Goal: Task Accomplishment & Management: Complete application form

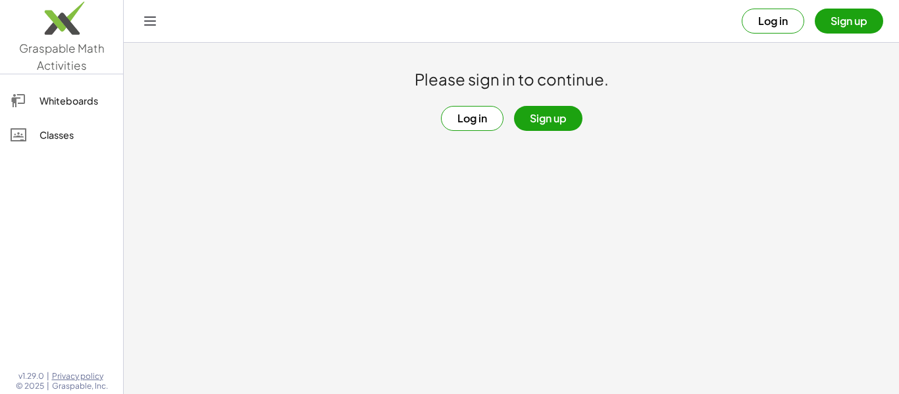
click at [486, 120] on button "Log in" at bounding box center [472, 118] width 63 height 25
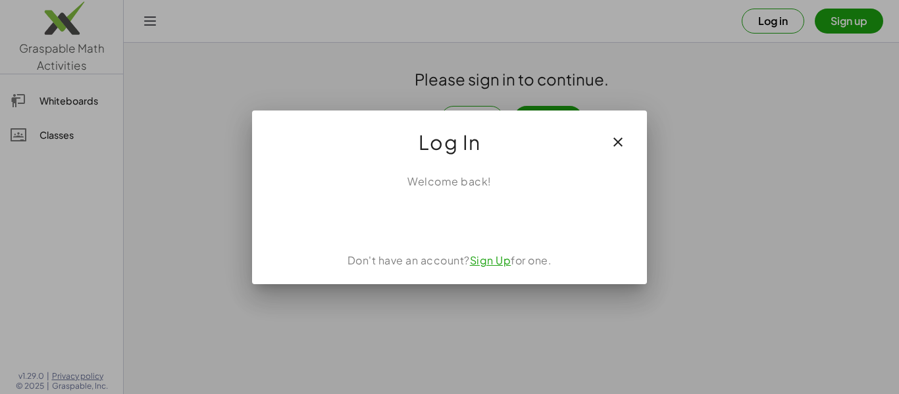
click at [438, 234] on div "Welcome back! Don't have an account? Sign Up for one." at bounding box center [449, 223] width 395 height 121
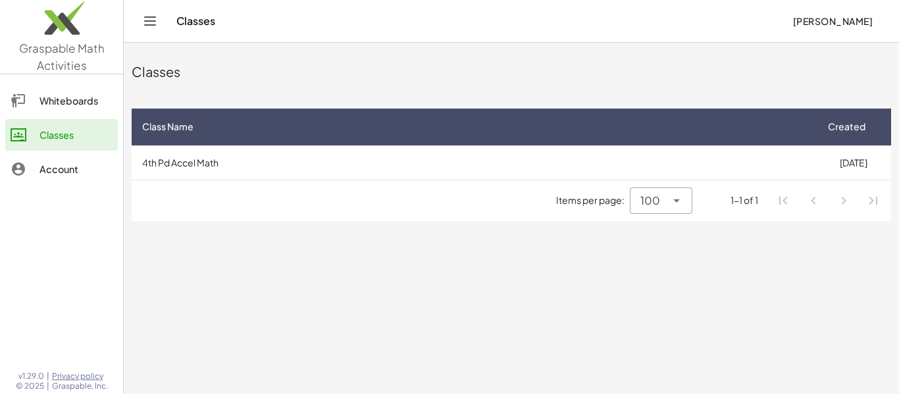
click at [504, 172] on td "4th Pd Accel Math" at bounding box center [474, 162] width 684 height 34
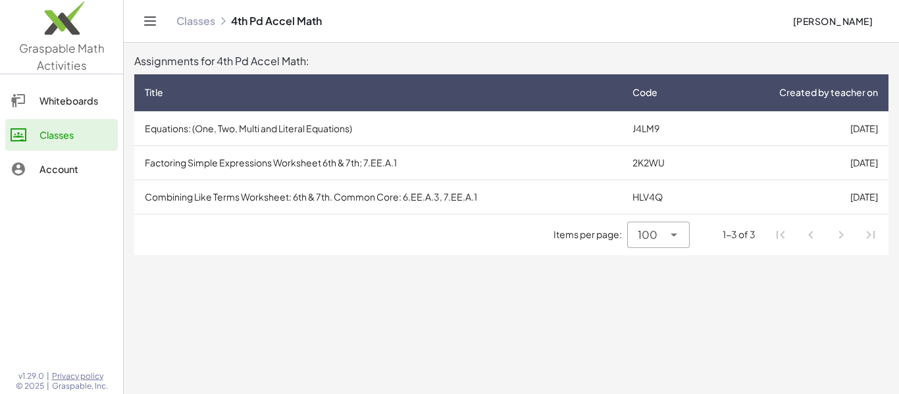
click at [485, 140] on td "Equations: (One, Two, Multi and Literal Equations)" at bounding box center [378, 128] width 488 height 34
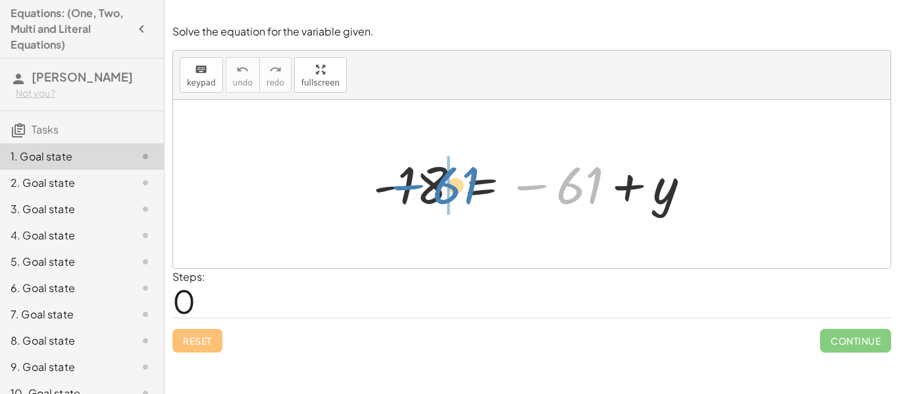
drag, startPoint x: 587, startPoint y: 187, endPoint x: 462, endPoint y: 187, distance: 124.4
click at [462, 187] on div at bounding box center [537, 184] width 340 height 65
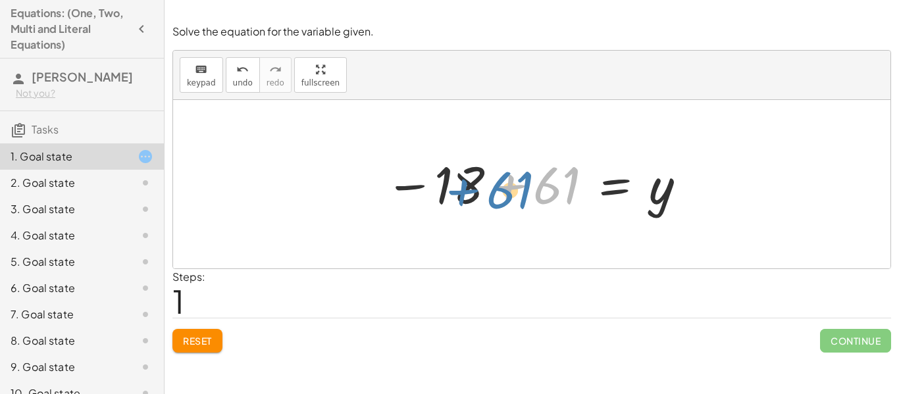
drag, startPoint x: 535, startPoint y: 197, endPoint x: 484, endPoint y: 201, distance: 51.5
click at [484, 201] on div at bounding box center [537, 184] width 316 height 65
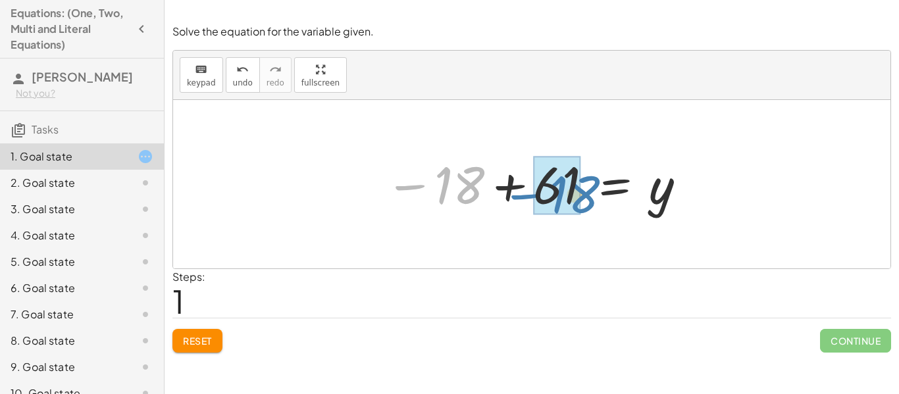
drag, startPoint x: 456, startPoint y: 188, endPoint x: 572, endPoint y: 197, distance: 116.2
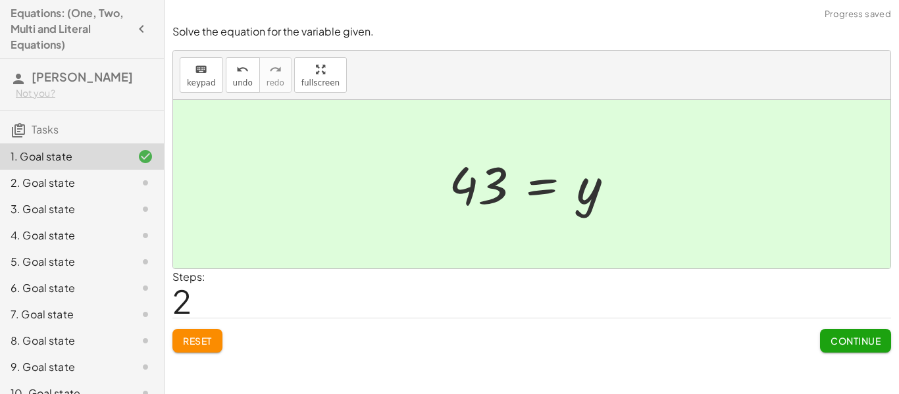
click at [863, 350] on button "Continue" at bounding box center [855, 341] width 71 height 24
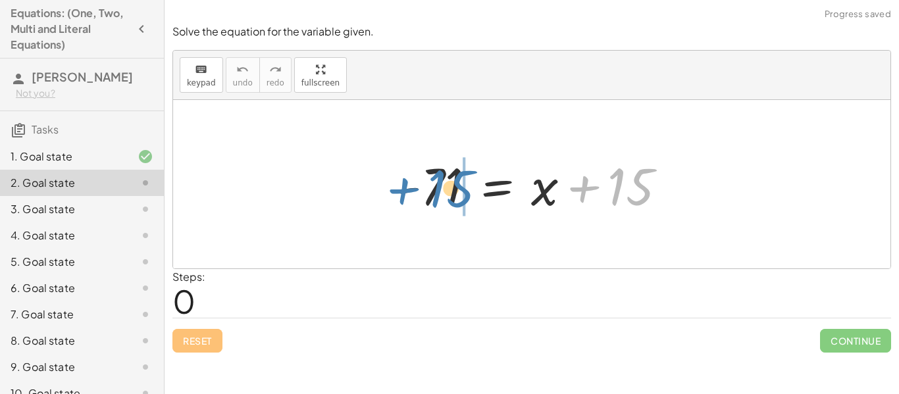
drag, startPoint x: 629, startPoint y: 186, endPoint x: 448, endPoint y: 190, distance: 181.1
click at [448, 190] on div at bounding box center [537, 185] width 294 height 68
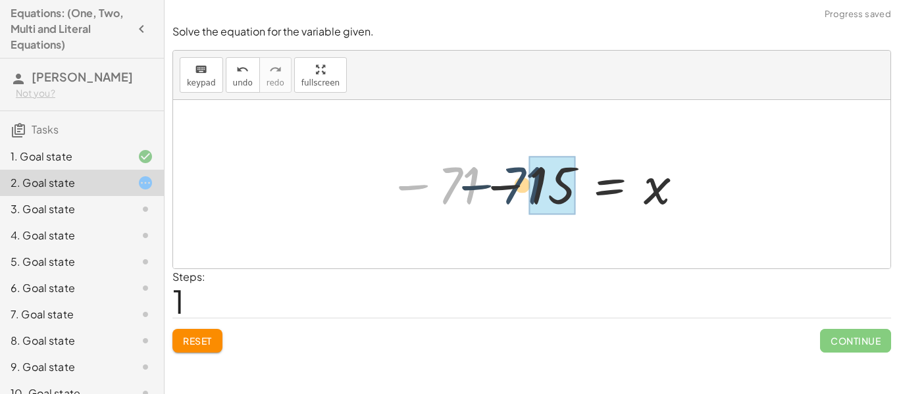
drag, startPoint x: 468, startPoint y: 187, endPoint x: 547, endPoint y: 184, distance: 79.0
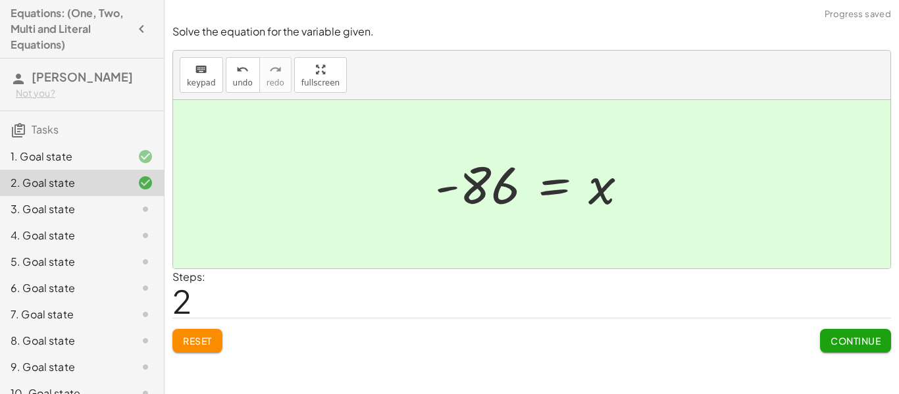
click at [848, 337] on span "Continue" at bounding box center [856, 341] width 50 height 12
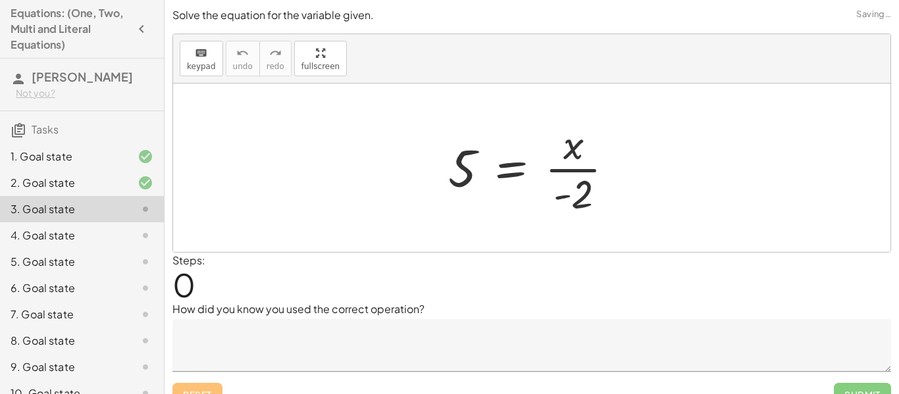
scroll to position [20, 0]
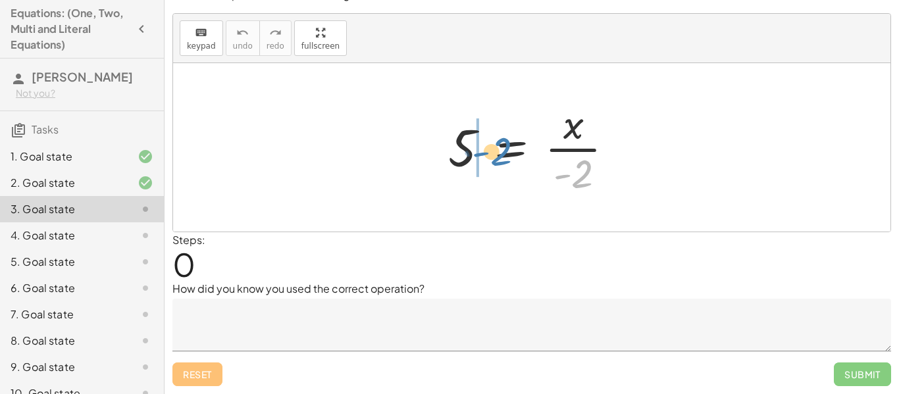
drag, startPoint x: 580, startPoint y: 173, endPoint x: 496, endPoint y: 152, distance: 86.9
click at [496, 152] on div at bounding box center [537, 147] width 190 height 101
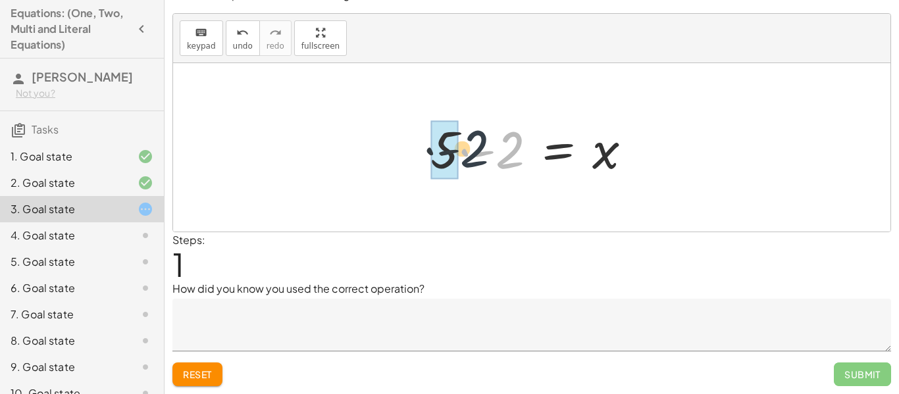
drag, startPoint x: 515, startPoint y: 166, endPoint x: 479, endPoint y: 165, distance: 36.2
click at [479, 165] on div at bounding box center [537, 148] width 226 height 68
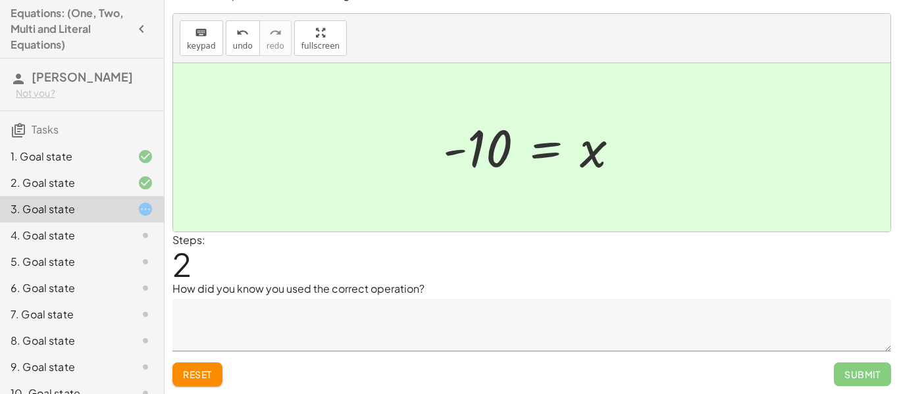
click at [397, 310] on textarea at bounding box center [531, 325] width 719 height 53
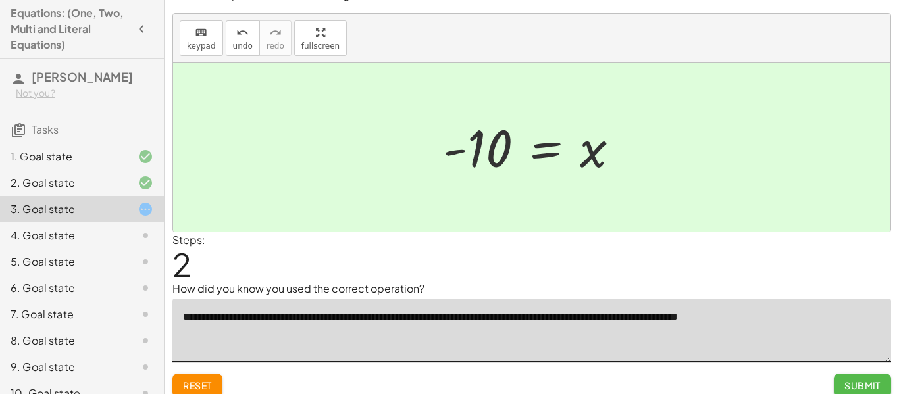
type textarea "**********"
click at [852, 378] on button "Submit" at bounding box center [862, 386] width 57 height 24
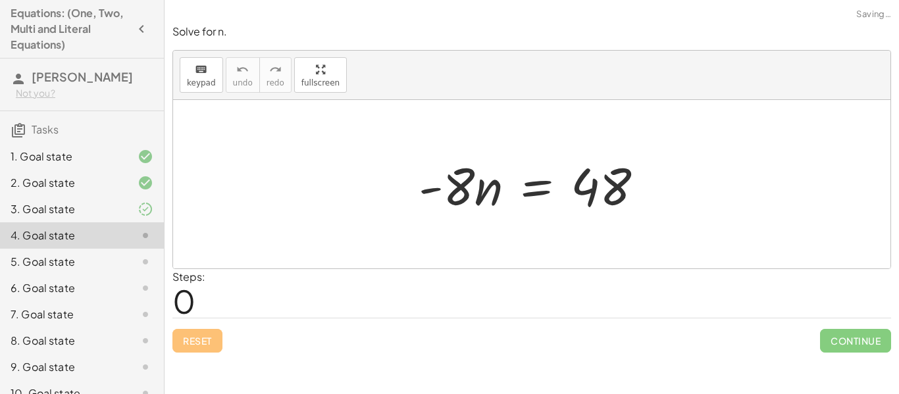
scroll to position [0, 0]
click at [129, 209] on div at bounding box center [135, 209] width 37 height 16
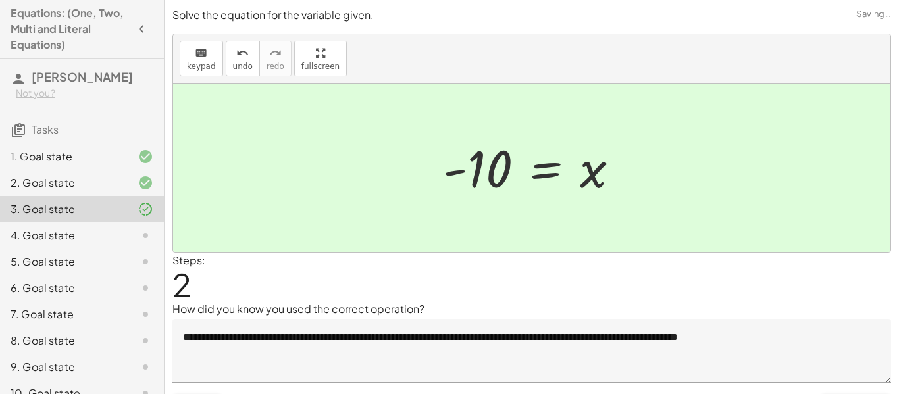
scroll to position [32, 0]
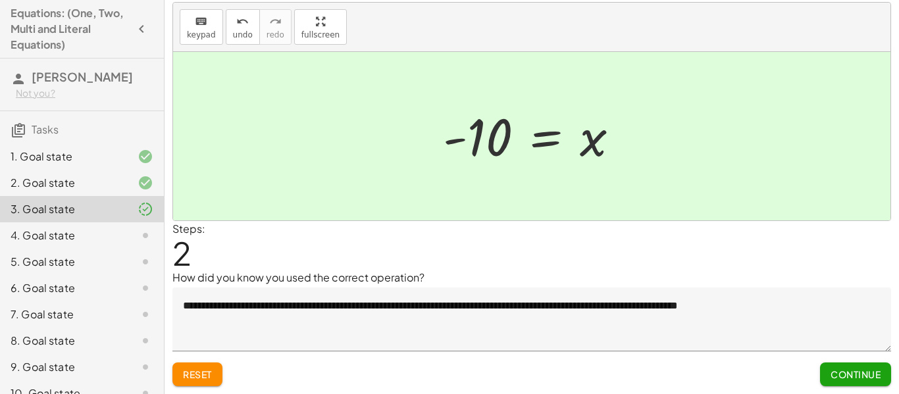
click at [839, 379] on span "Continue" at bounding box center [856, 375] width 50 height 12
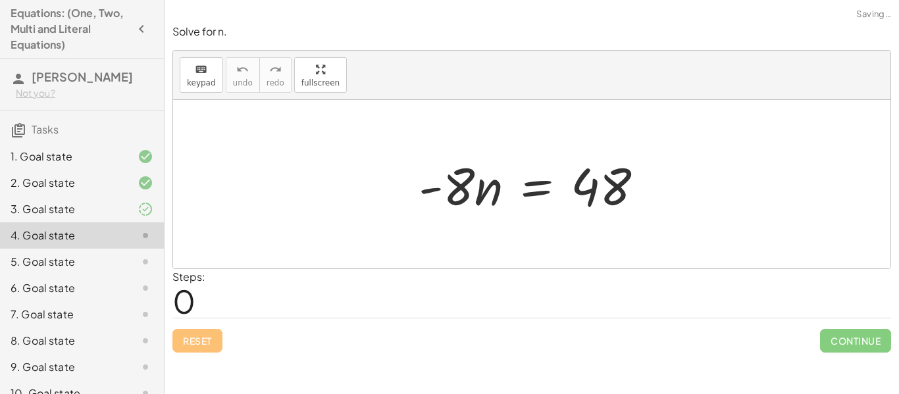
scroll to position [0, 0]
drag, startPoint x: 454, startPoint y: 196, endPoint x: 636, endPoint y: 214, distance: 182.6
click at [636, 214] on div at bounding box center [536, 185] width 249 height 68
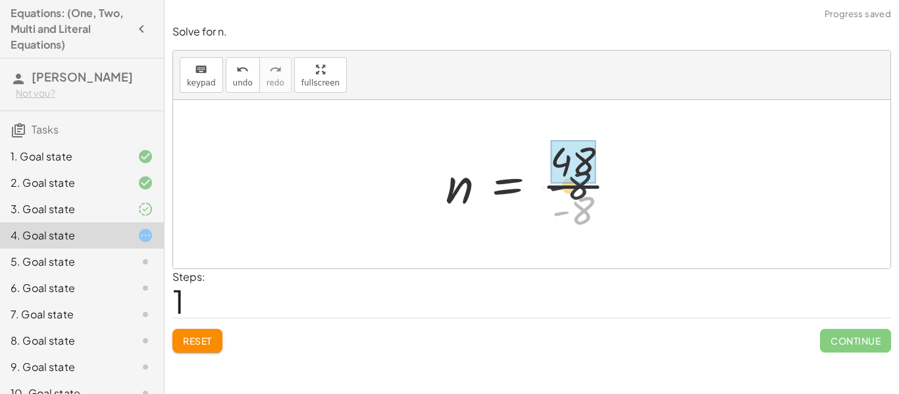
drag, startPoint x: 583, startPoint y: 224, endPoint x: 579, endPoint y: 193, distance: 31.2
click at [579, 193] on div at bounding box center [537, 184] width 196 height 101
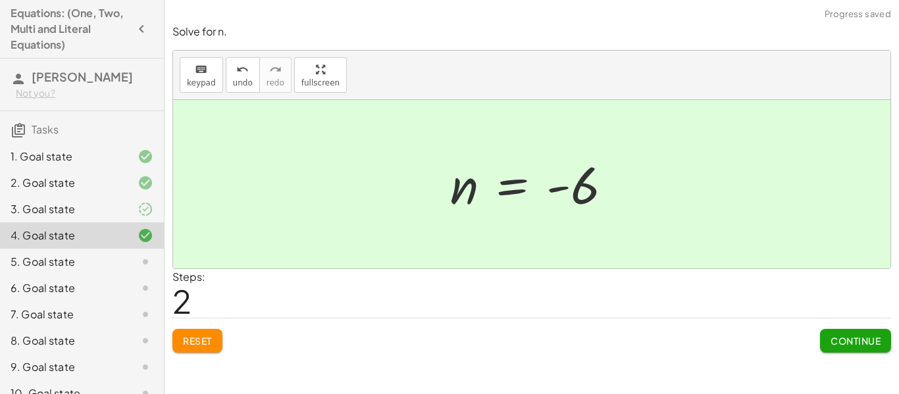
click at [847, 338] on span "Continue" at bounding box center [856, 341] width 50 height 12
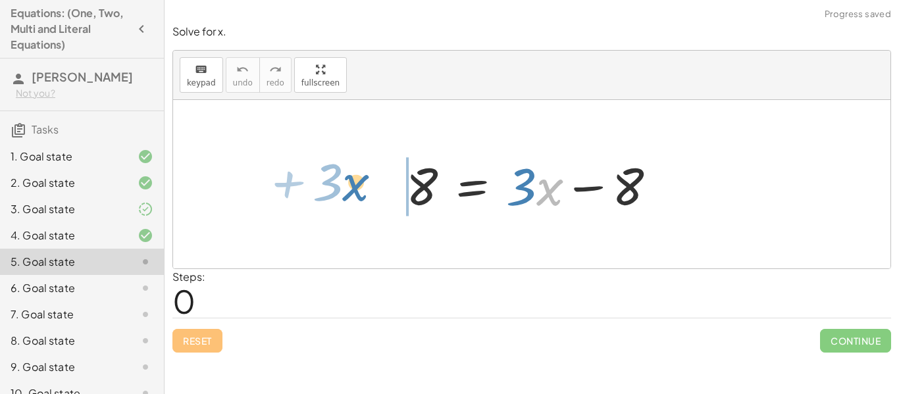
drag, startPoint x: 551, startPoint y: 194, endPoint x: 359, endPoint y: 190, distance: 192.3
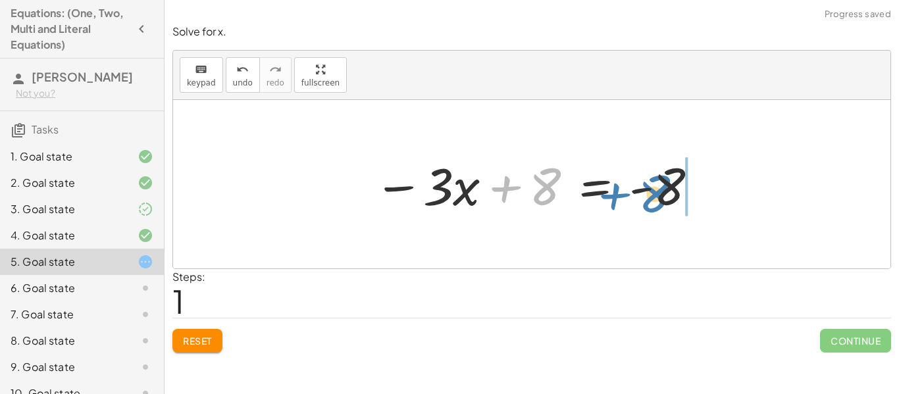
drag, startPoint x: 419, startPoint y: 190, endPoint x: 548, endPoint y: 192, distance: 129.1
click at [548, 192] on div at bounding box center [536, 185] width 339 height 68
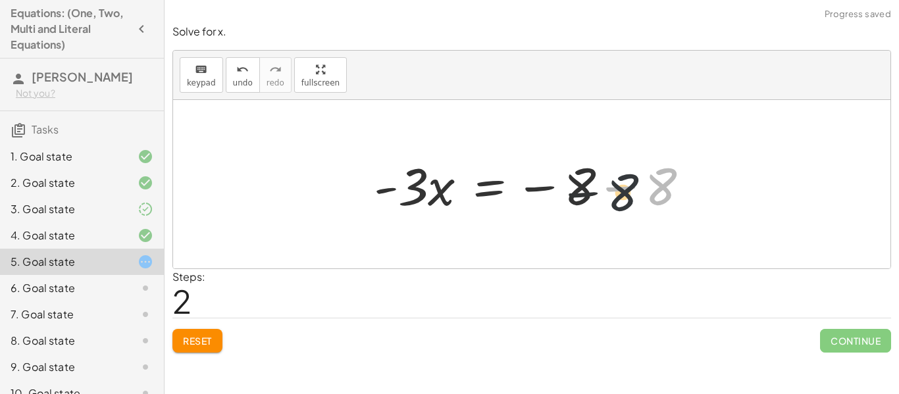
drag, startPoint x: 656, startPoint y: 200, endPoint x: 606, endPoint y: 206, distance: 50.4
click at [606, 206] on div at bounding box center [536, 185] width 339 height 68
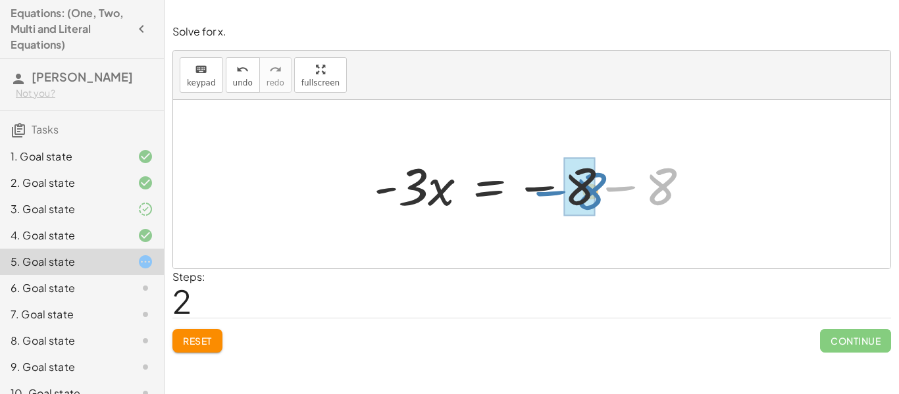
drag, startPoint x: 671, startPoint y: 194, endPoint x: 597, endPoint y: 199, distance: 74.6
click at [597, 199] on div at bounding box center [536, 185] width 339 height 68
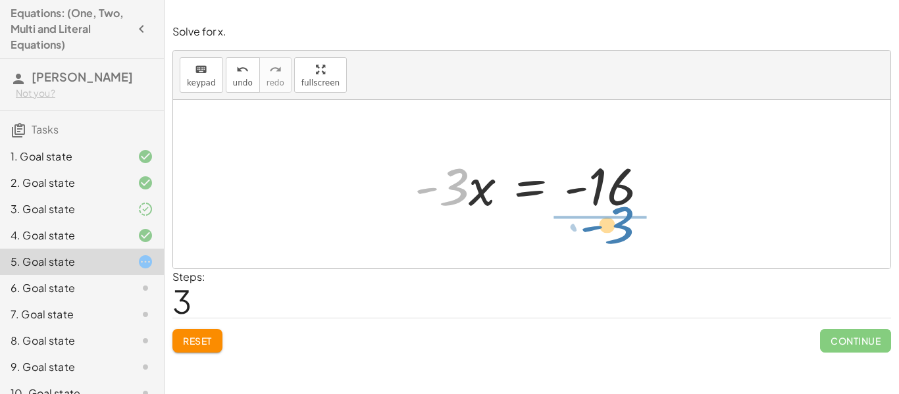
drag, startPoint x: 450, startPoint y: 194, endPoint x: 617, endPoint y: 231, distance: 170.6
click at [617, 231] on div "8 = + · 3 · x − 8 − · 3 · x + 8 = - 8 · - 3 · x = − 8 − 8 · - 3 = · 3 · x - - 16" at bounding box center [532, 184] width 718 height 169
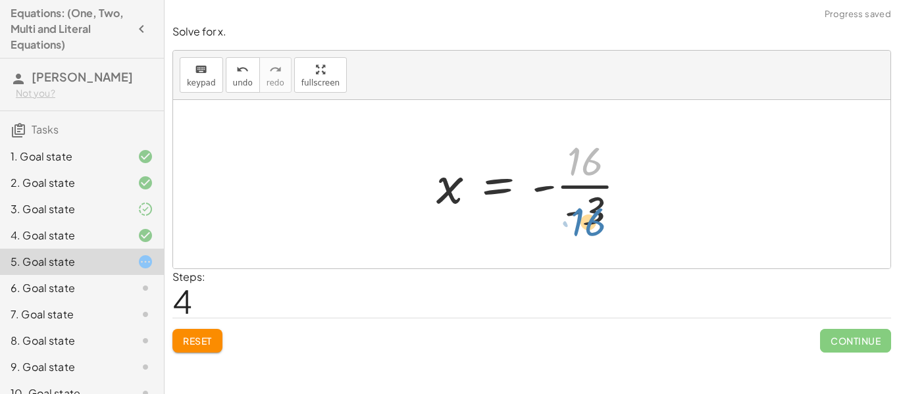
drag, startPoint x: 576, startPoint y: 169, endPoint x: 579, endPoint y: 227, distance: 58.0
click at [579, 227] on div at bounding box center [536, 184] width 213 height 101
drag, startPoint x: 578, startPoint y: 219, endPoint x: 582, endPoint y: 180, distance: 39.0
click at [582, 180] on div at bounding box center [536, 184] width 213 height 101
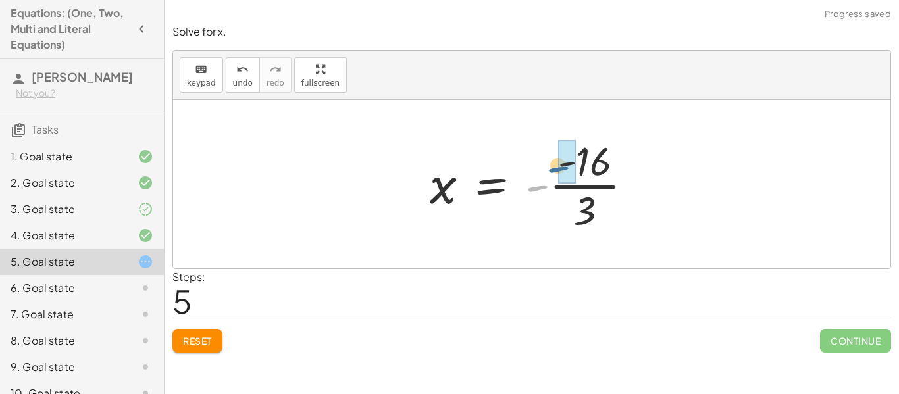
drag, startPoint x: 540, startPoint y: 189, endPoint x: 563, endPoint y: 170, distance: 29.9
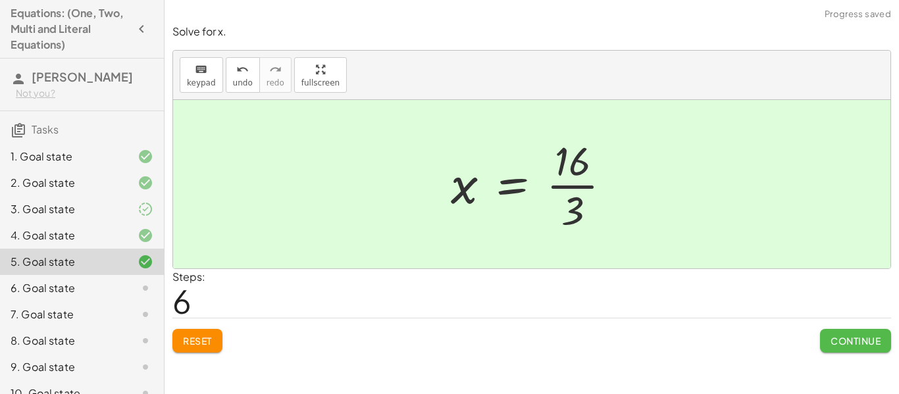
click at [845, 344] on span "Continue" at bounding box center [856, 341] width 50 height 12
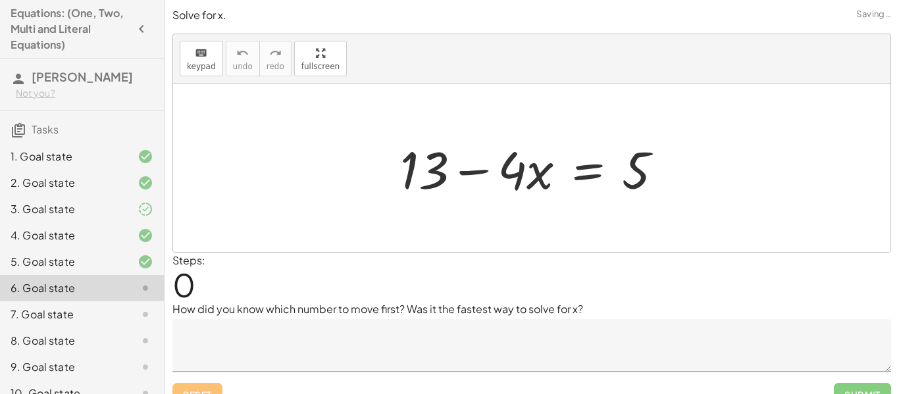
scroll to position [20, 0]
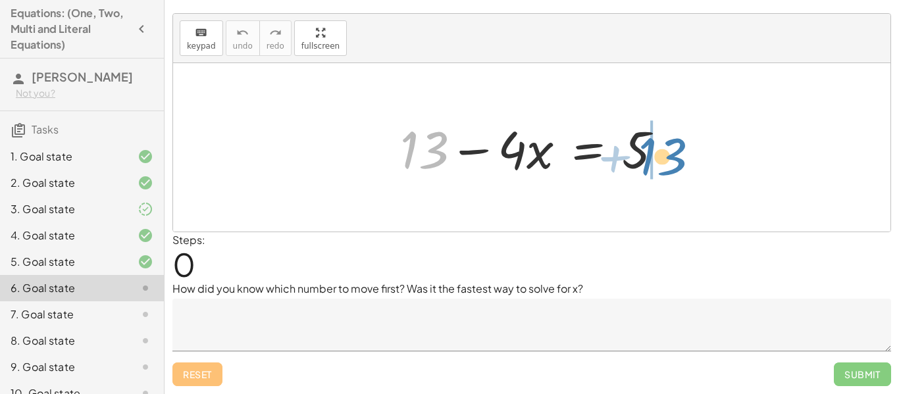
drag, startPoint x: 418, startPoint y: 148, endPoint x: 657, endPoint y: 155, distance: 239.1
click at [657, 155] on div at bounding box center [537, 148] width 286 height 68
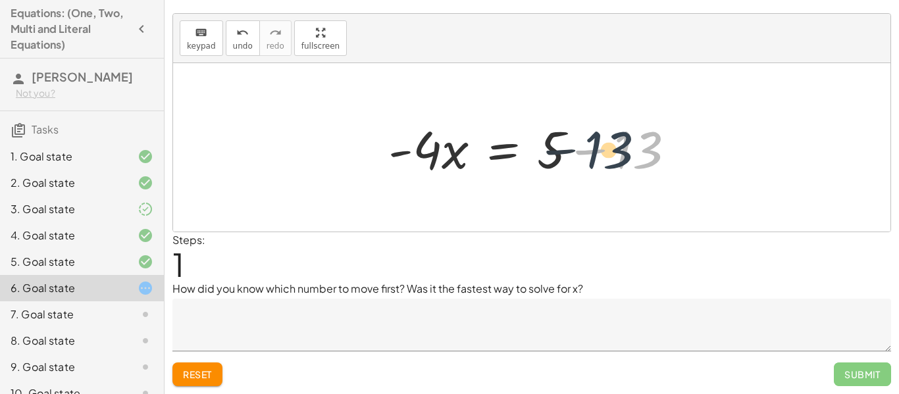
drag, startPoint x: 627, startPoint y: 163, endPoint x: 593, endPoint y: 163, distance: 33.6
click at [593, 163] on div at bounding box center [537, 148] width 311 height 68
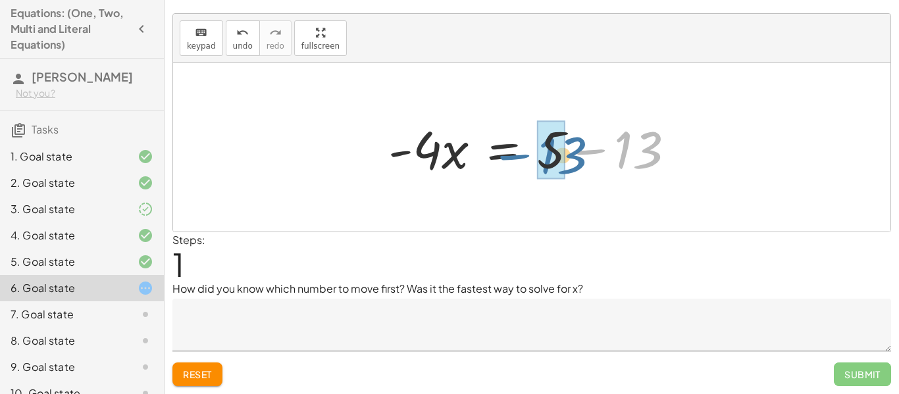
drag, startPoint x: 639, startPoint y: 145, endPoint x: 560, endPoint y: 151, distance: 78.6
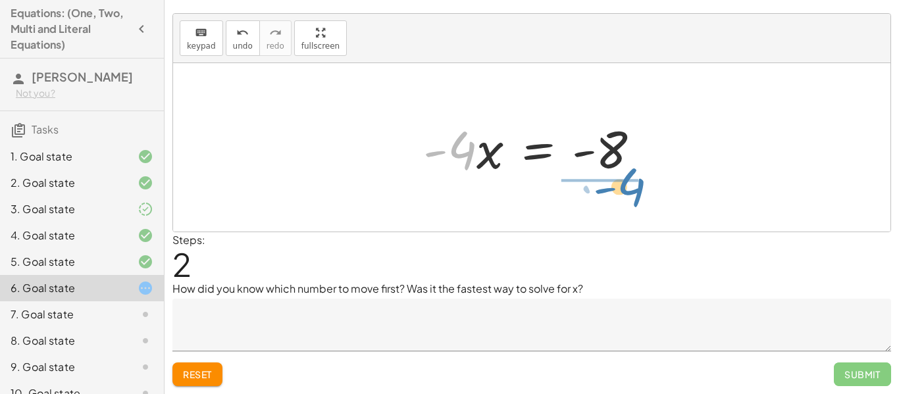
drag, startPoint x: 454, startPoint y: 150, endPoint x: 620, endPoint y: 190, distance: 171.2
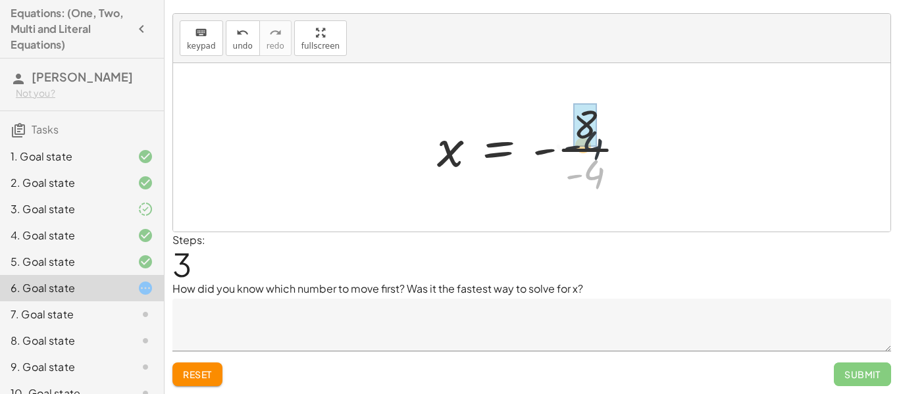
drag, startPoint x: 590, startPoint y: 180, endPoint x: 589, endPoint y: 144, distance: 36.9
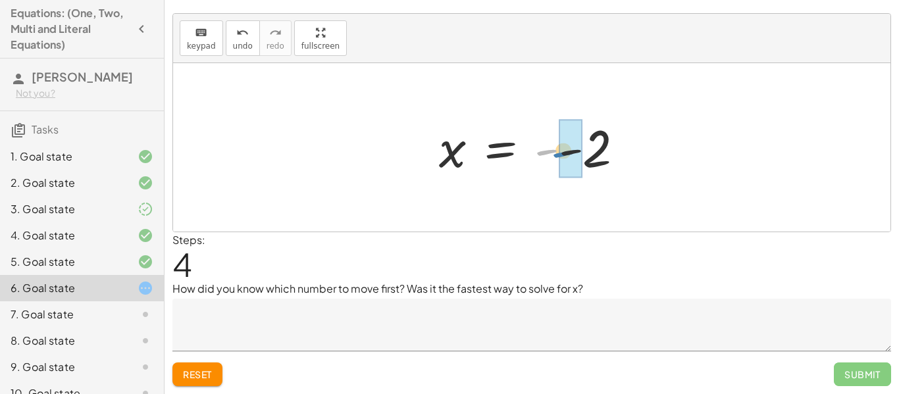
drag, startPoint x: 544, startPoint y: 153, endPoint x: 561, endPoint y: 155, distance: 17.2
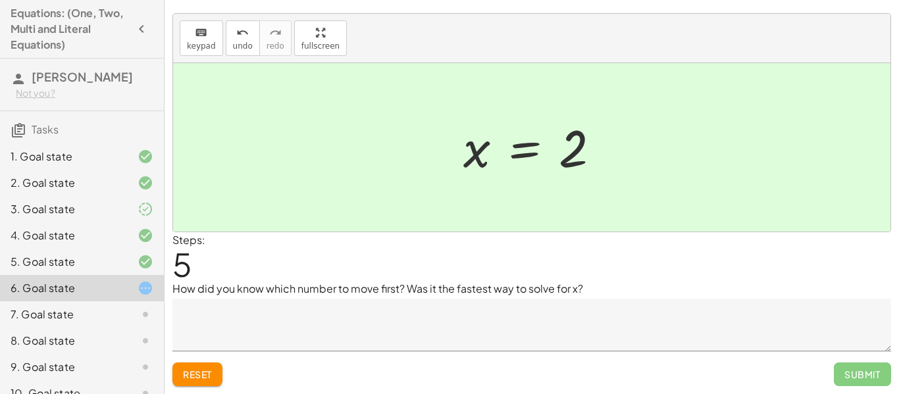
click at [420, 313] on textarea at bounding box center [531, 325] width 719 height 53
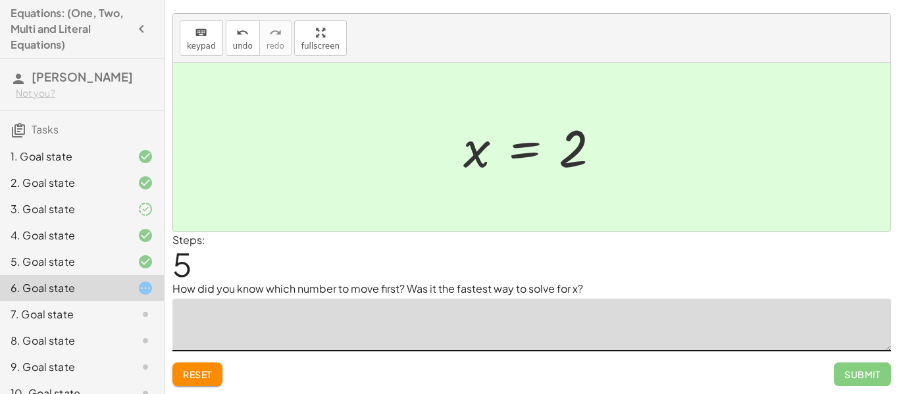
type textarea "*"
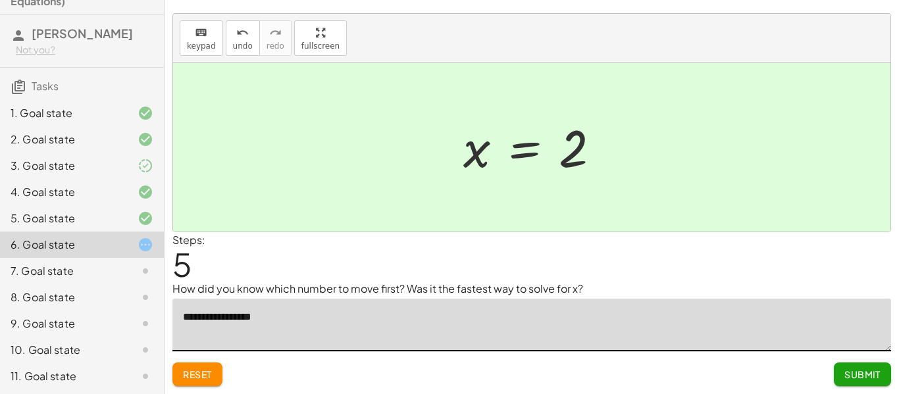
scroll to position [0, 0]
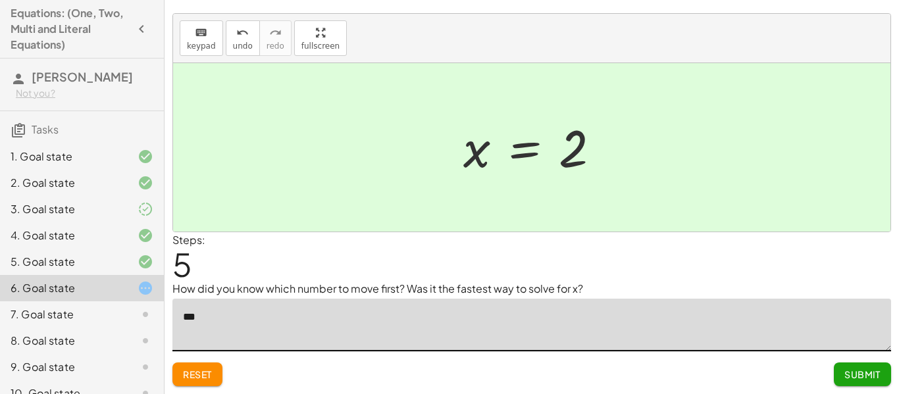
type textarea "*"
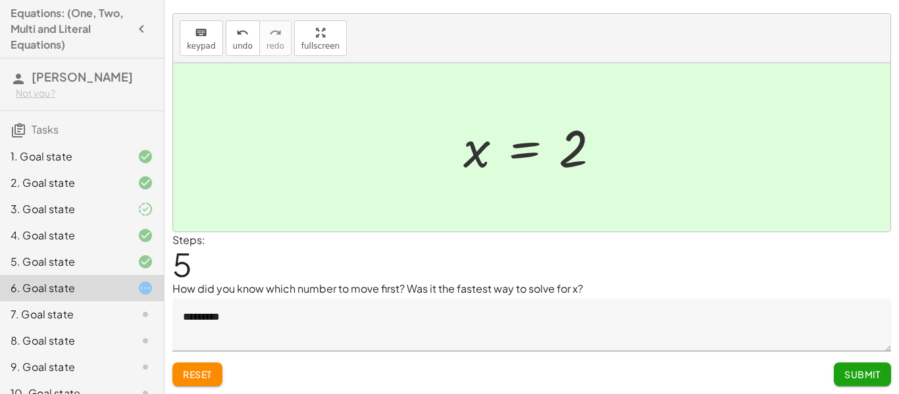
click at [194, 375] on span "Reset" at bounding box center [197, 375] width 29 height 12
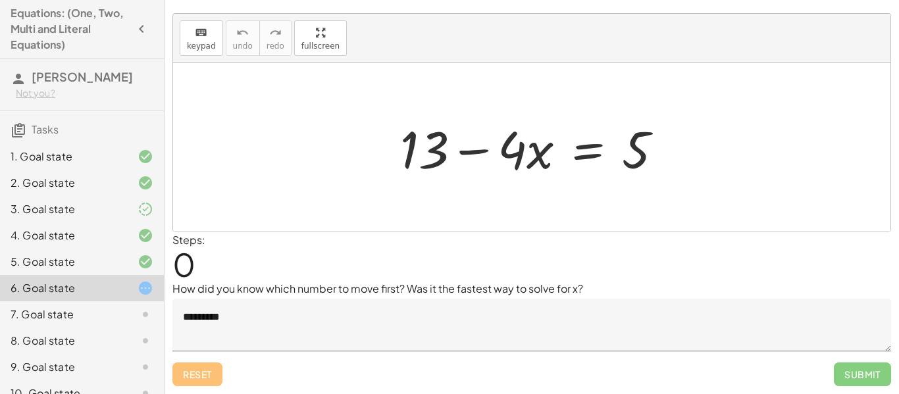
click at [288, 326] on textarea "*********" at bounding box center [531, 325] width 719 height 53
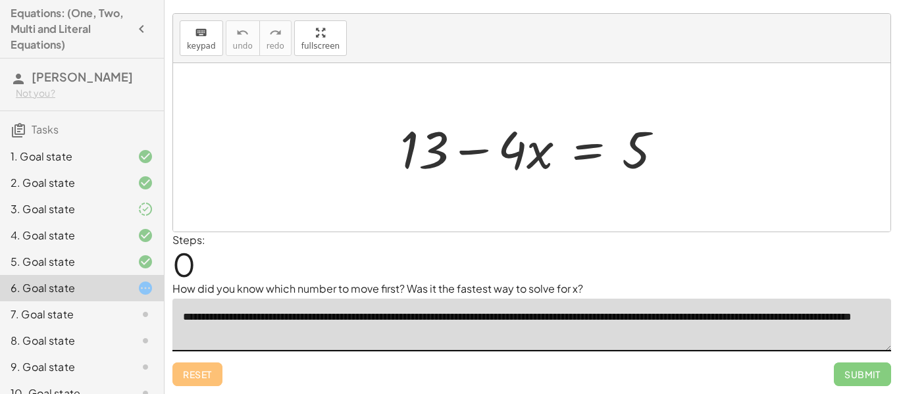
click at [847, 332] on textarea "**********" at bounding box center [531, 325] width 719 height 53
click at [854, 315] on textarea "**********" at bounding box center [531, 325] width 719 height 53
click at [874, 317] on textarea "**********" at bounding box center [531, 325] width 719 height 53
click at [625, 337] on textarea "**********" at bounding box center [531, 325] width 719 height 53
type textarea "**********"
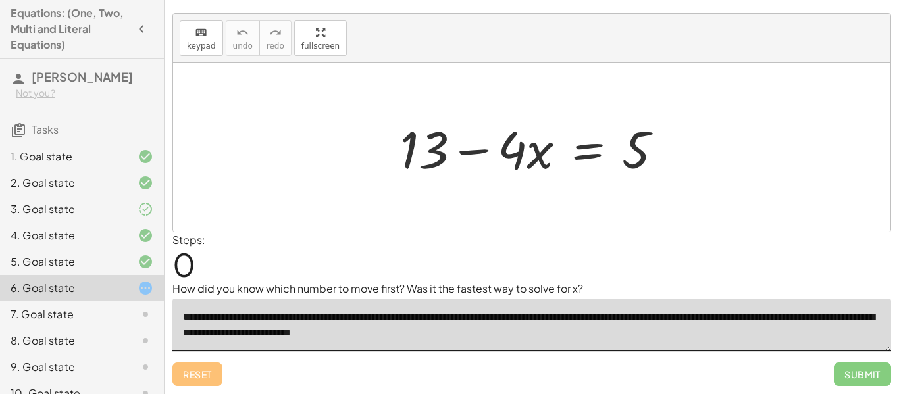
click at [868, 382] on span "Submit" at bounding box center [862, 375] width 57 height 24
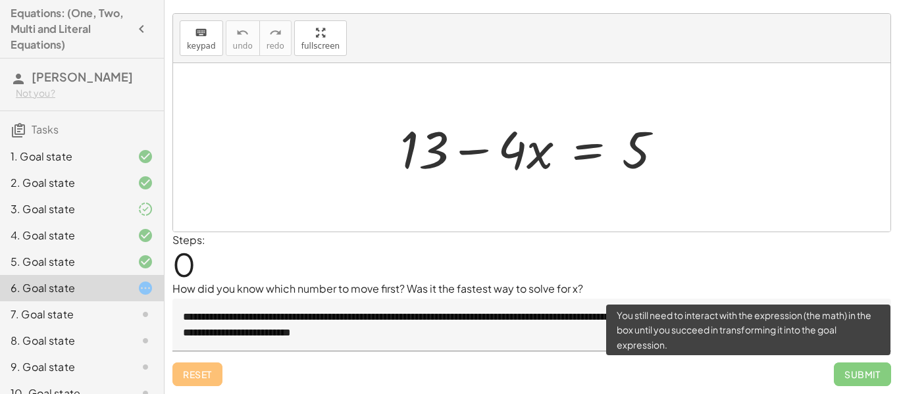
click at [856, 379] on span "Submit" at bounding box center [862, 375] width 57 height 24
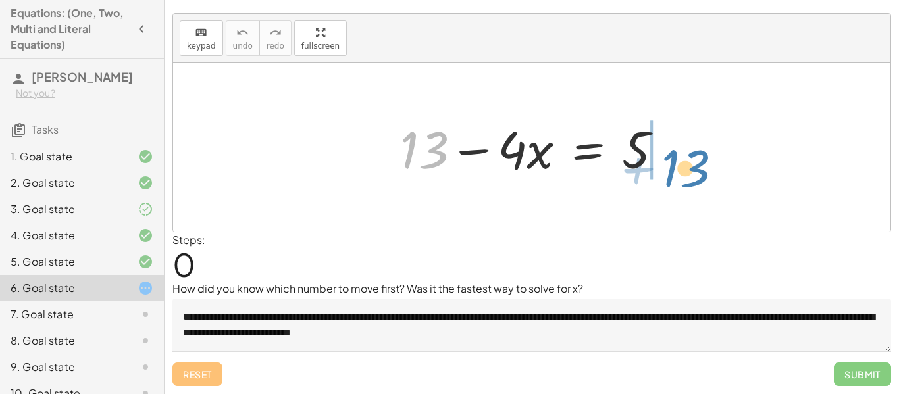
drag, startPoint x: 431, startPoint y: 147, endPoint x: 692, endPoint y: 165, distance: 262.0
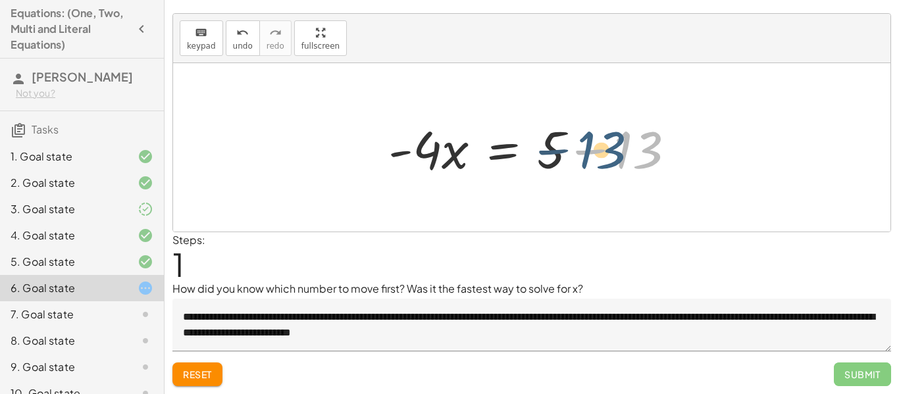
drag, startPoint x: 635, startPoint y: 151, endPoint x: 597, endPoint y: 151, distance: 37.5
click at [597, 151] on div at bounding box center [537, 148] width 311 height 68
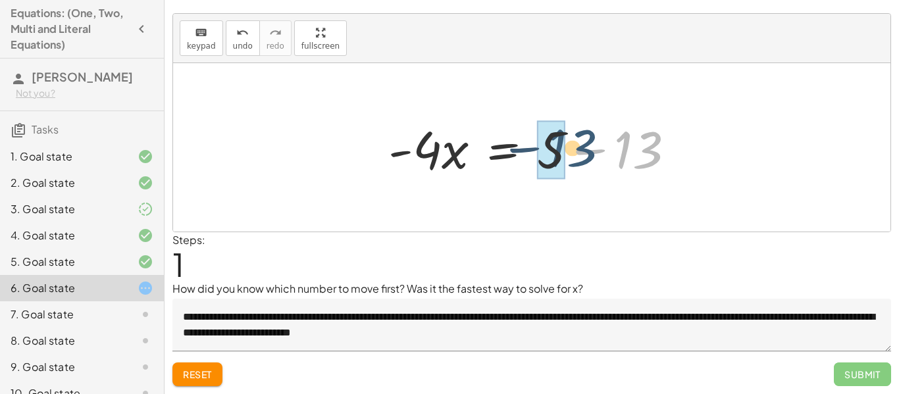
drag, startPoint x: 622, startPoint y: 152, endPoint x: 542, endPoint y: 151, distance: 80.3
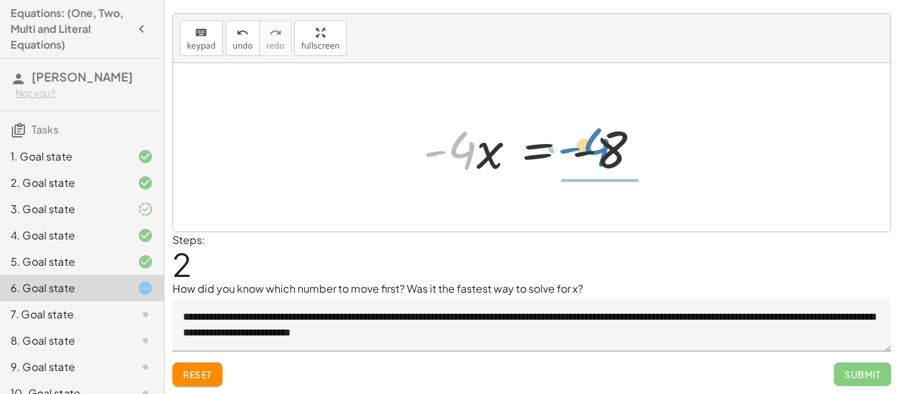
drag, startPoint x: 459, startPoint y: 151, endPoint x: 603, endPoint y: 150, distance: 144.2
click at [603, 150] on div at bounding box center [537, 148] width 241 height 68
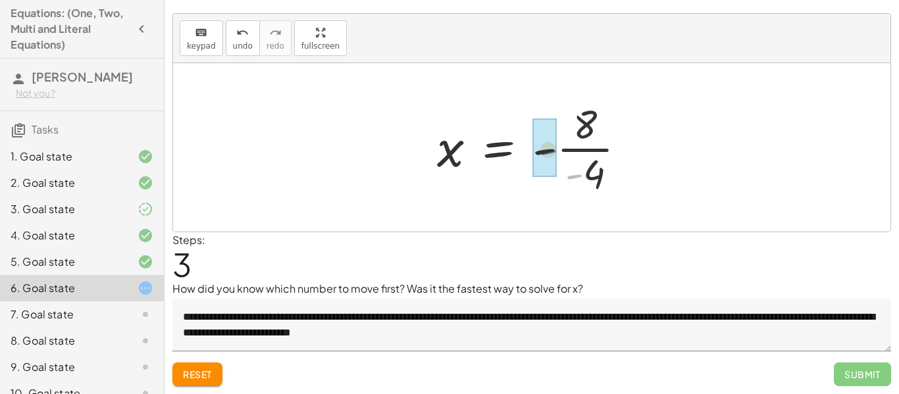
drag, startPoint x: 579, startPoint y: 176, endPoint x: 551, endPoint y: 151, distance: 36.8
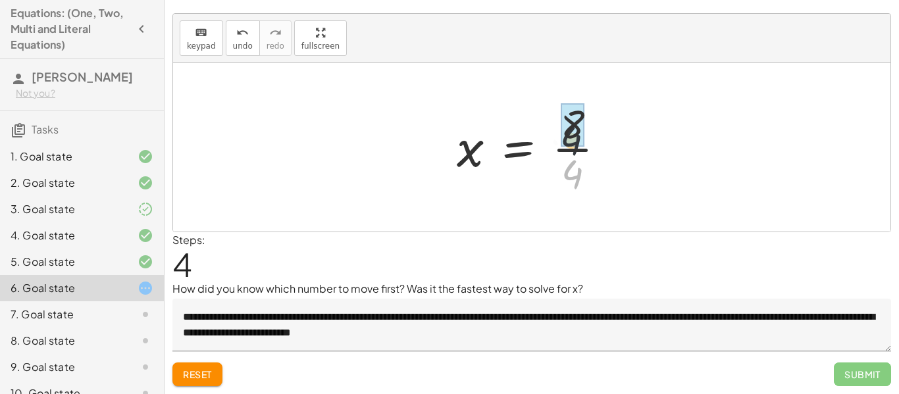
drag, startPoint x: 575, startPoint y: 169, endPoint x: 573, endPoint y: 127, distance: 41.5
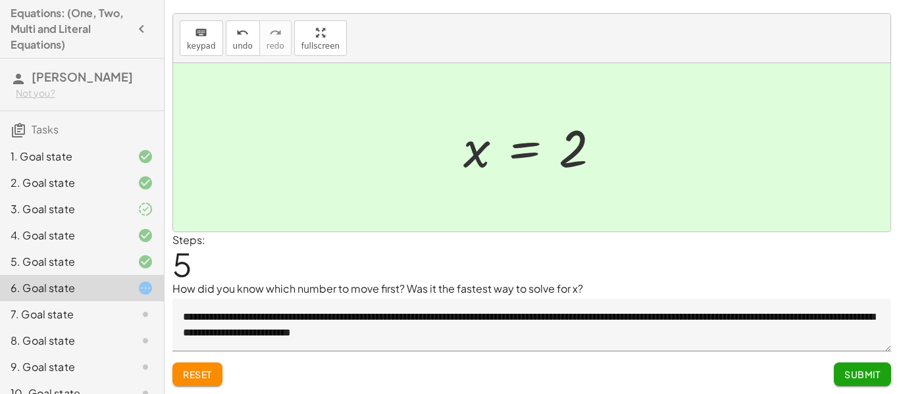
click at [847, 380] on span "Submit" at bounding box center [863, 375] width 36 height 12
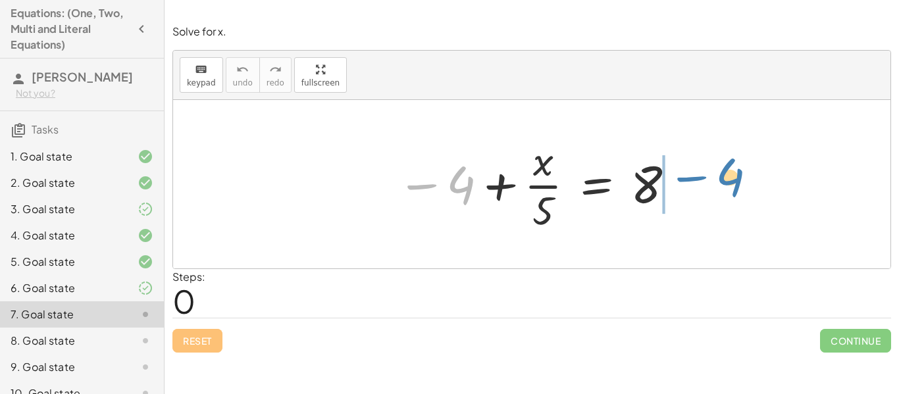
drag, startPoint x: 448, startPoint y: 187, endPoint x: 718, endPoint y: 180, distance: 270.0
click at [718, 180] on div "− 4 − 4 + · x · 5 = 8" at bounding box center [532, 184] width 718 height 169
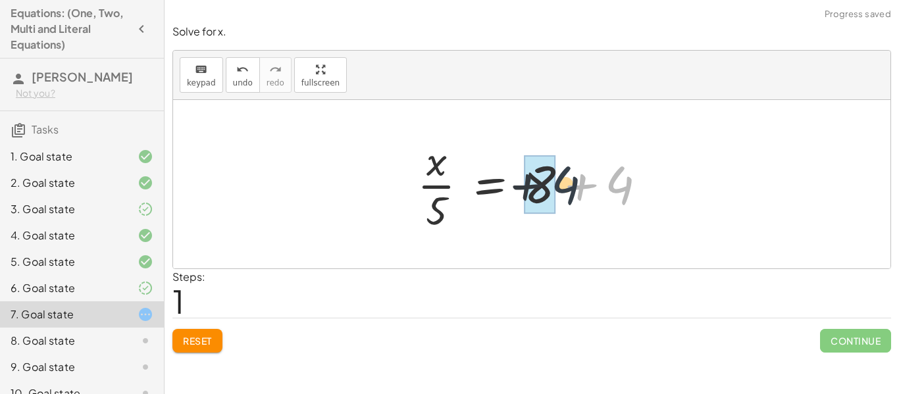
drag, startPoint x: 624, startPoint y: 190, endPoint x: 565, endPoint y: 190, distance: 59.2
click at [565, 190] on div at bounding box center [537, 184] width 253 height 101
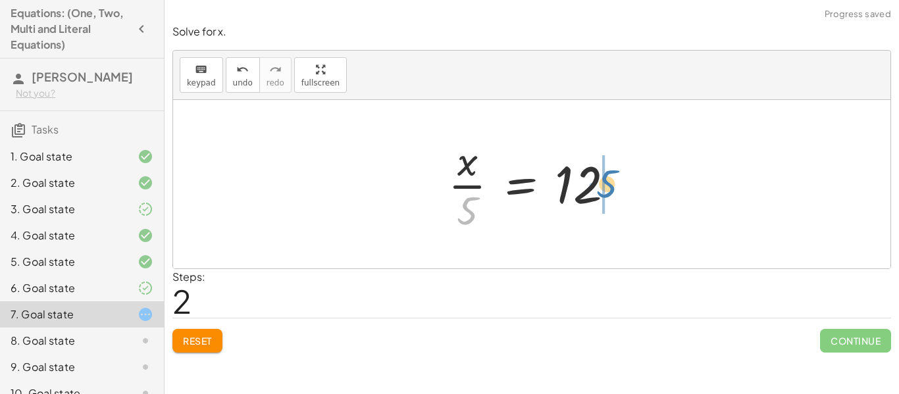
drag, startPoint x: 443, startPoint y: 207, endPoint x: 595, endPoint y: 186, distance: 153.5
click at [595, 186] on div at bounding box center [537, 184] width 190 height 101
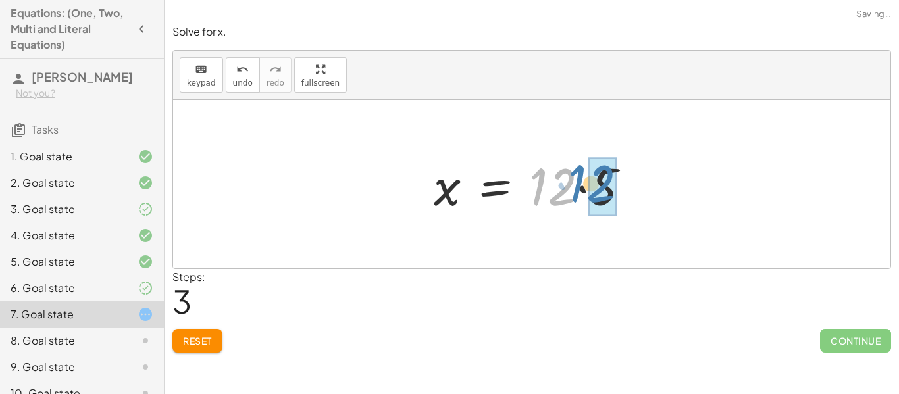
drag, startPoint x: 585, startPoint y: 193, endPoint x: 625, endPoint y: 190, distance: 39.6
click at [625, 190] on div at bounding box center [536, 185] width 219 height 68
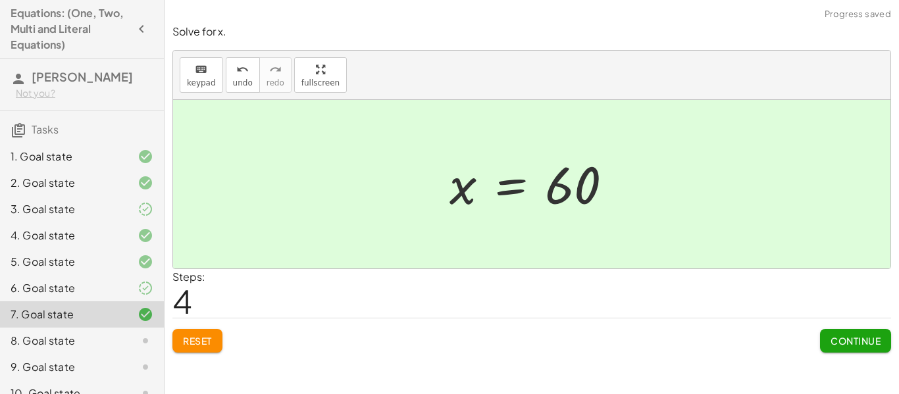
click at [849, 340] on span "Continue" at bounding box center [856, 341] width 50 height 12
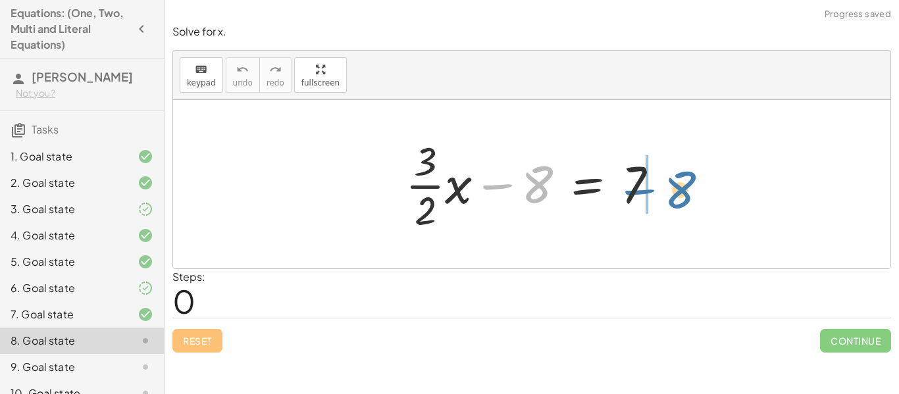
drag, startPoint x: 532, startPoint y: 184, endPoint x: 671, endPoint y: 190, distance: 139.7
click at [671, 190] on div at bounding box center [537, 184] width 276 height 101
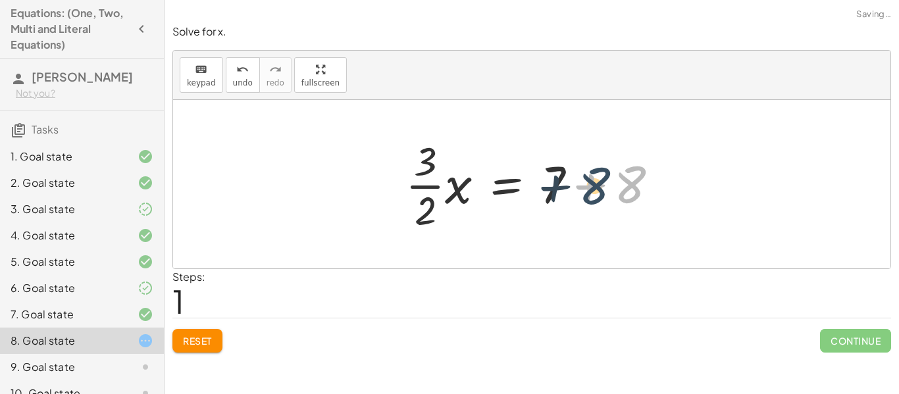
drag, startPoint x: 623, startPoint y: 190, endPoint x: 586, endPoint y: 191, distance: 36.9
click at [586, 191] on div at bounding box center [537, 184] width 276 height 101
drag, startPoint x: 621, startPoint y: 194, endPoint x: 543, endPoint y: 196, distance: 78.4
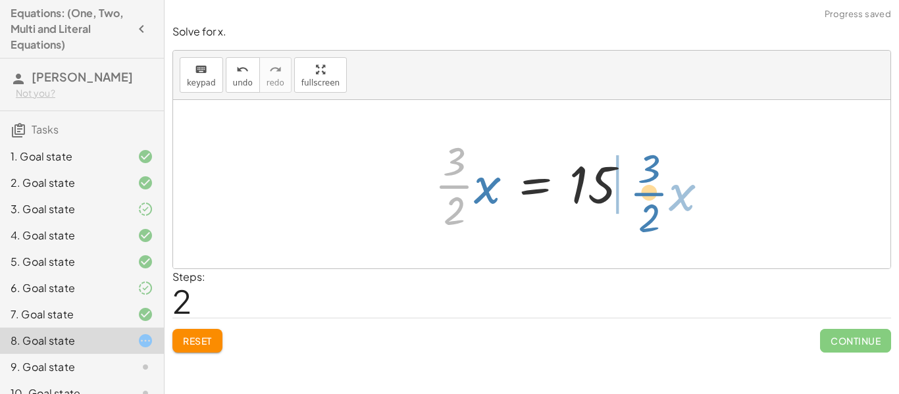
drag, startPoint x: 434, startPoint y: 194, endPoint x: 629, endPoint y: 201, distance: 195.0
click at [629, 201] on div at bounding box center [537, 184] width 218 height 101
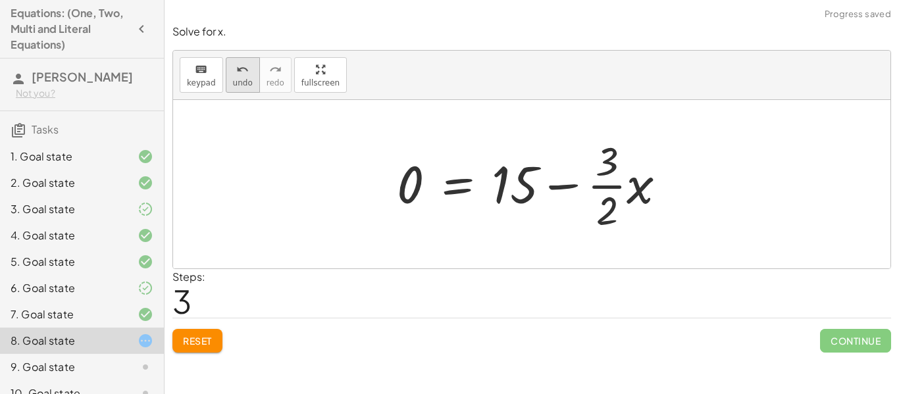
click at [249, 80] on button "undo undo" at bounding box center [243, 75] width 34 height 36
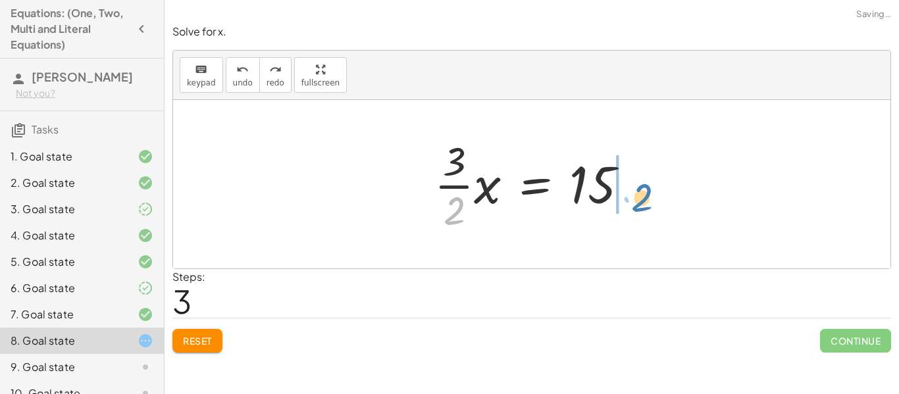
drag, startPoint x: 447, startPoint y: 201, endPoint x: 642, endPoint y: 178, distance: 196.9
click at [642, 178] on div at bounding box center [537, 184] width 218 height 101
drag, startPoint x: 455, startPoint y: 211, endPoint x: 631, endPoint y: 193, distance: 177.3
click at [631, 193] on div at bounding box center [537, 184] width 218 height 101
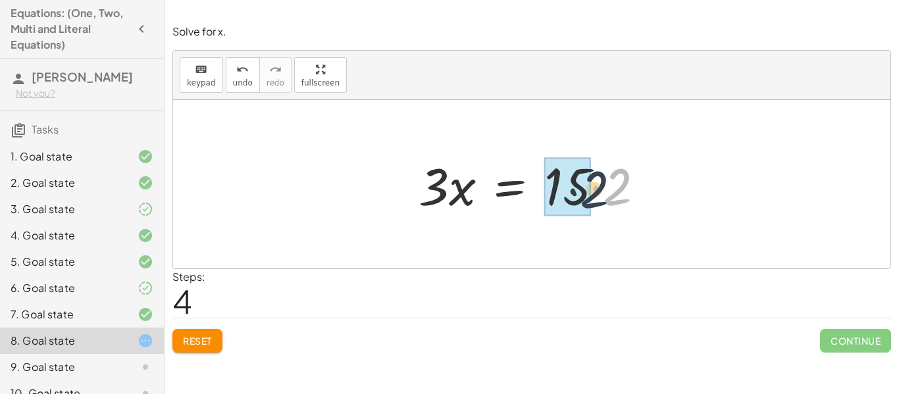
drag, startPoint x: 616, startPoint y: 190, endPoint x: 589, endPoint y: 192, distance: 27.7
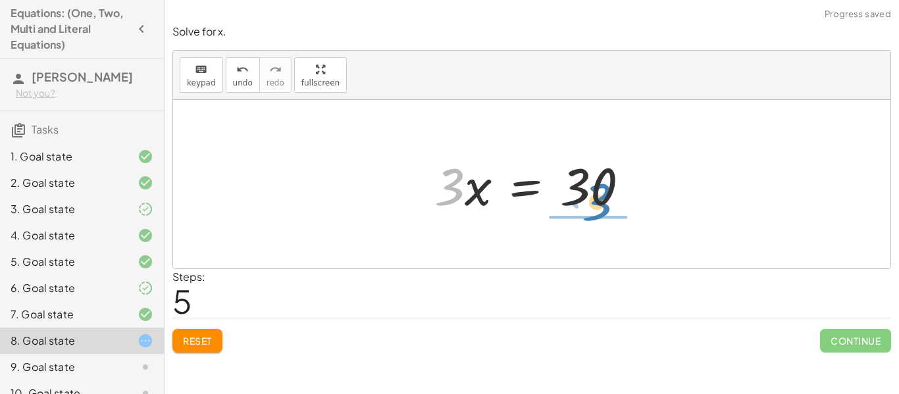
drag, startPoint x: 436, startPoint y: 186, endPoint x: 585, endPoint y: 201, distance: 148.8
click at [585, 201] on div at bounding box center [537, 185] width 218 height 68
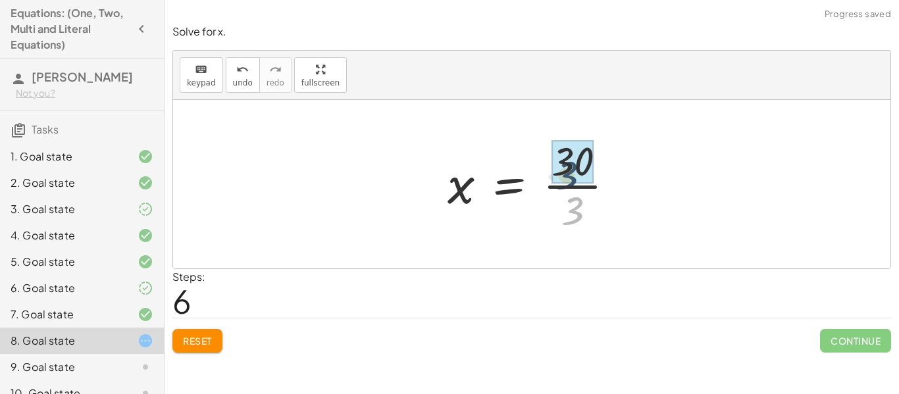
drag, startPoint x: 590, startPoint y: 213, endPoint x: 585, endPoint y: 176, distance: 37.2
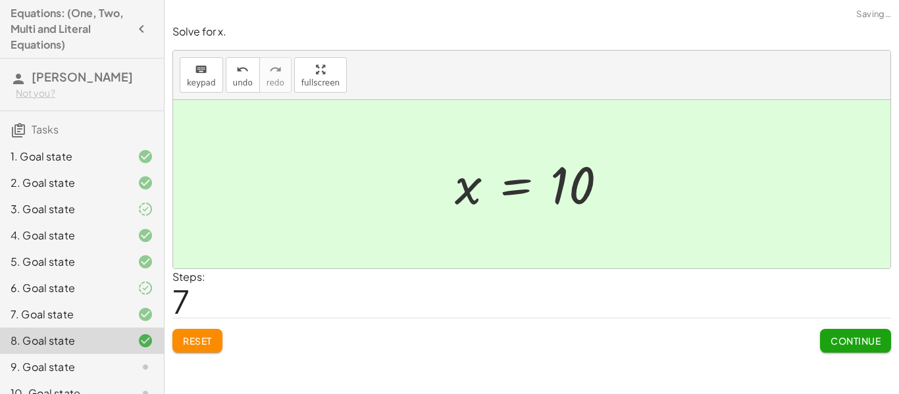
click at [835, 338] on span "Continue" at bounding box center [856, 341] width 50 height 12
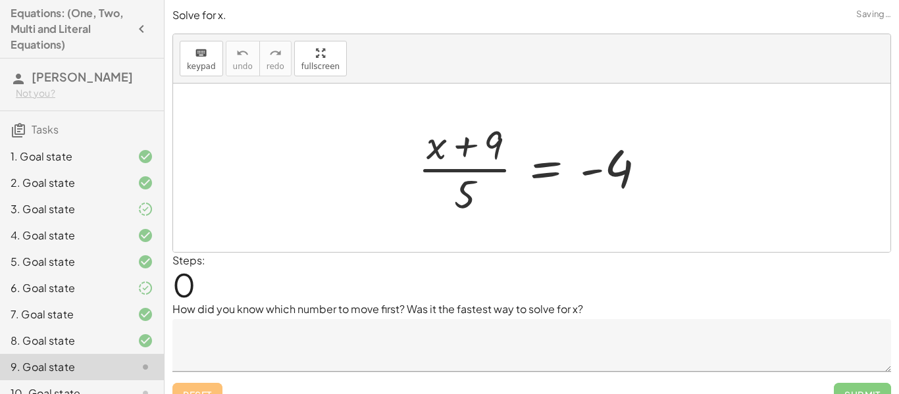
scroll to position [20, 0]
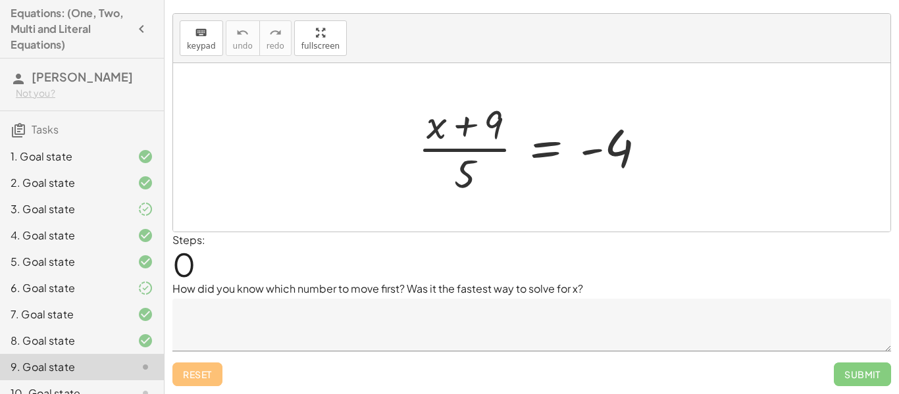
click at [479, 330] on textarea at bounding box center [531, 325] width 719 height 53
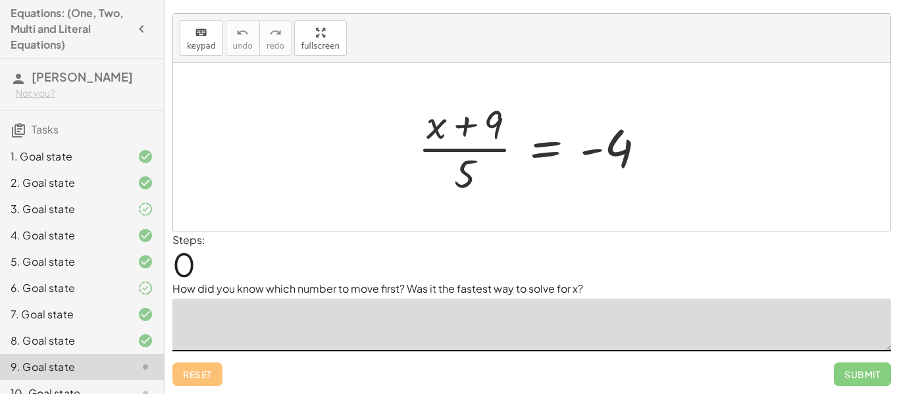
type textarea "*"
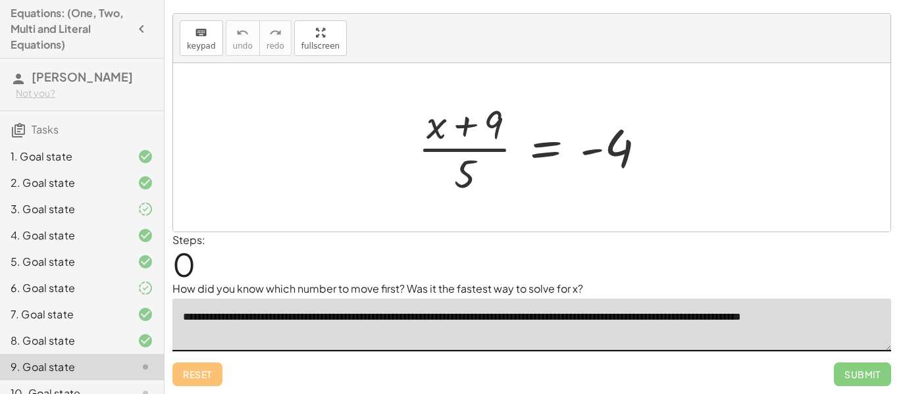
type textarea "**********"
click at [878, 383] on span "Submit" at bounding box center [862, 375] width 57 height 24
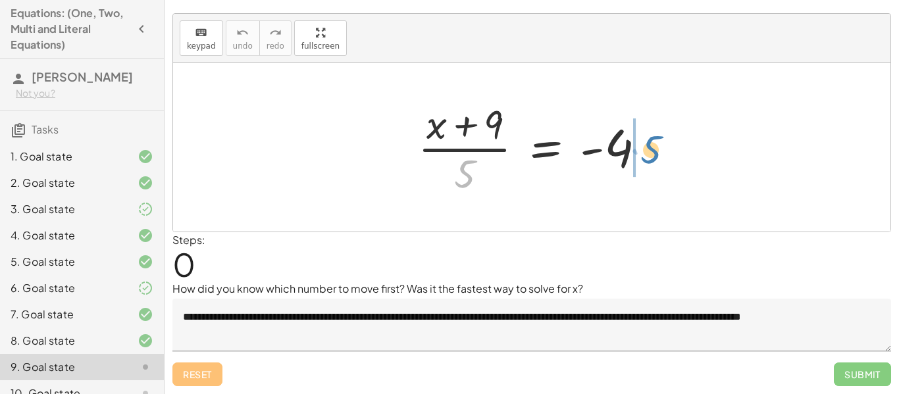
drag, startPoint x: 467, startPoint y: 178, endPoint x: 652, endPoint y: 154, distance: 185.9
click at [652, 154] on div at bounding box center [536, 147] width 251 height 101
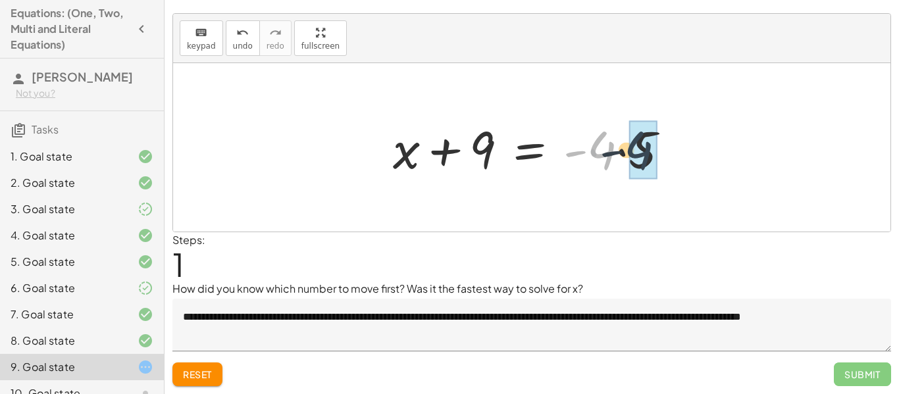
drag, startPoint x: 619, startPoint y: 157, endPoint x: 658, endPoint y: 157, distance: 39.5
click at [658, 157] on div at bounding box center [536, 148] width 300 height 68
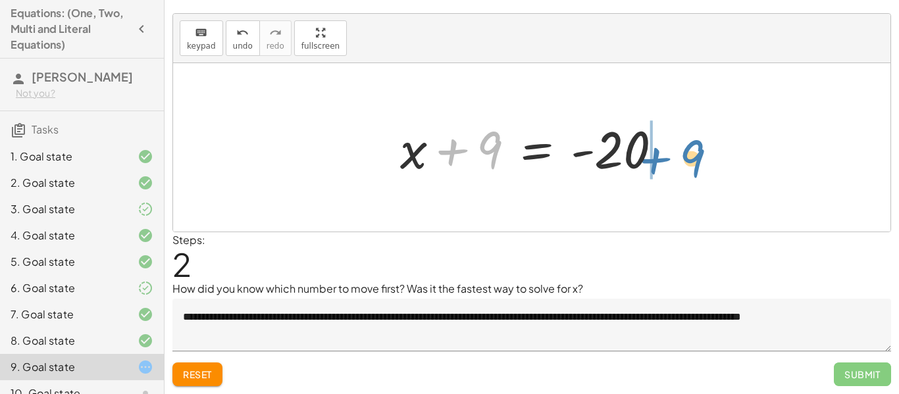
drag, startPoint x: 484, startPoint y: 161, endPoint x: 687, endPoint y: 169, distance: 202.9
click at [687, 169] on div "· ( + x + 9 ) · 5 = - 4 + x + 9 = · - 4 · 5 + 9 + x + 9 = - 20" at bounding box center [532, 147] width 718 height 169
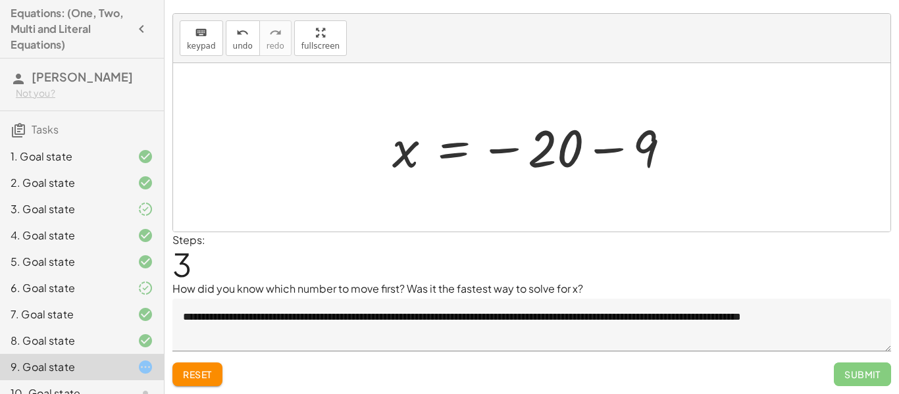
click at [631, 153] on div at bounding box center [537, 147] width 302 height 65
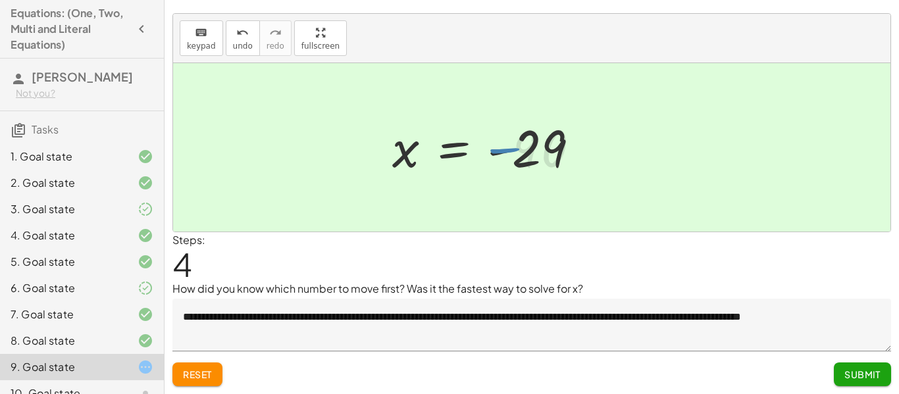
drag, startPoint x: 631, startPoint y: 153, endPoint x: 553, endPoint y: 147, distance: 78.6
click at [553, 147] on div "· ( + x + 9 ) · 5 = - 4 + x + 9 = · - 4 · 5 + x + 9 = - 20 x 9 = - 20 − 29 x = …" at bounding box center [532, 147] width 718 height 169
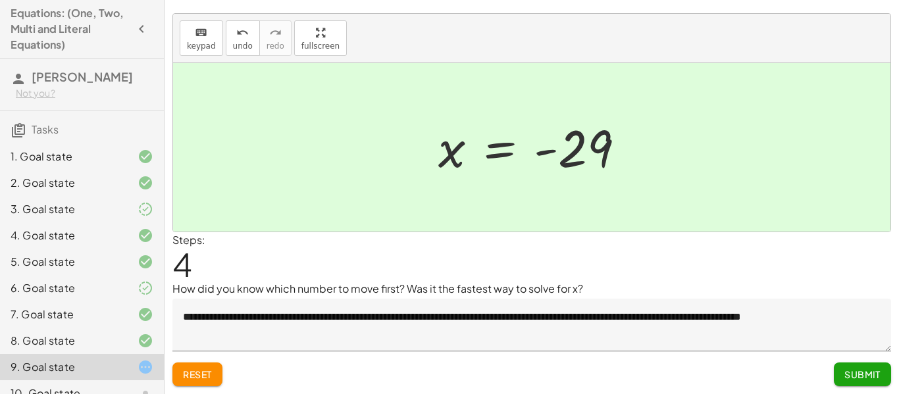
click at [869, 363] on button "Submit" at bounding box center [862, 375] width 57 height 24
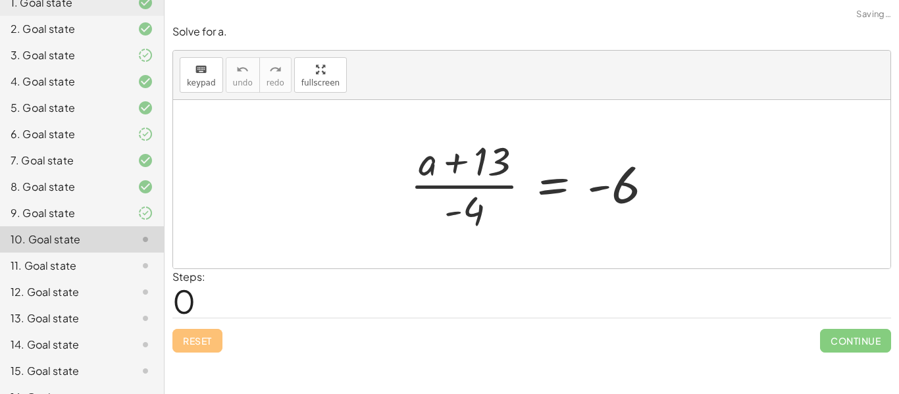
scroll to position [160, 0]
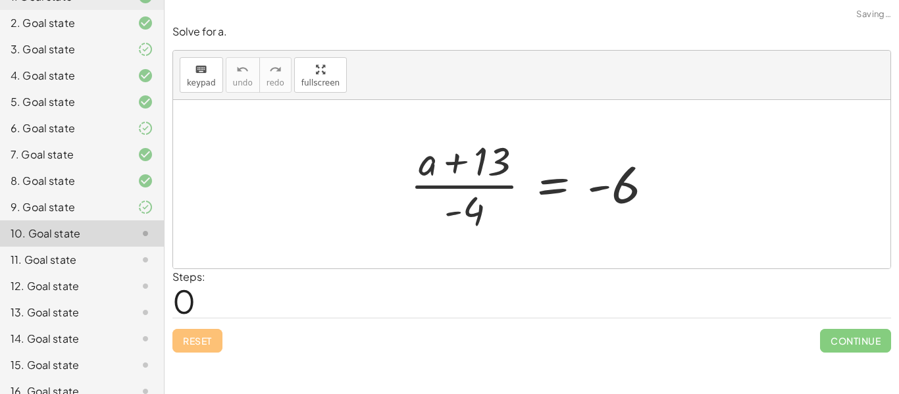
click at [95, 257] on div "11. Goal state" at bounding box center [64, 260] width 106 height 16
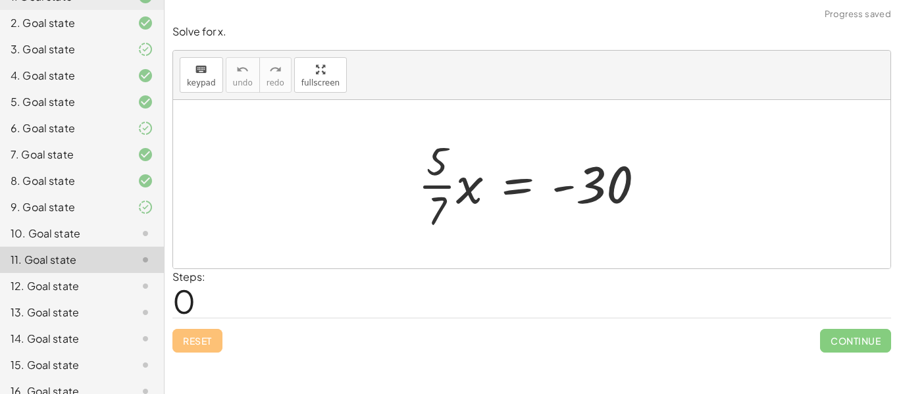
click at [83, 326] on div "12. Goal state" at bounding box center [82, 339] width 164 height 26
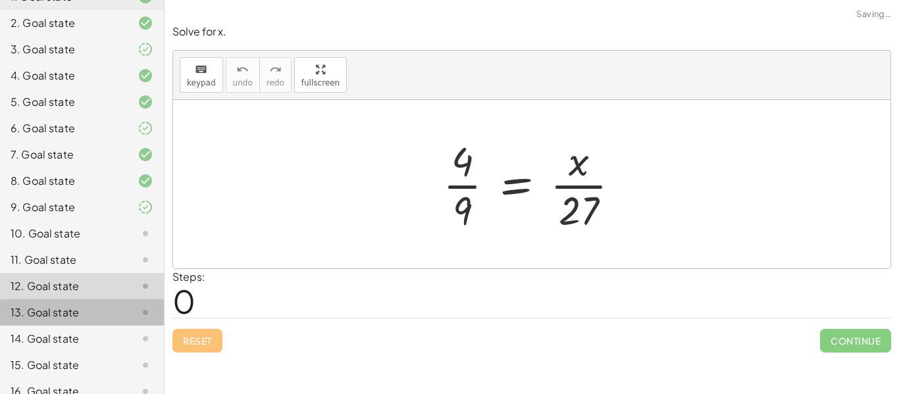
click at [83, 308] on div "13. Goal state" at bounding box center [64, 313] width 106 height 16
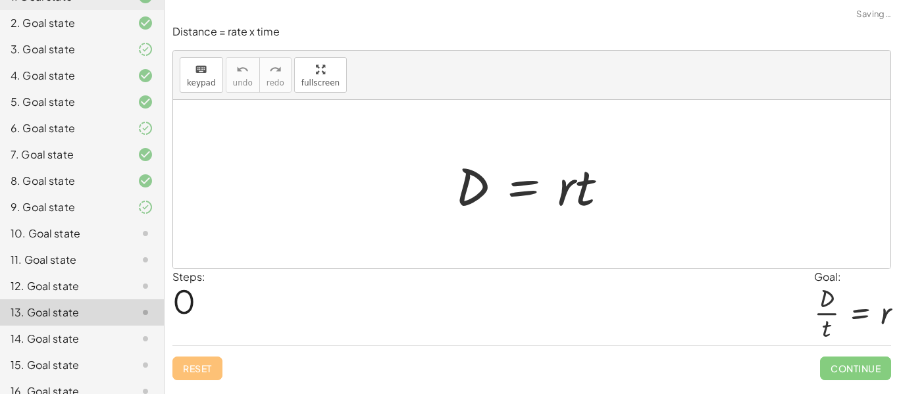
click at [88, 337] on div "14. Goal state" at bounding box center [64, 339] width 106 height 16
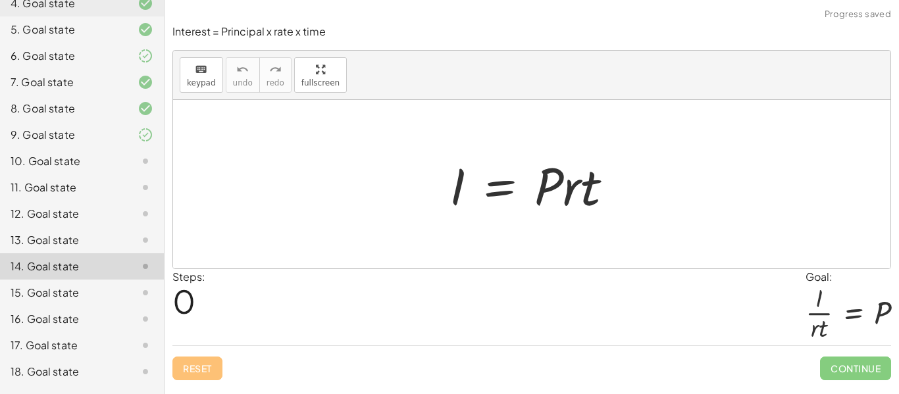
scroll to position [246, 0]
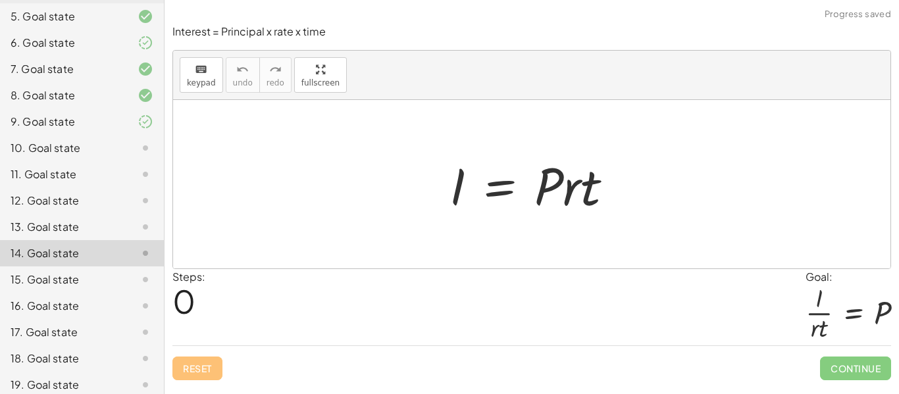
click at [57, 275] on div "15. Goal state" at bounding box center [64, 280] width 106 height 16
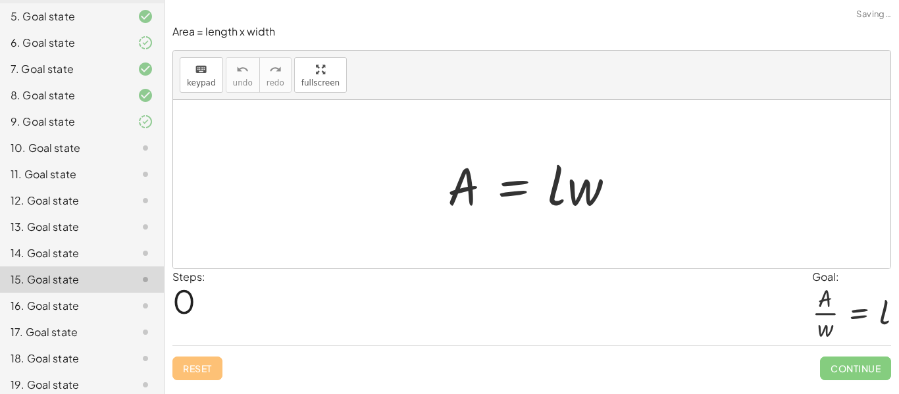
click at [57, 346] on div "16. Goal state" at bounding box center [82, 359] width 164 height 26
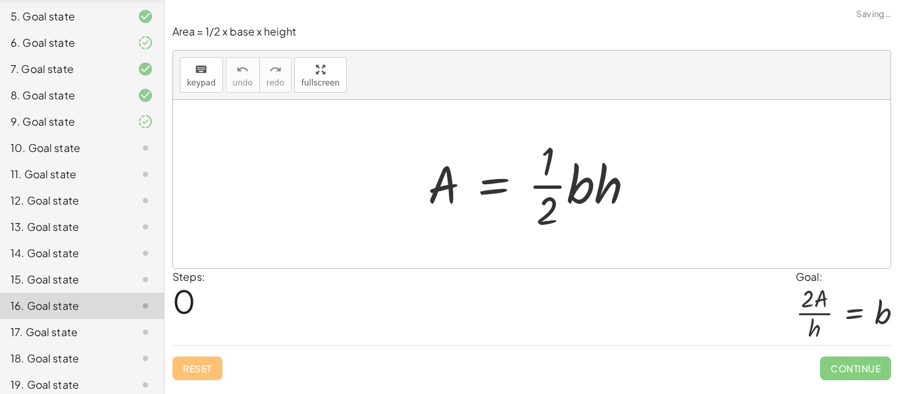
click at [59, 328] on div "17. Goal state" at bounding box center [64, 333] width 106 height 16
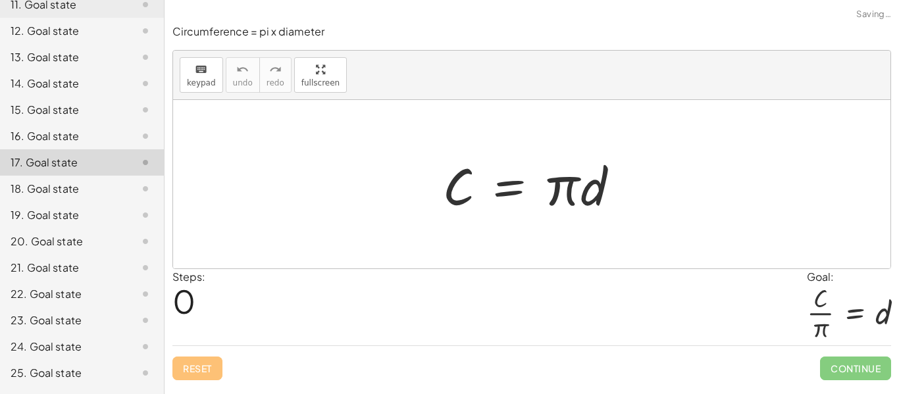
scroll to position [439, 0]
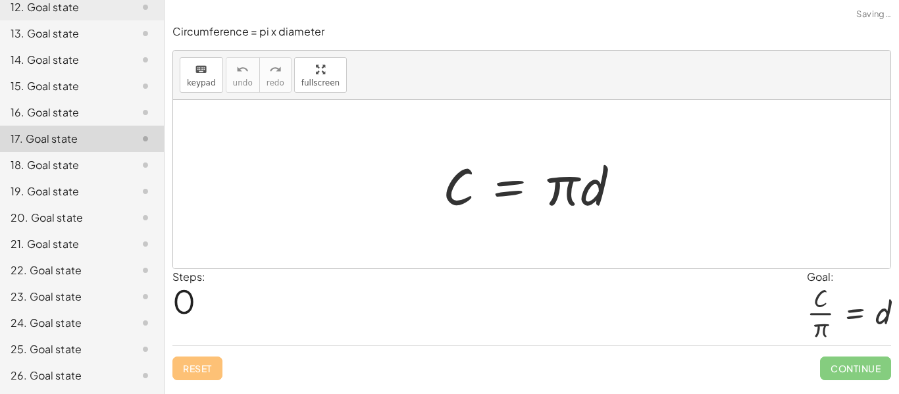
click at [69, 171] on div "18. Goal state" at bounding box center [64, 165] width 106 height 16
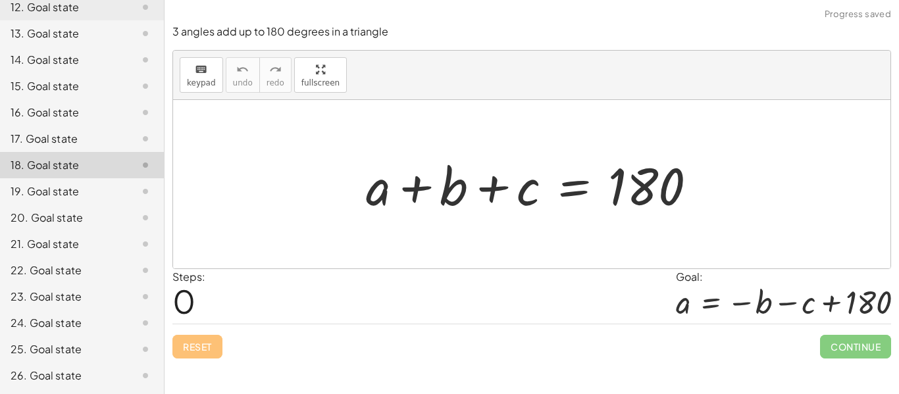
click at [66, 231] on div "19. Goal state" at bounding box center [82, 244] width 164 height 26
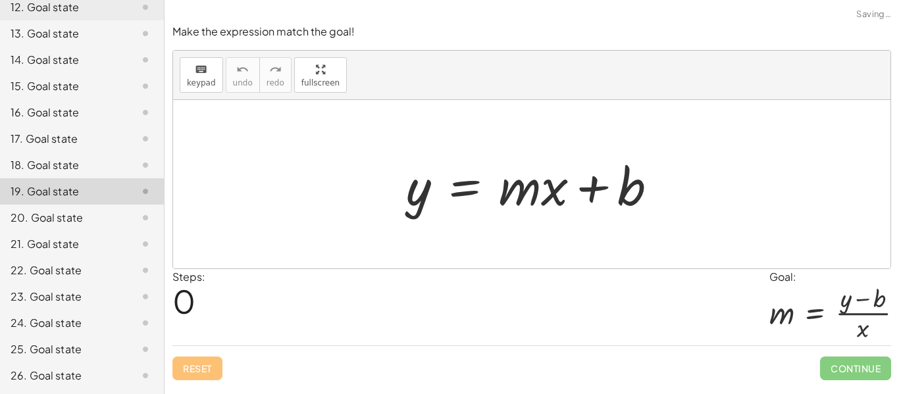
click at [65, 215] on div "20. Goal state" at bounding box center [64, 218] width 106 height 16
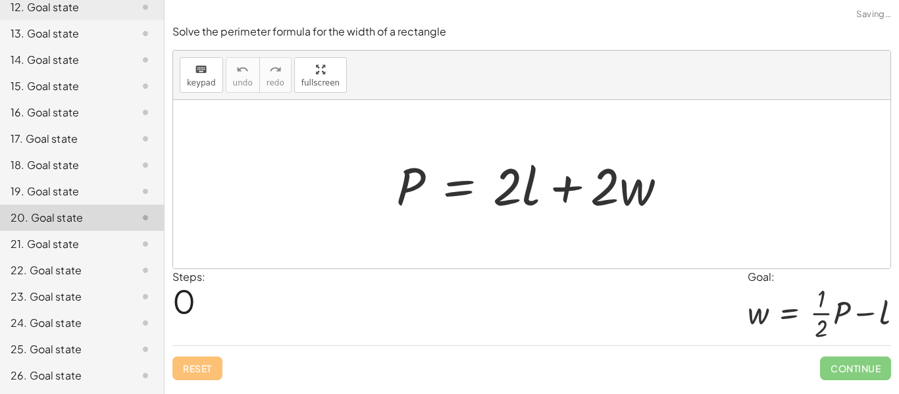
click at [68, 245] on div "21. Goal state" at bounding box center [64, 244] width 106 height 16
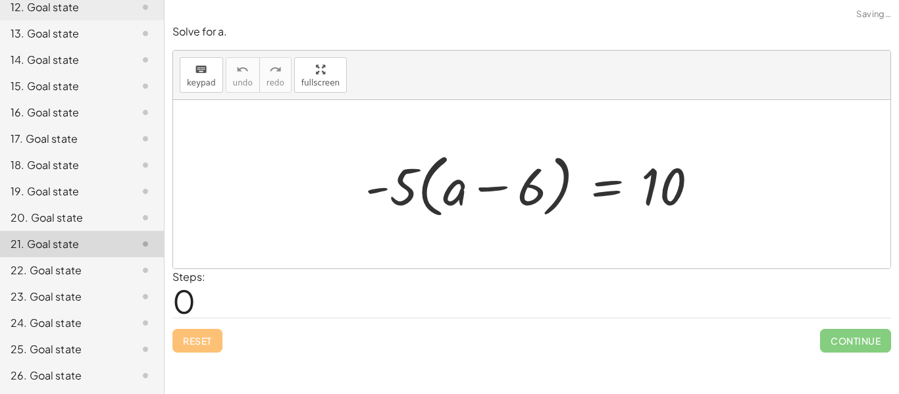
click at [65, 271] on div "22. Goal state" at bounding box center [64, 271] width 106 height 16
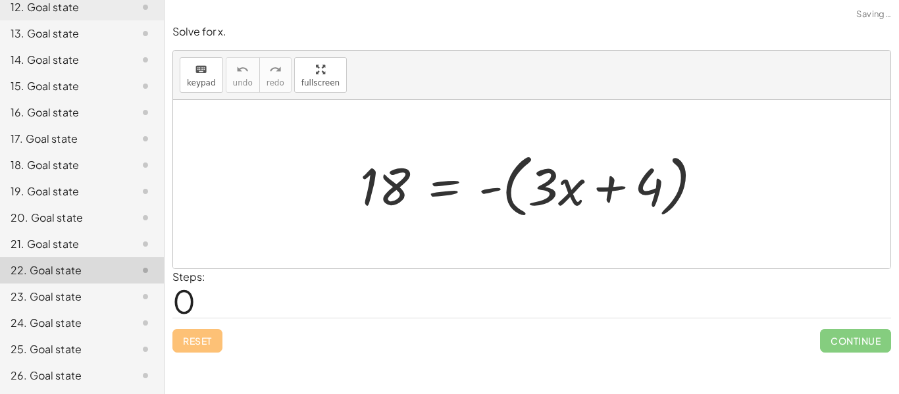
click at [65, 296] on div "23. Goal state" at bounding box center [64, 297] width 106 height 16
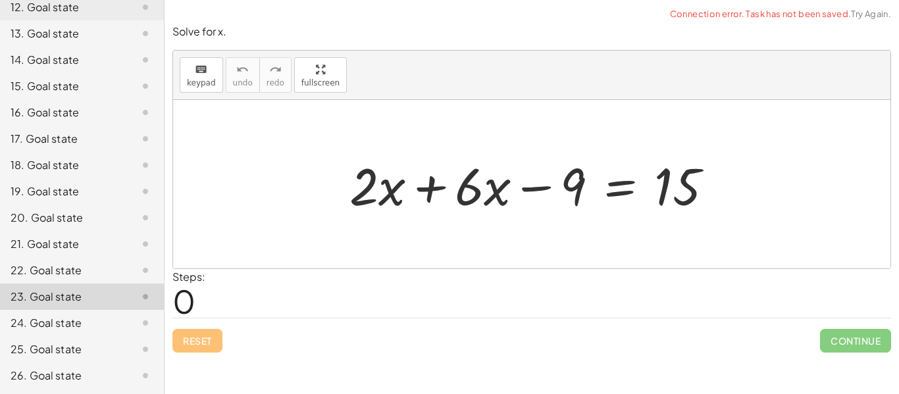
click at [62, 323] on div "24. Goal state" at bounding box center [64, 323] width 106 height 16
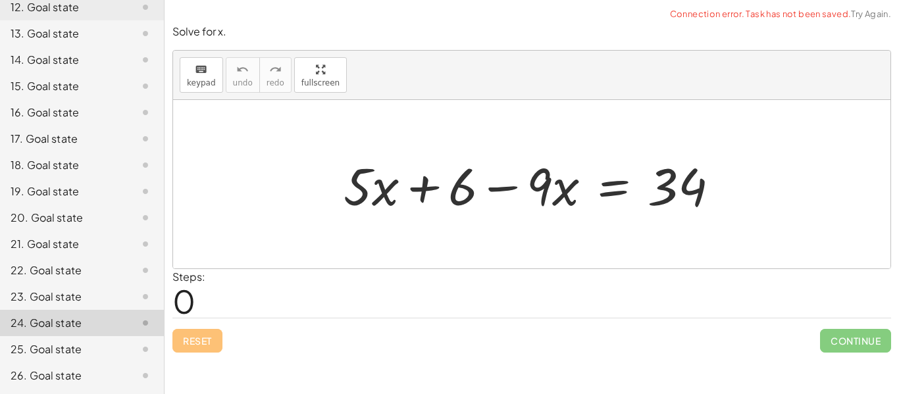
click at [62, 352] on div "25. Goal state" at bounding box center [64, 350] width 106 height 16
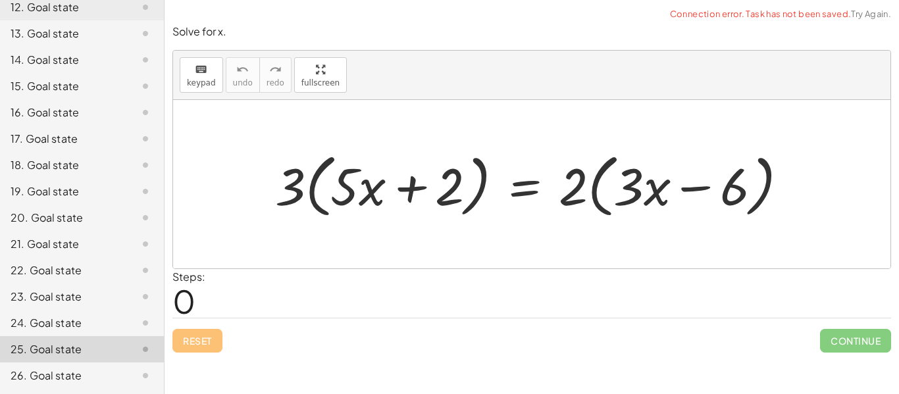
click at [61, 369] on div "26. Goal state" at bounding box center [64, 376] width 106 height 16
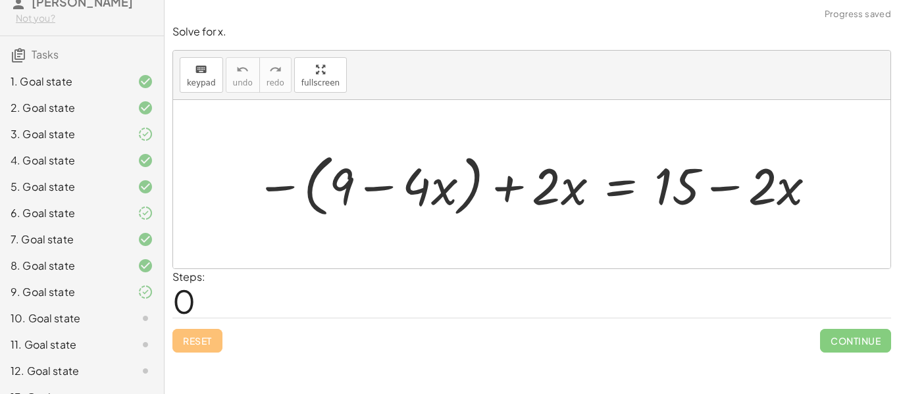
scroll to position [77, 0]
click at [81, 319] on div "10. Goal state" at bounding box center [64, 317] width 106 height 16
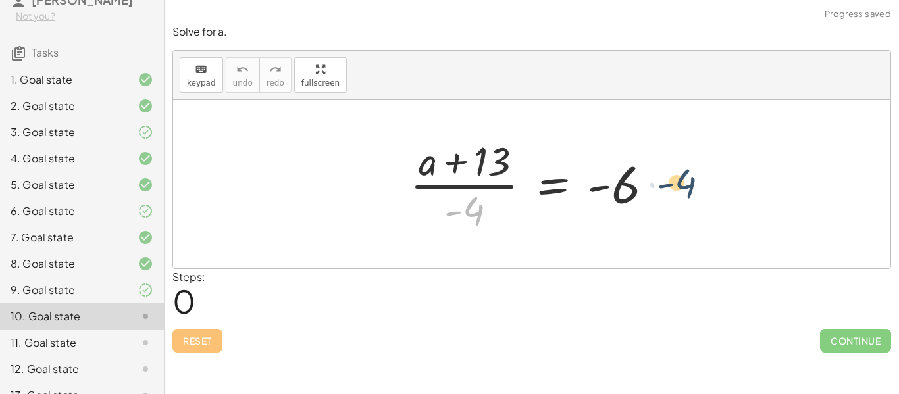
drag, startPoint x: 471, startPoint y: 207, endPoint x: 691, endPoint y: 184, distance: 221.8
click at [691, 184] on div at bounding box center [532, 184] width 718 height 169
drag, startPoint x: 465, startPoint y: 209, endPoint x: 666, endPoint y: 182, distance: 202.6
click at [666, 182] on div at bounding box center [537, 184] width 267 height 101
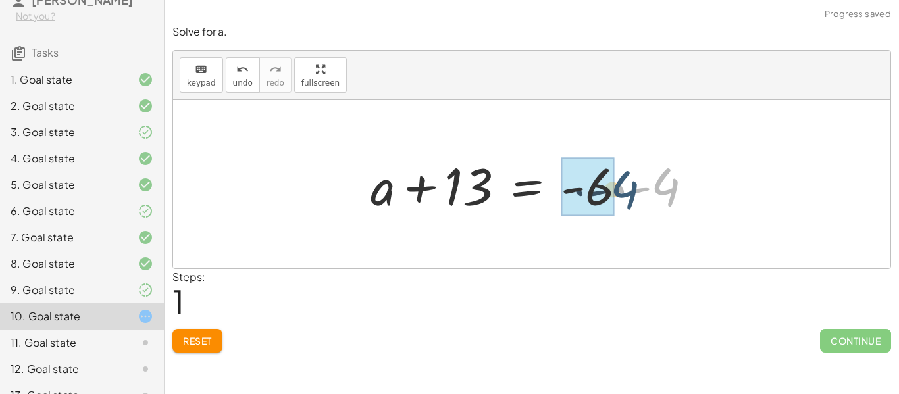
drag, startPoint x: 666, startPoint y: 182, endPoint x: 624, endPoint y: 184, distance: 41.6
click at [624, 184] on div at bounding box center [537, 185] width 346 height 68
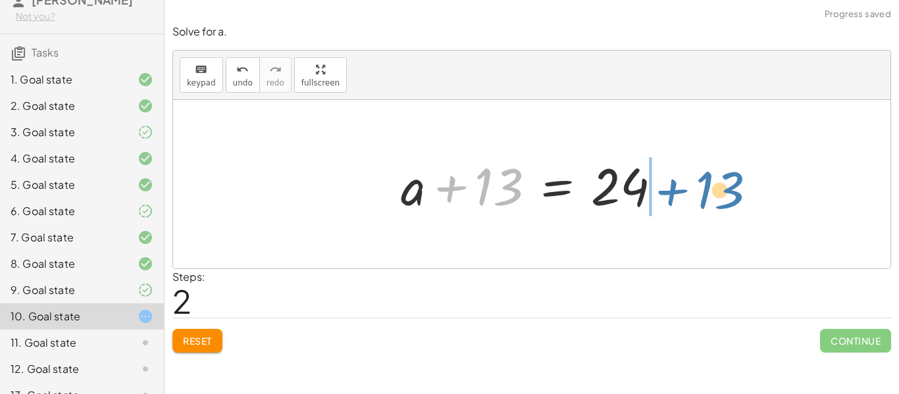
drag, startPoint x: 470, startPoint y: 176, endPoint x: 689, endPoint y: 180, distance: 219.2
click at [689, 180] on div "· ( + a + 13 ) · - 4 = - 6 + a + 13 = · - 6 · - 4 + 13 + a + 13 = 24" at bounding box center [532, 184] width 718 height 169
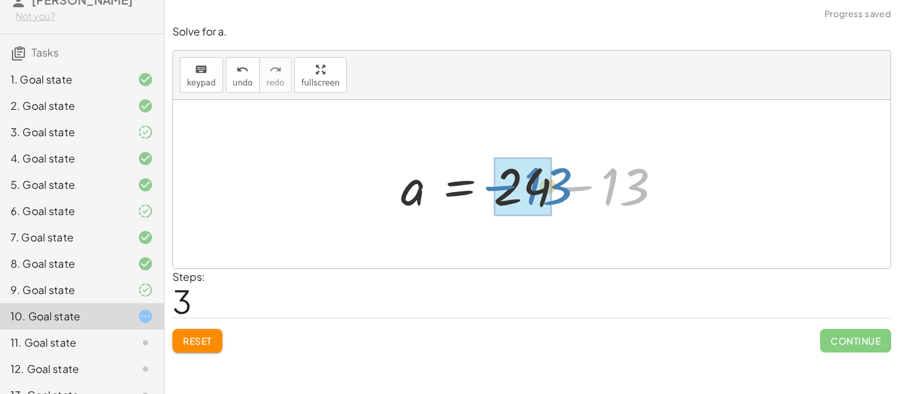
drag, startPoint x: 712, startPoint y: 194, endPoint x: 635, endPoint y: 193, distance: 76.4
click at [635, 193] on div at bounding box center [536, 185] width 284 height 68
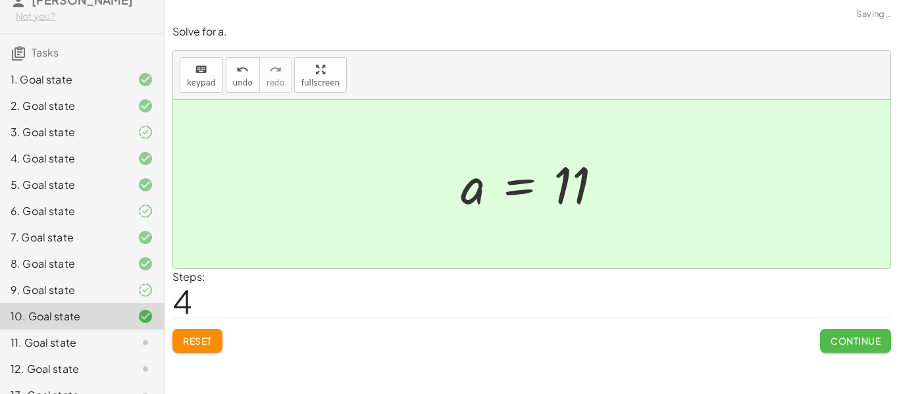
click at [853, 340] on span "Continue" at bounding box center [856, 341] width 50 height 12
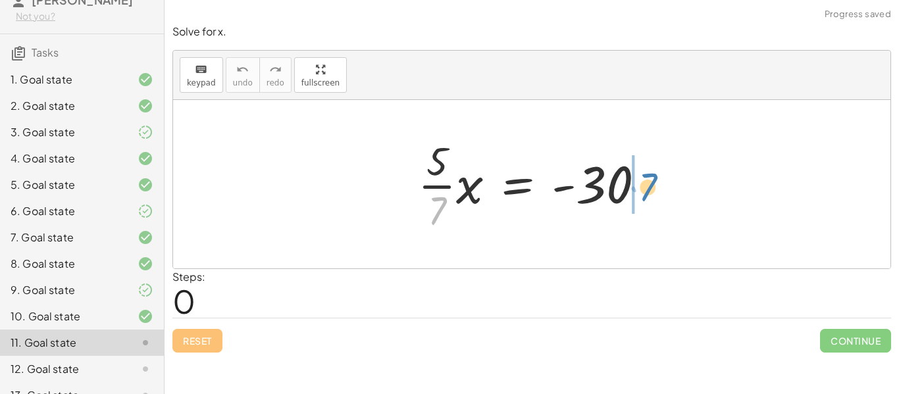
drag, startPoint x: 439, startPoint y: 212, endPoint x: 648, endPoint y: 188, distance: 210.0
click at [648, 188] on div at bounding box center [536, 184] width 251 height 101
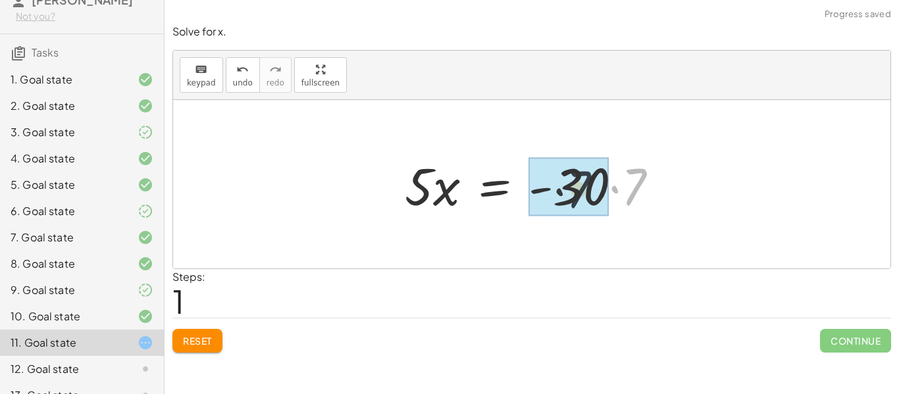
drag, startPoint x: 630, startPoint y: 187, endPoint x: 591, endPoint y: 190, distance: 38.9
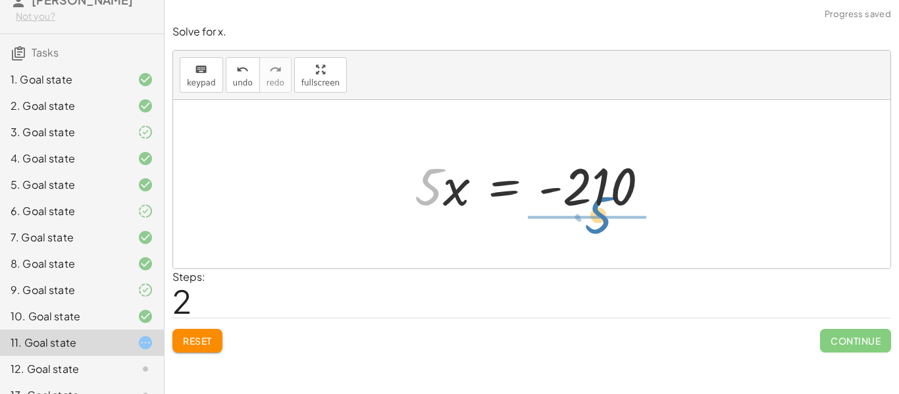
drag, startPoint x: 439, startPoint y: 189, endPoint x: 608, endPoint y: 217, distance: 171.5
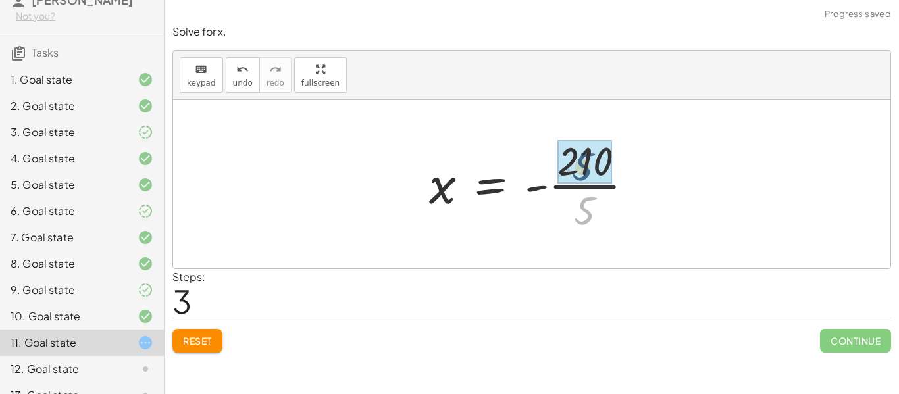
drag, startPoint x: 596, startPoint y: 206, endPoint x: 594, endPoint y: 161, distance: 44.8
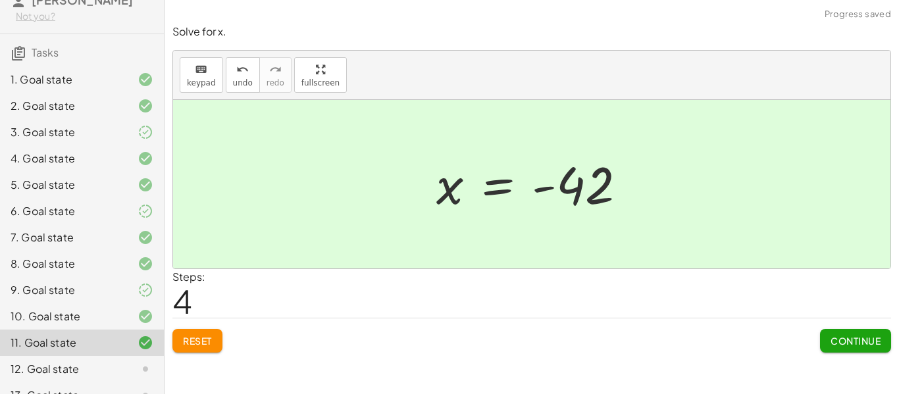
click at [854, 342] on span "Continue" at bounding box center [856, 341] width 50 height 12
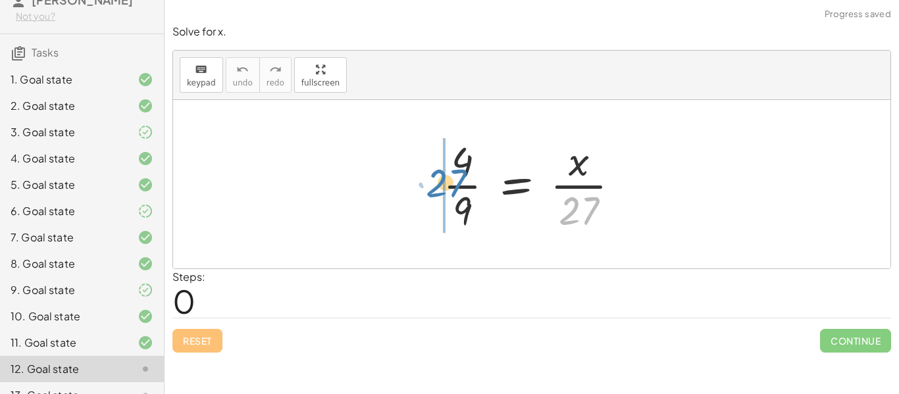
drag, startPoint x: 581, startPoint y: 209, endPoint x: 448, endPoint y: 182, distance: 135.2
click at [448, 182] on div at bounding box center [536, 184] width 200 height 101
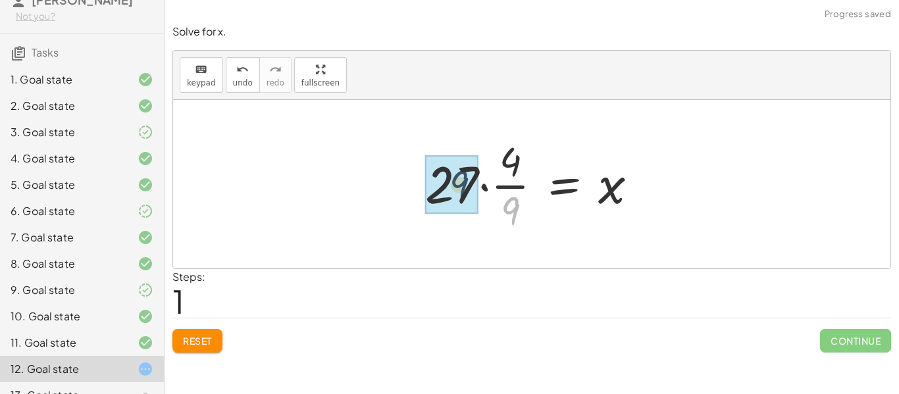
drag, startPoint x: 508, startPoint y: 211, endPoint x: 456, endPoint y: 185, distance: 58.3
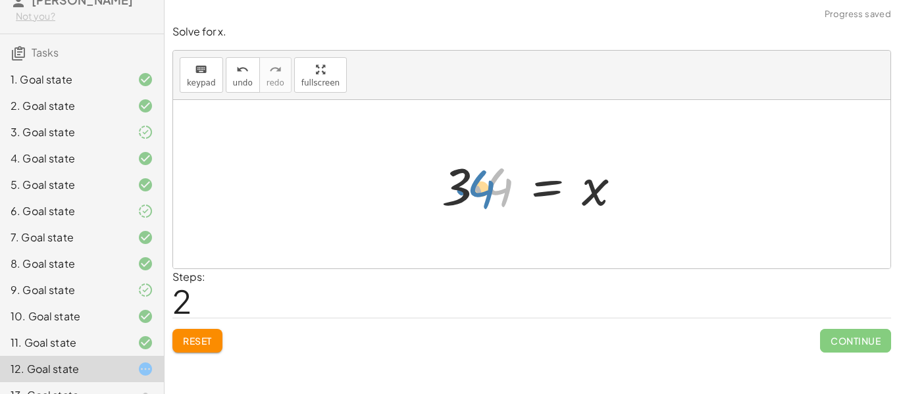
drag, startPoint x: 497, startPoint y: 190, endPoint x: 479, endPoint y: 192, distance: 17.9
click at [479, 192] on div at bounding box center [536, 185] width 203 height 68
drag, startPoint x: 453, startPoint y: 179, endPoint x: 496, endPoint y: 186, distance: 43.3
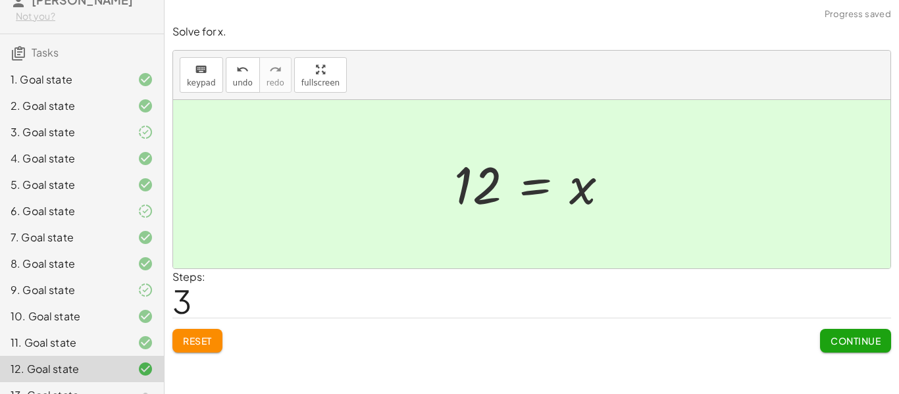
click at [868, 348] on button "Continue" at bounding box center [855, 341] width 71 height 24
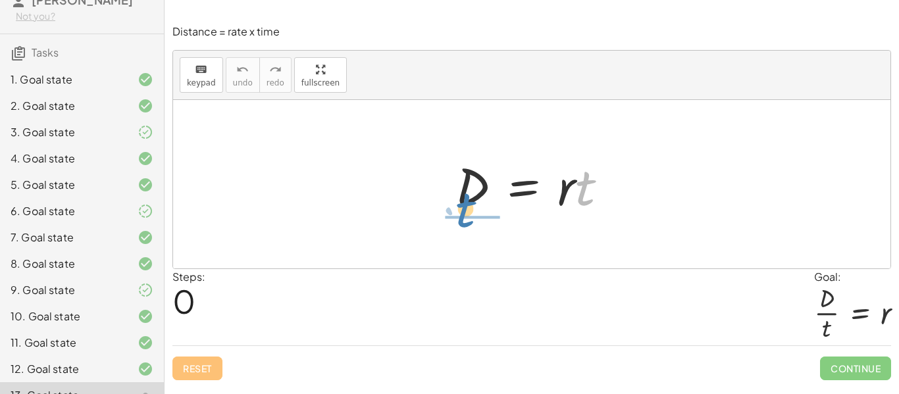
drag, startPoint x: 587, startPoint y: 195, endPoint x: 469, endPoint y: 218, distance: 120.1
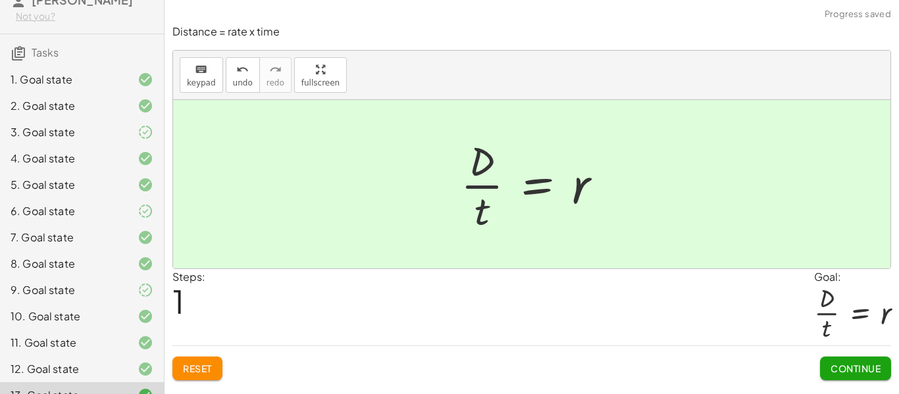
click at [862, 376] on button "Continue" at bounding box center [855, 369] width 71 height 24
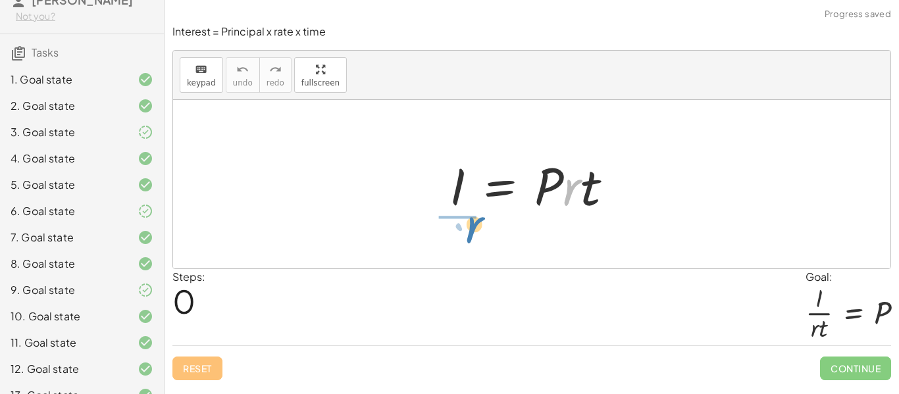
drag, startPoint x: 574, startPoint y: 192, endPoint x: 460, endPoint y: 230, distance: 120.1
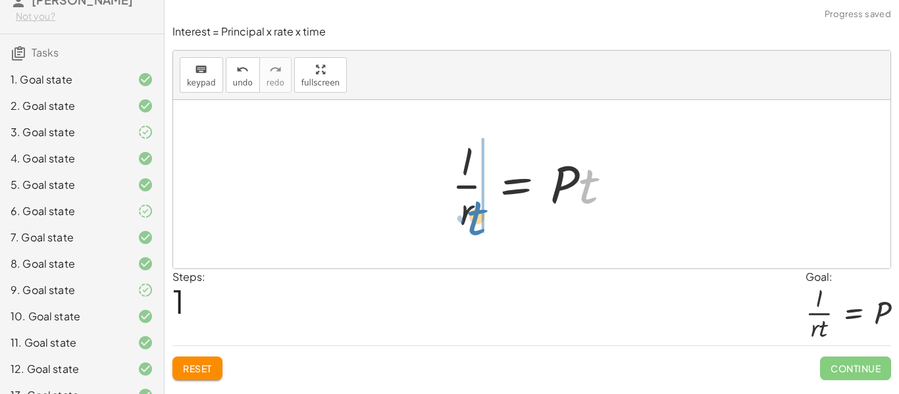
drag, startPoint x: 590, startPoint y: 195, endPoint x: 481, endPoint y: 224, distance: 112.6
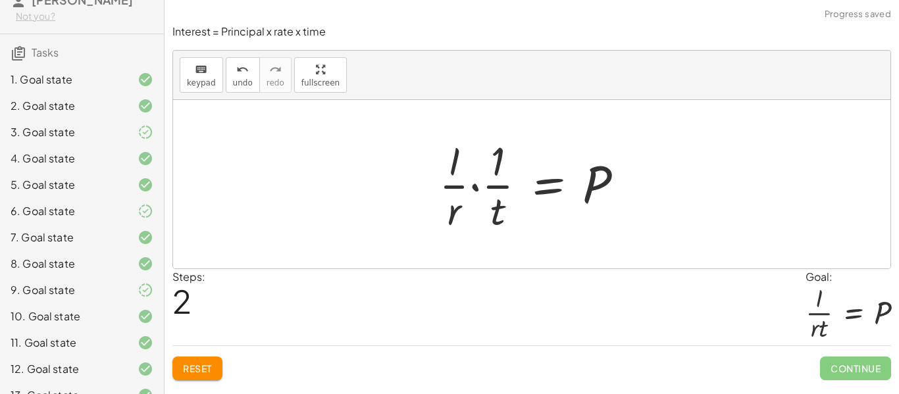
click at [209, 375] on button "Reset" at bounding box center [197, 369] width 50 height 24
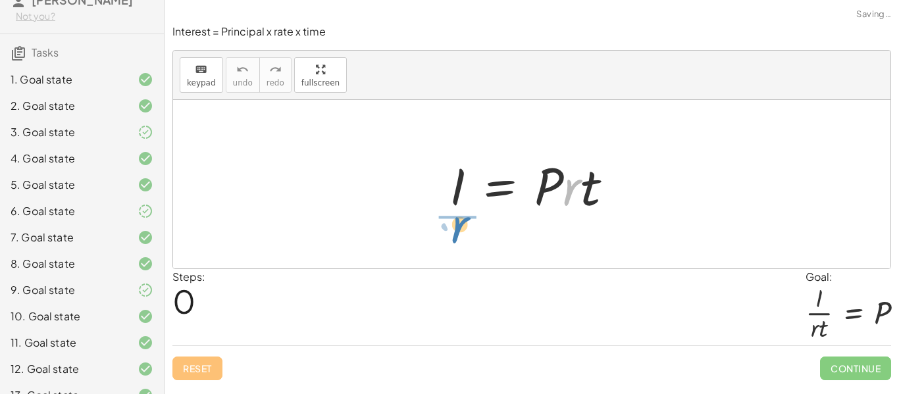
drag, startPoint x: 574, startPoint y: 186, endPoint x: 470, endPoint y: 226, distance: 111.5
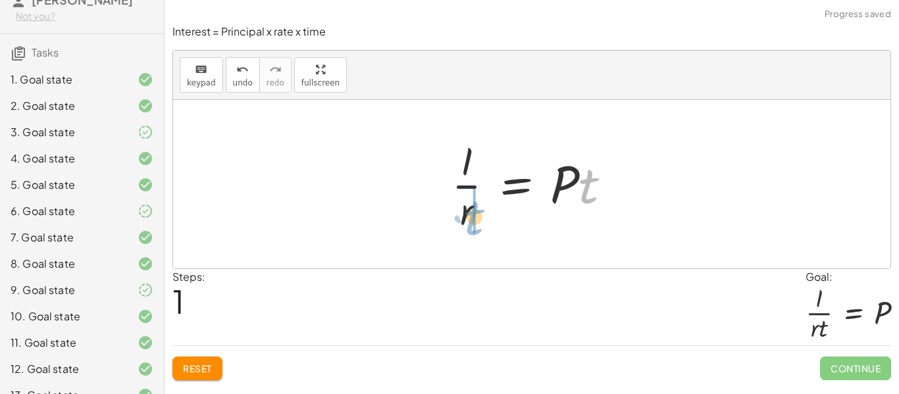
drag, startPoint x: 575, startPoint y: 187, endPoint x: 460, endPoint y: 219, distance: 119.0
click at [460, 219] on div at bounding box center [537, 184] width 184 height 101
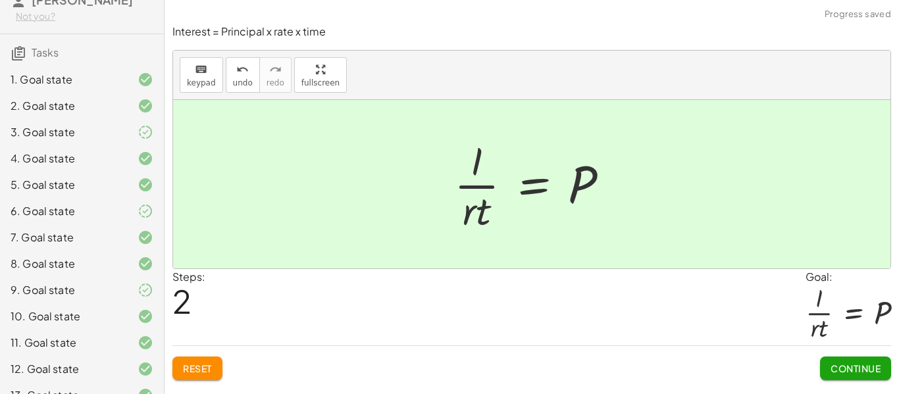
click at [857, 357] on button "Continue" at bounding box center [855, 369] width 71 height 24
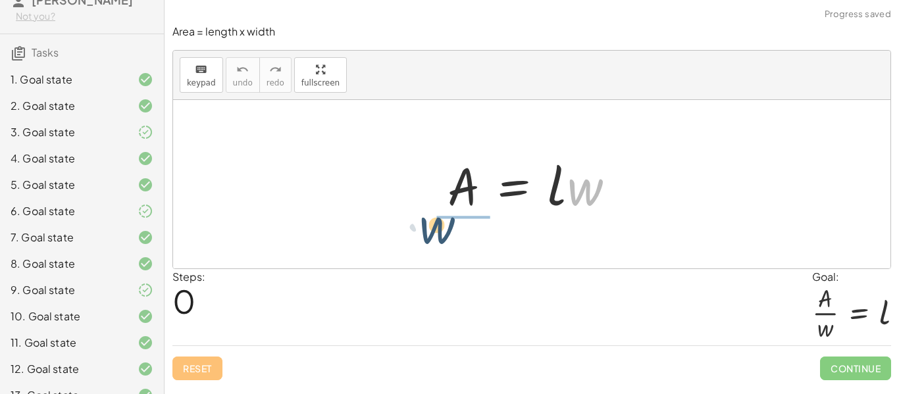
drag, startPoint x: 585, startPoint y: 195, endPoint x: 434, endPoint y: 233, distance: 155.5
click at [434, 233] on div "· w A = · l · w" at bounding box center [532, 184] width 718 height 169
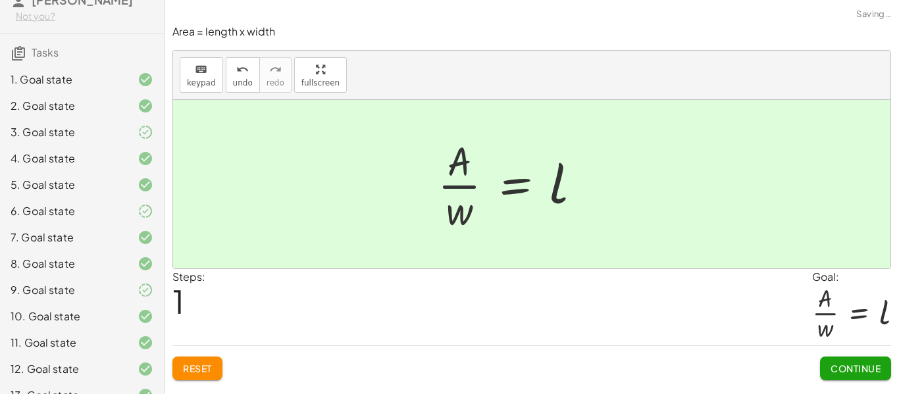
click at [870, 375] on button "Continue" at bounding box center [855, 369] width 71 height 24
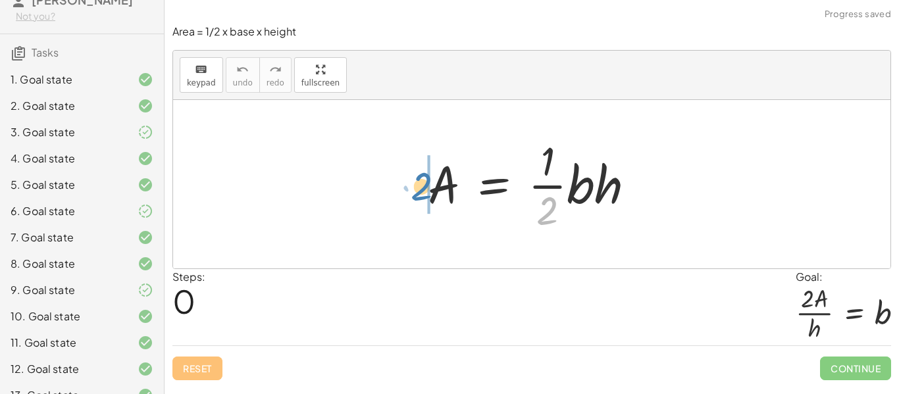
drag, startPoint x: 550, startPoint y: 210, endPoint x: 425, endPoint y: 186, distance: 126.7
click at [425, 186] on div at bounding box center [536, 184] width 231 height 101
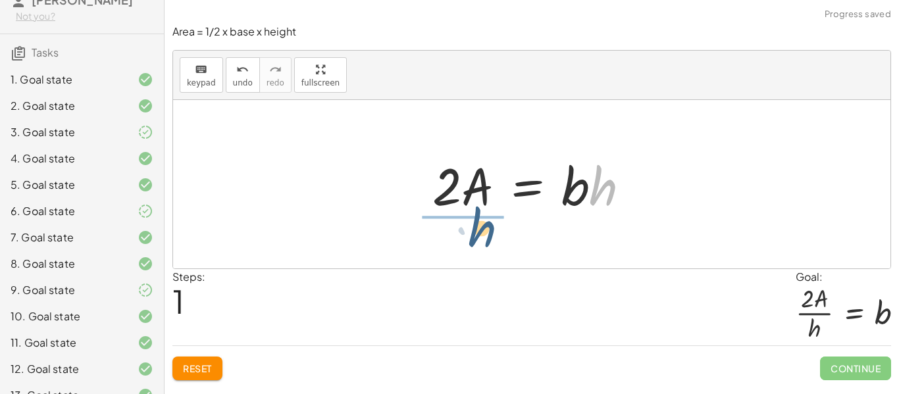
drag, startPoint x: 608, startPoint y: 191, endPoint x: 481, endPoint y: 235, distance: 134.5
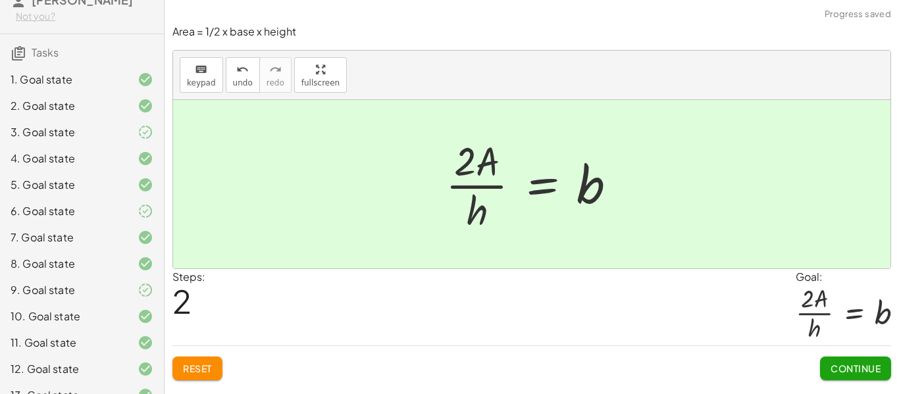
click at [842, 366] on span "Continue" at bounding box center [856, 369] width 50 height 12
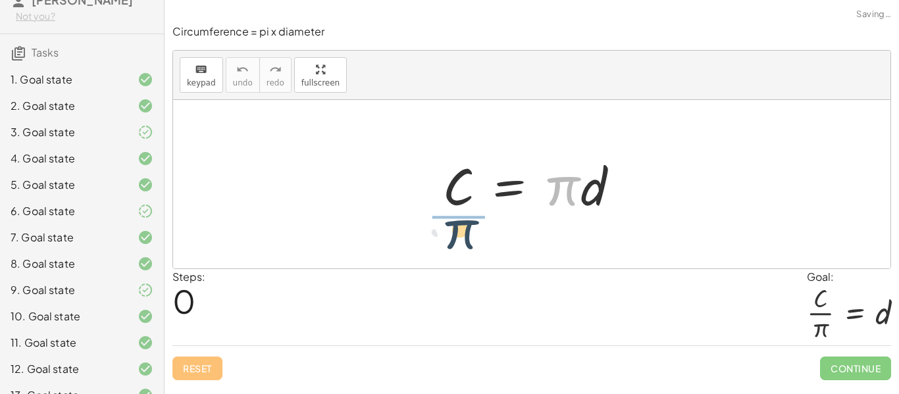
drag, startPoint x: 563, startPoint y: 196, endPoint x: 459, endPoint y: 239, distance: 112.1
click at [459, 239] on div "· π C = · π · d" at bounding box center [532, 184] width 718 height 169
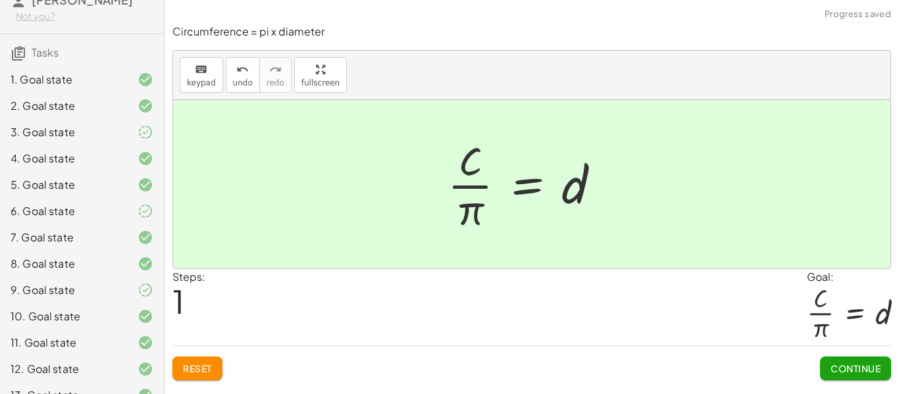
click at [859, 372] on span "Continue" at bounding box center [856, 369] width 50 height 12
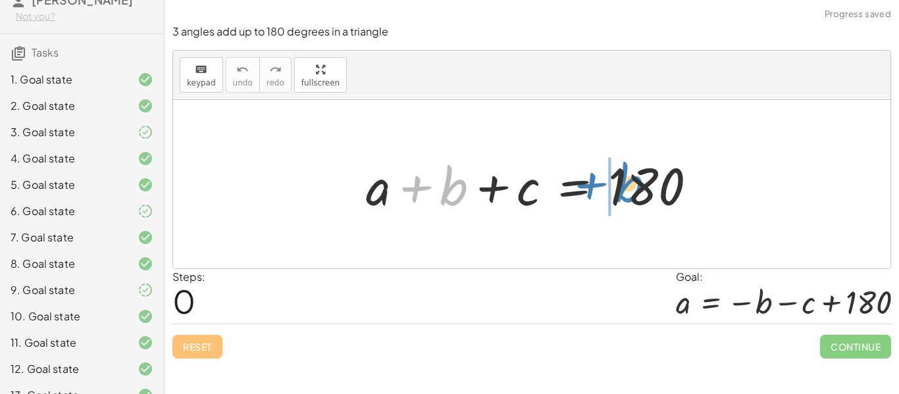
drag, startPoint x: 467, startPoint y: 183, endPoint x: 643, endPoint y: 180, distance: 175.8
click at [643, 180] on div at bounding box center [536, 185] width 355 height 68
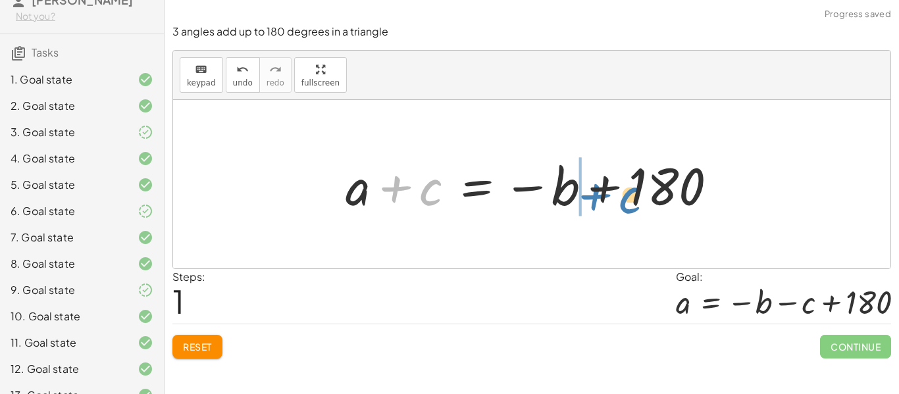
drag, startPoint x: 429, startPoint y: 190, endPoint x: 628, endPoint y: 198, distance: 199.6
click at [628, 198] on div at bounding box center [536, 185] width 395 height 68
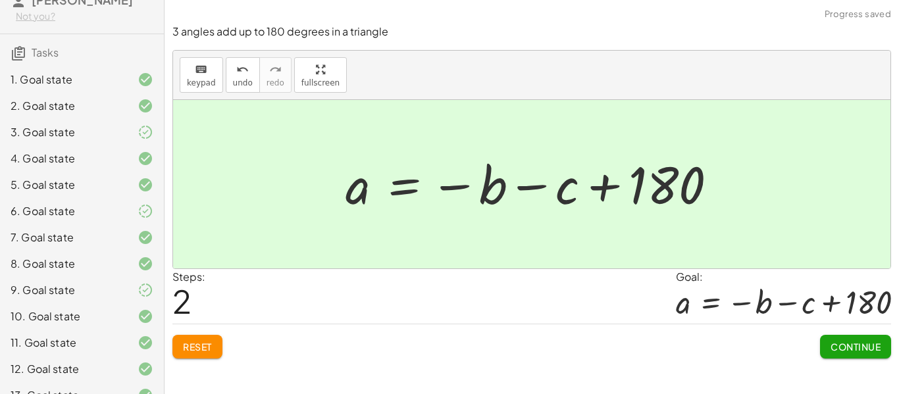
click at [851, 346] on span "Continue" at bounding box center [856, 347] width 50 height 12
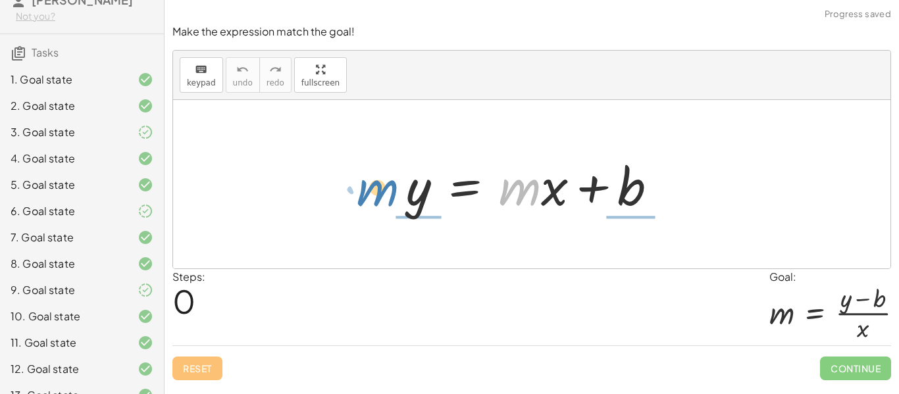
drag, startPoint x: 514, startPoint y: 190, endPoint x: 371, endPoint y: 191, distance: 142.9
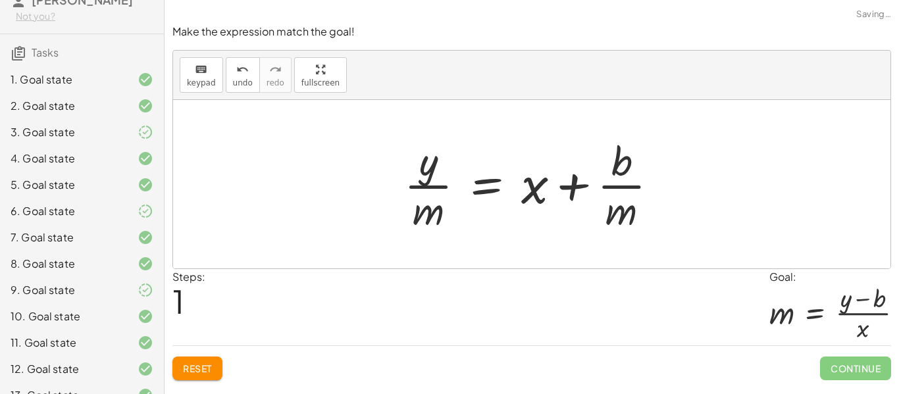
click at [199, 371] on span "Reset" at bounding box center [197, 369] width 29 height 12
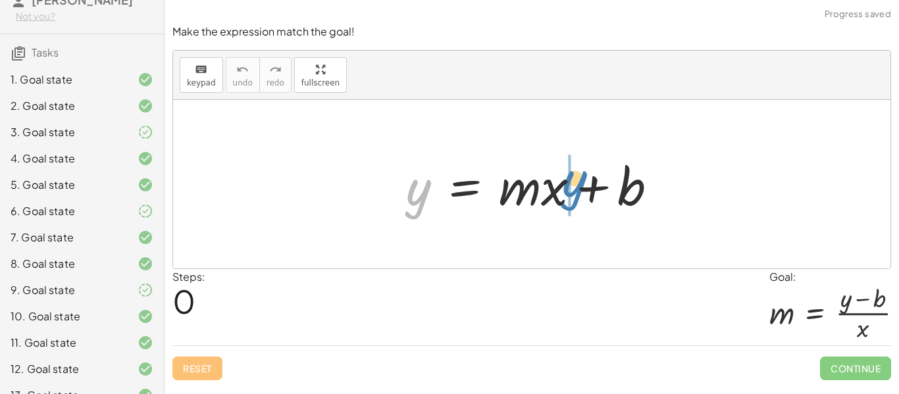
drag, startPoint x: 417, startPoint y: 207, endPoint x: 576, endPoint y: 199, distance: 159.5
click at [576, 199] on div at bounding box center [537, 185] width 275 height 68
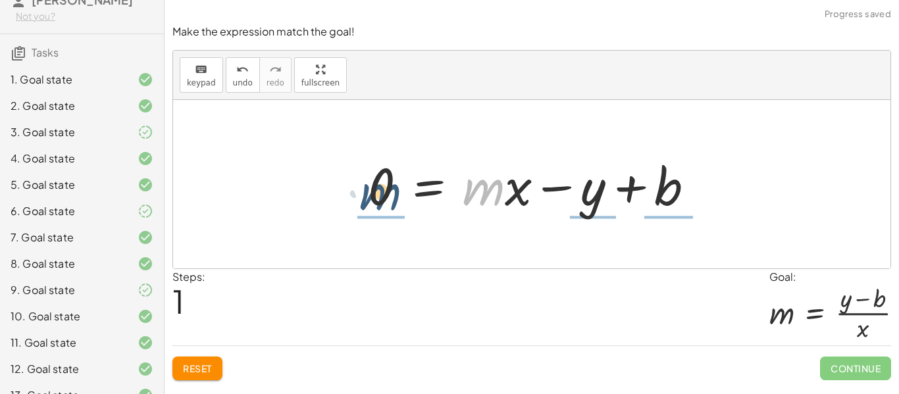
drag, startPoint x: 487, startPoint y: 193, endPoint x: 375, endPoint y: 190, distance: 112.6
click at [375, 190] on div at bounding box center [536, 185] width 350 height 68
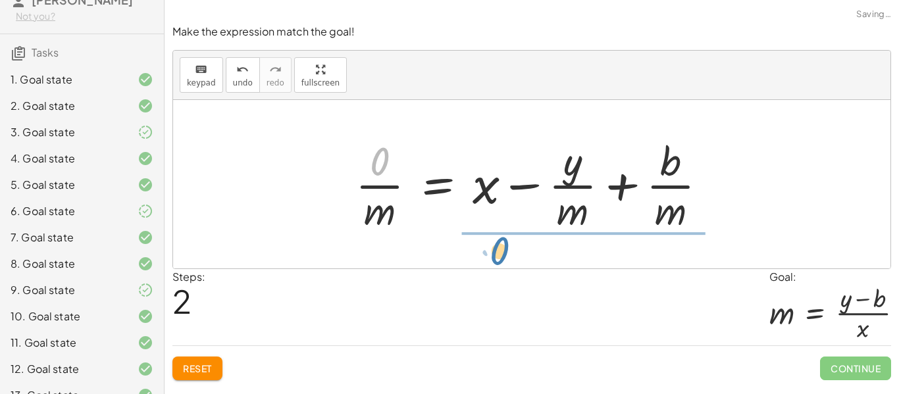
drag, startPoint x: 385, startPoint y: 155, endPoint x: 505, endPoint y: 244, distance: 149.6
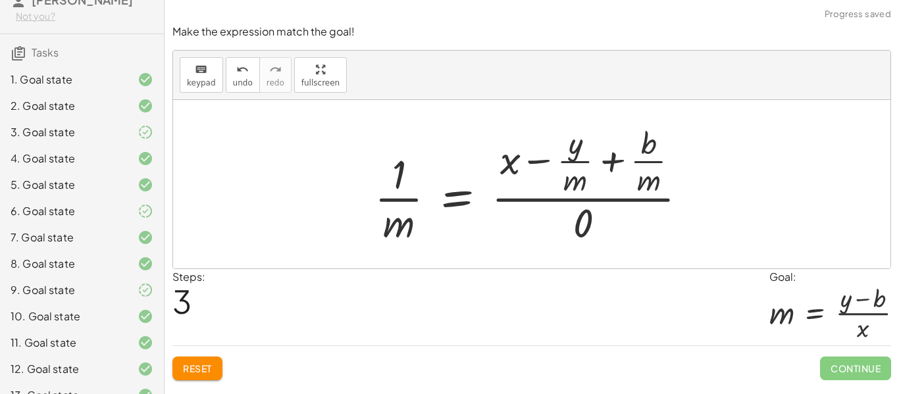
click at [213, 364] on button "Reset" at bounding box center [197, 369] width 50 height 24
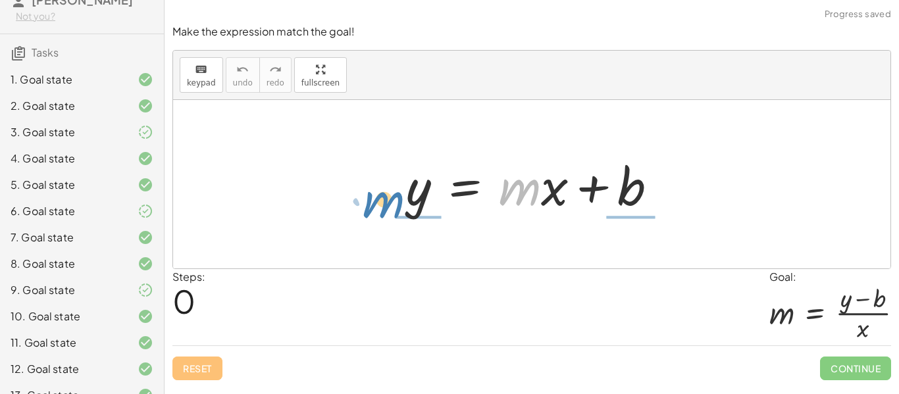
drag, startPoint x: 515, startPoint y: 192, endPoint x: 379, endPoint y: 204, distance: 136.8
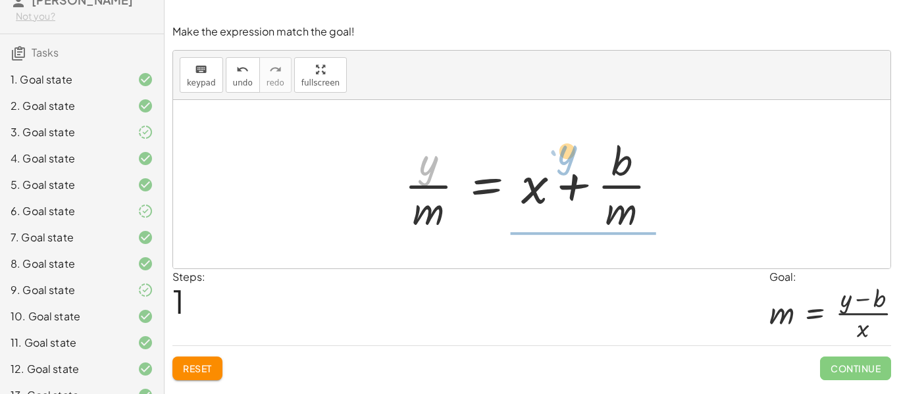
drag, startPoint x: 427, startPoint y: 171, endPoint x: 567, endPoint y: 166, distance: 140.3
click at [567, 166] on div at bounding box center [537, 184] width 278 height 101
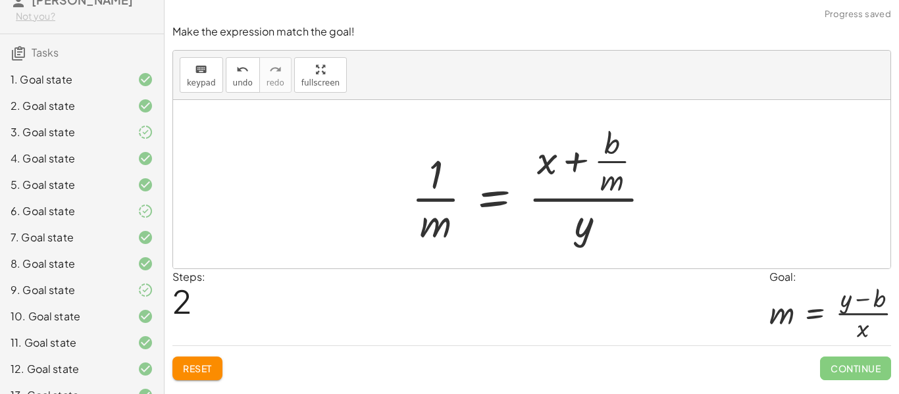
click at [212, 364] on span "Reset" at bounding box center [197, 369] width 29 height 12
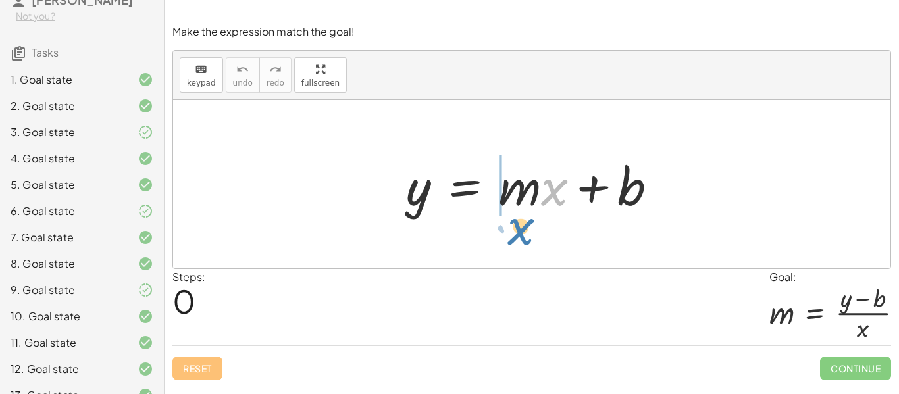
drag, startPoint x: 556, startPoint y: 197, endPoint x: 522, endPoint y: 237, distance: 51.8
click at [522, 237] on div "· x y = + · m · x + b" at bounding box center [532, 184] width 718 height 169
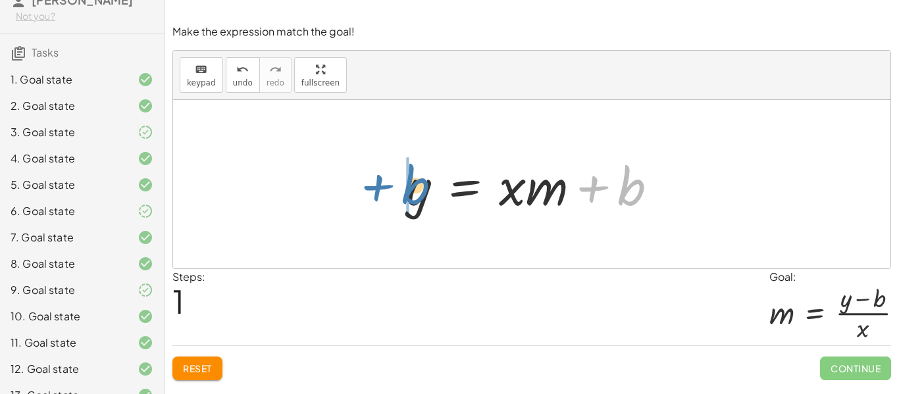
drag, startPoint x: 633, startPoint y: 194, endPoint x: 415, endPoint y: 195, distance: 217.2
click at [415, 195] on div at bounding box center [537, 185] width 275 height 68
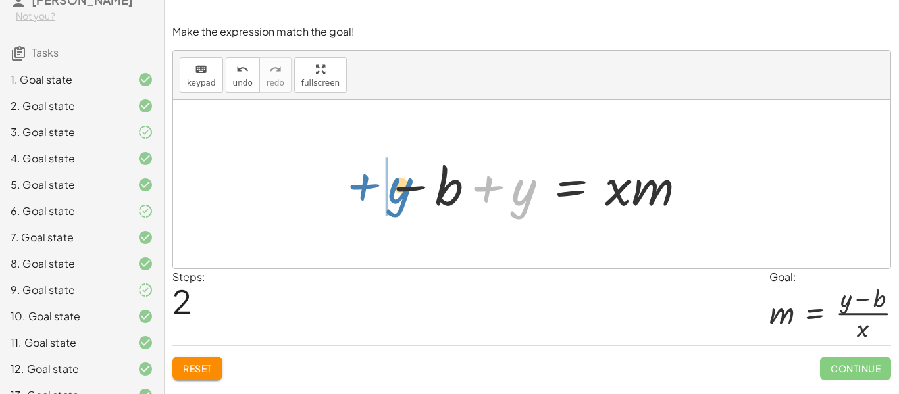
drag, startPoint x: 531, startPoint y: 199, endPoint x: 400, endPoint y: 200, distance: 131.0
click at [400, 200] on div at bounding box center [536, 185] width 315 height 68
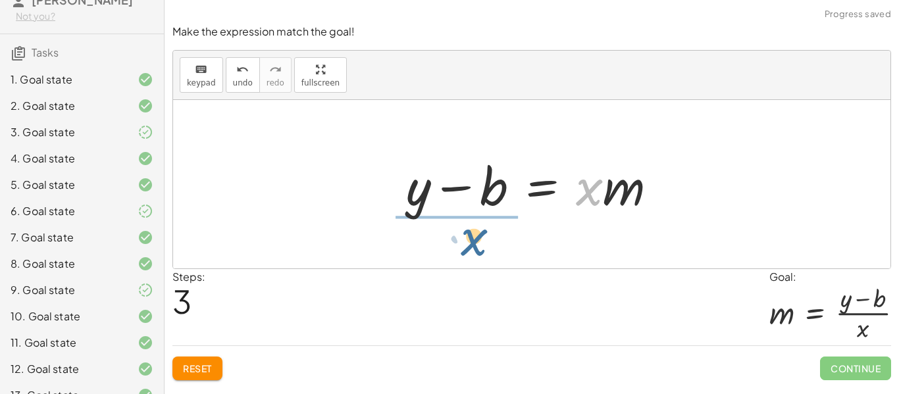
drag, startPoint x: 595, startPoint y: 199, endPoint x: 478, endPoint y: 249, distance: 127.4
click at [478, 249] on div "y = + · m · x + b y = + · x · m + b − b + y = · x · m · x y = · m · x b − +" at bounding box center [532, 184] width 718 height 169
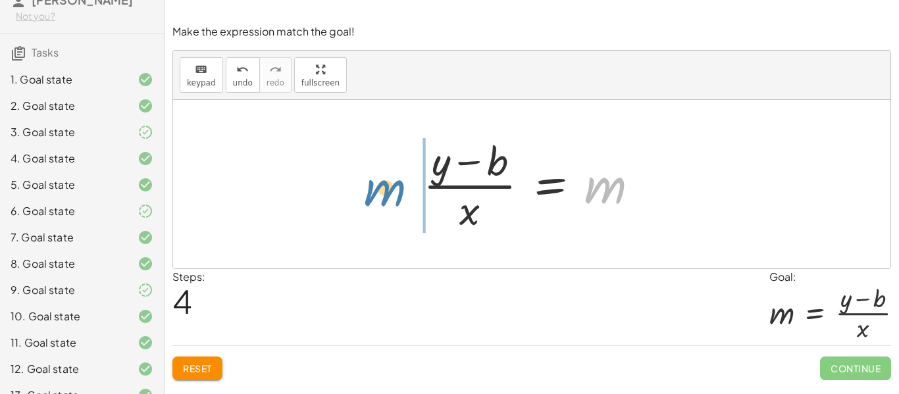
drag, startPoint x: 612, startPoint y: 194, endPoint x: 389, endPoint y: 197, distance: 222.5
click at [389, 197] on div "y = + · m · x + b y = + · x · m + b − b + y = · x · m + y − b = · x · m m y = m…" at bounding box center [532, 184] width 718 height 169
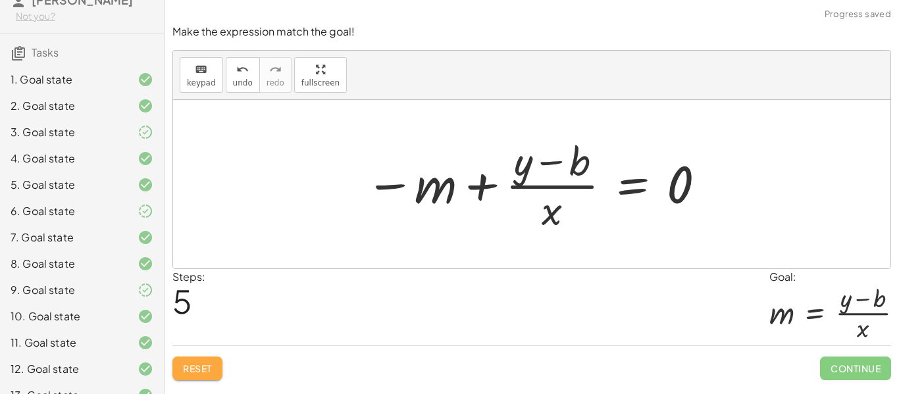
click at [204, 371] on span "Reset" at bounding box center [197, 369] width 29 height 12
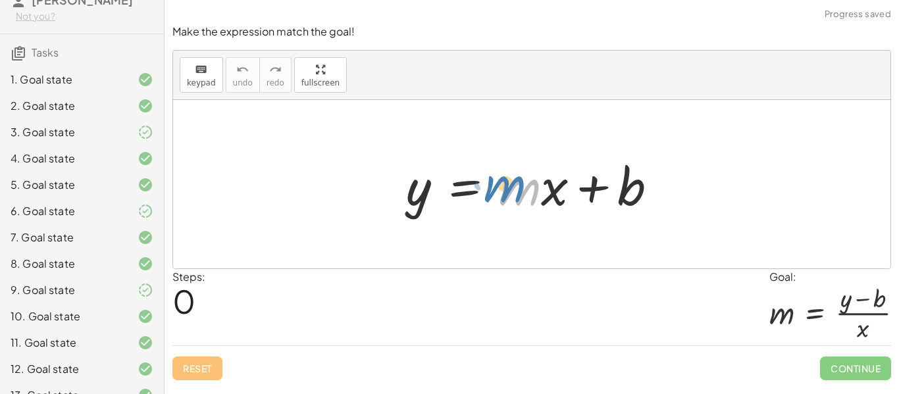
click at [517, 197] on div at bounding box center [537, 185] width 275 height 68
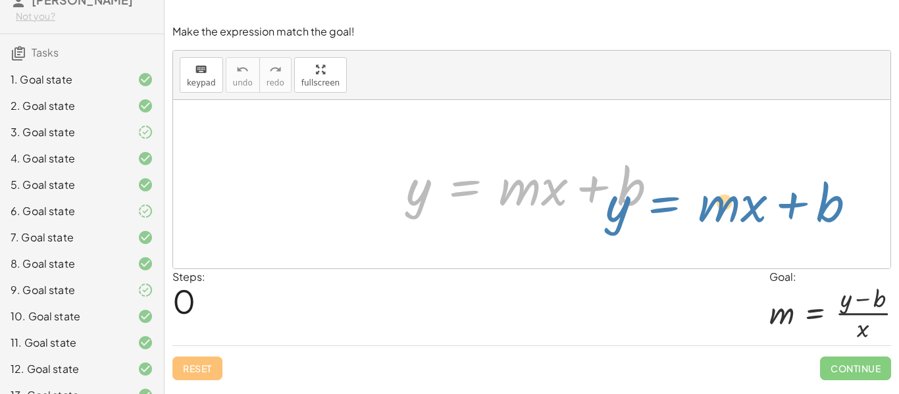
drag, startPoint x: 432, startPoint y: 197, endPoint x: 505, endPoint y: 215, distance: 75.2
click at [505, 215] on div at bounding box center [537, 185] width 275 height 68
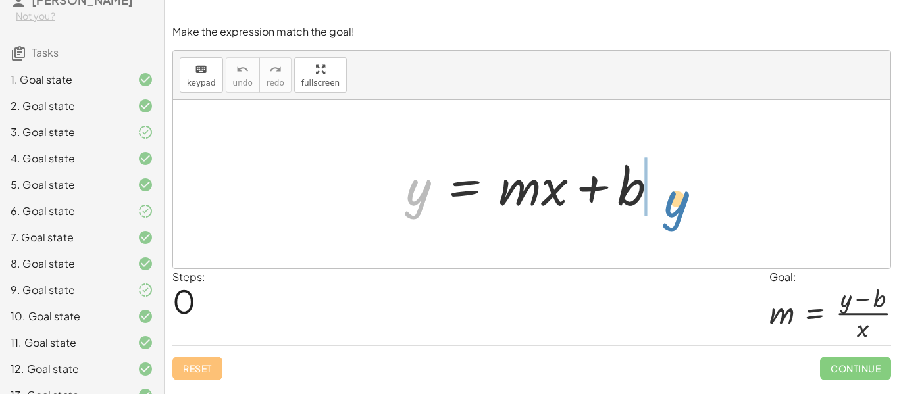
drag, startPoint x: 409, startPoint y: 192, endPoint x: 666, endPoint y: 201, distance: 257.6
click at [666, 201] on div at bounding box center [537, 185] width 275 height 68
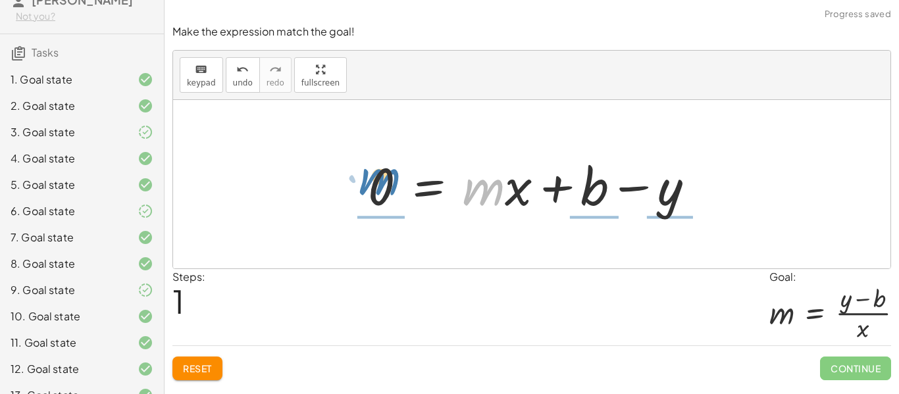
drag, startPoint x: 486, startPoint y: 195, endPoint x: 381, endPoint y: 184, distance: 105.9
click at [381, 184] on div at bounding box center [536, 185] width 350 height 68
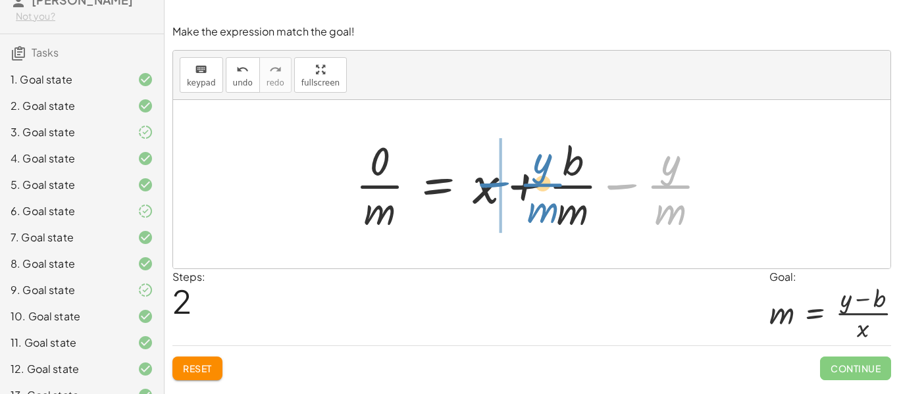
drag, startPoint x: 673, startPoint y: 177, endPoint x: 544, endPoint y: 174, distance: 129.1
click at [544, 174] on div at bounding box center [537, 184] width 376 height 101
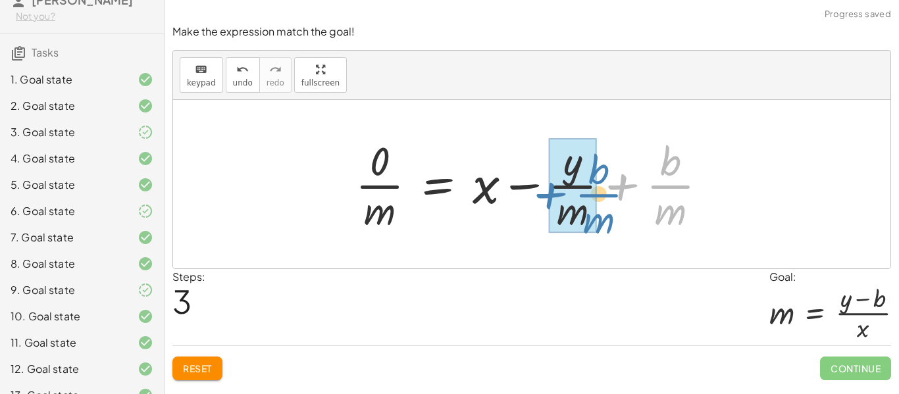
drag, startPoint x: 664, startPoint y: 174, endPoint x: 589, endPoint y: 181, distance: 75.3
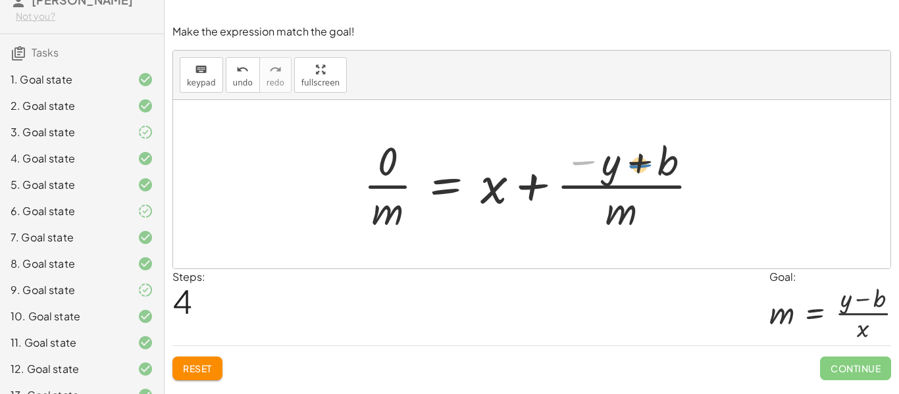
drag, startPoint x: 587, startPoint y: 161, endPoint x: 644, endPoint y: 160, distance: 56.6
click at [644, 160] on div at bounding box center [536, 184] width 359 height 101
drag, startPoint x: 644, startPoint y: 165, endPoint x: 560, endPoint y: 176, distance: 84.9
click at [560, 176] on div at bounding box center [536, 184] width 359 height 101
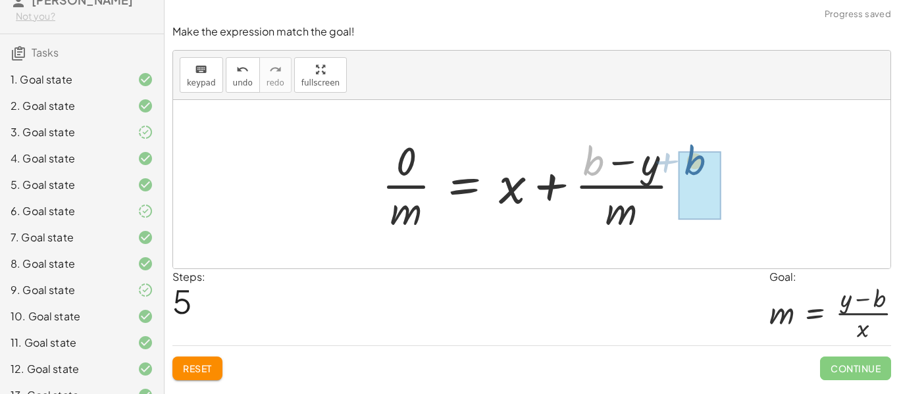
drag, startPoint x: 603, startPoint y: 169, endPoint x: 703, endPoint y: 168, distance: 100.1
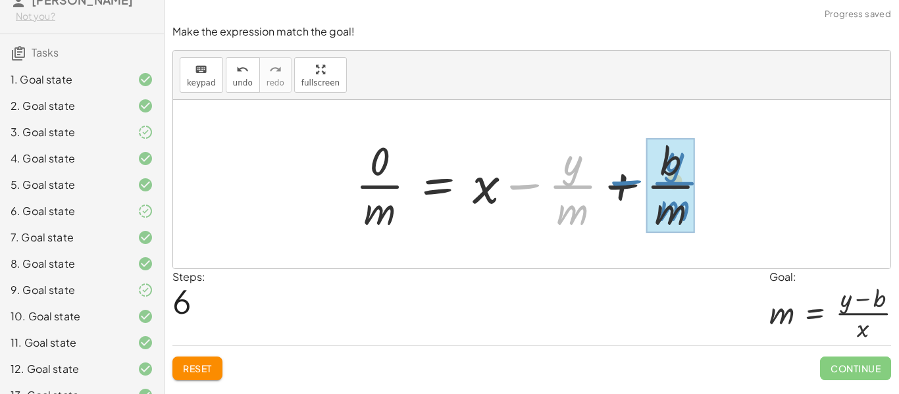
drag, startPoint x: 577, startPoint y: 186, endPoint x: 620, endPoint y: 192, distance: 43.1
click at [620, 192] on div at bounding box center [537, 184] width 376 height 101
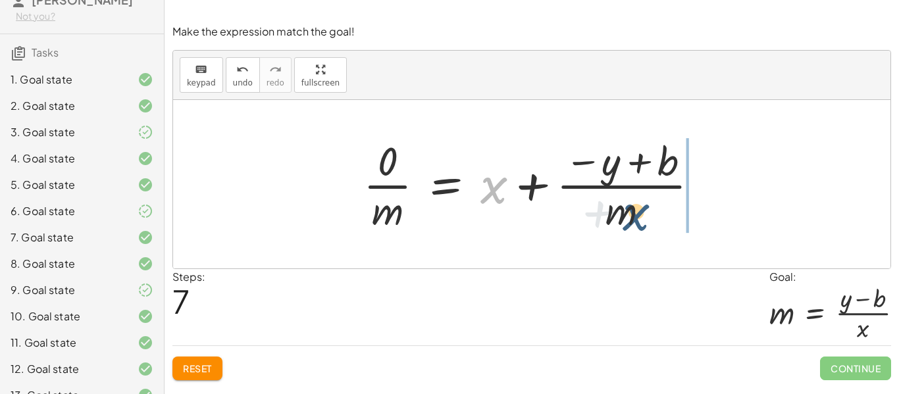
drag, startPoint x: 495, startPoint y: 198, endPoint x: 630, endPoint y: 219, distance: 136.6
click at [630, 219] on div at bounding box center [536, 184] width 359 height 101
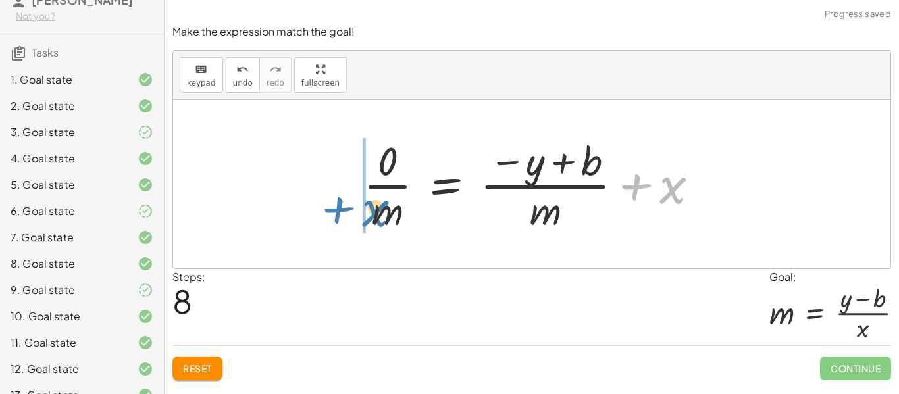
drag, startPoint x: 674, startPoint y: 190, endPoint x: 364, endPoint y: 203, distance: 310.3
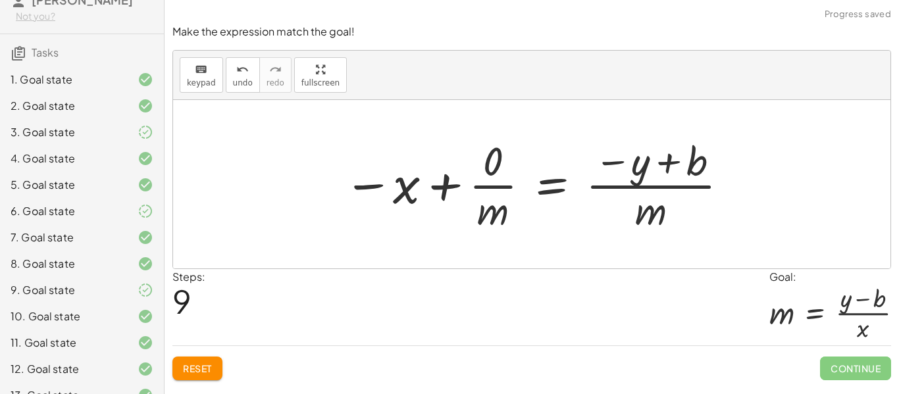
click at [203, 375] on span "Reset" at bounding box center [197, 369] width 29 height 12
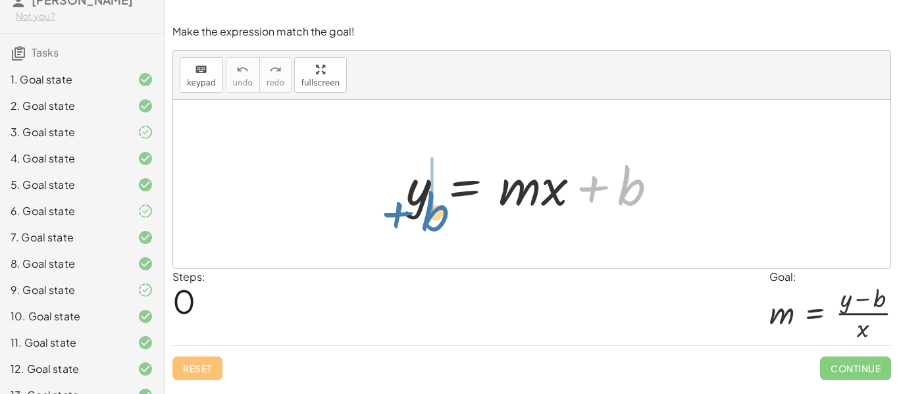
drag, startPoint x: 627, startPoint y: 201, endPoint x: 432, endPoint y: 226, distance: 196.5
click at [432, 226] on div "+ b y = + · m · x + b" at bounding box center [532, 184] width 718 height 169
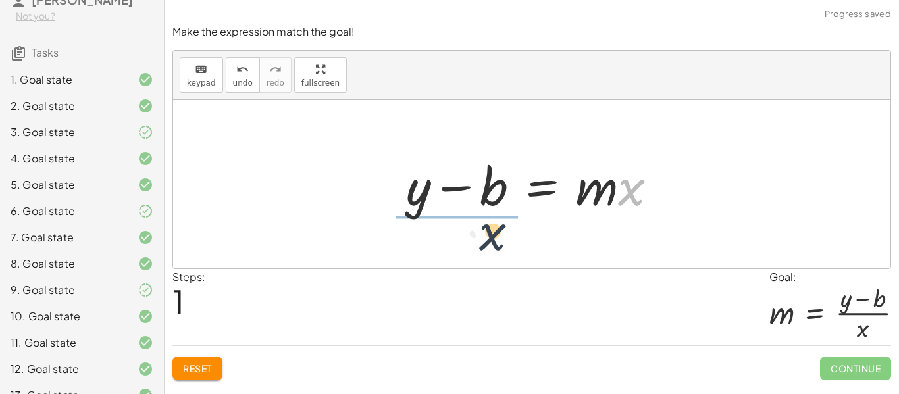
drag, startPoint x: 635, startPoint y: 190, endPoint x: 469, endPoint y: 234, distance: 172.3
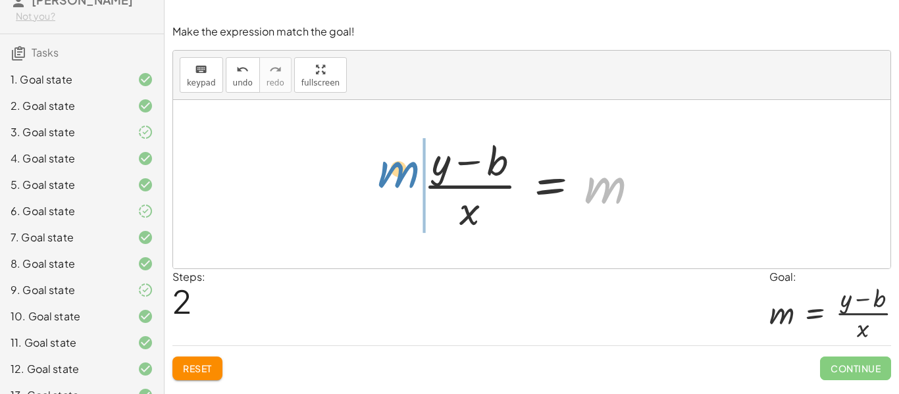
drag, startPoint x: 612, startPoint y: 187, endPoint x: 404, endPoint y: 172, distance: 209.2
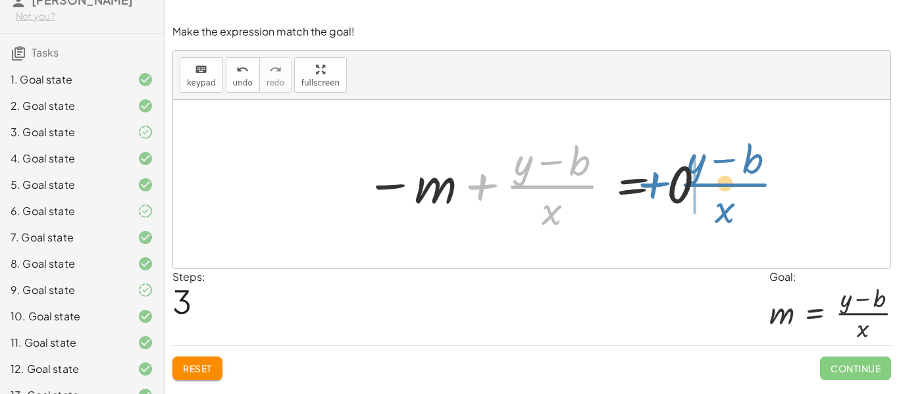
drag, startPoint x: 535, startPoint y: 183, endPoint x: 708, endPoint y: 181, distance: 173.1
click at [708, 181] on div at bounding box center [536, 184] width 355 height 101
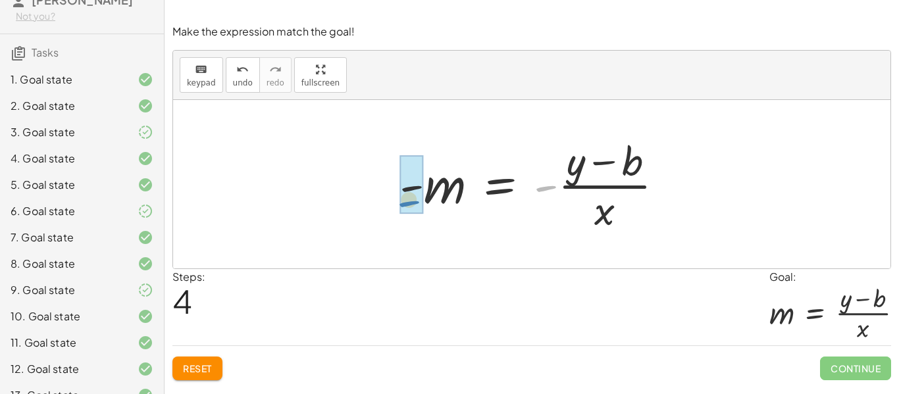
drag, startPoint x: 545, startPoint y: 190, endPoint x: 405, endPoint y: 205, distance: 141.0
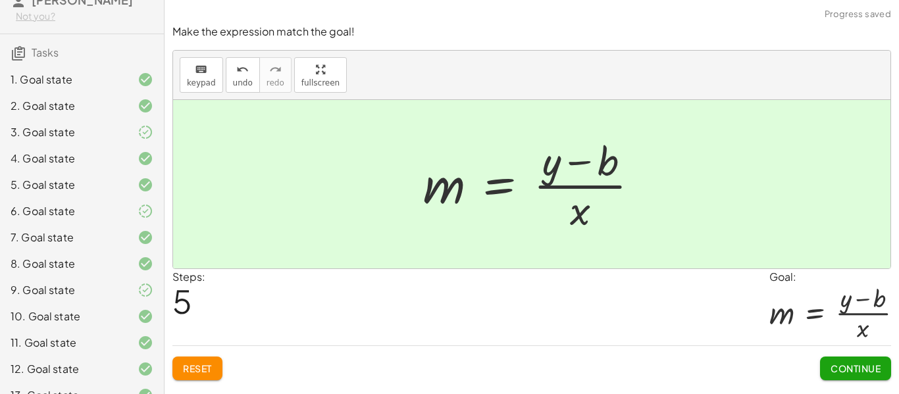
click at [887, 375] on button "Continue" at bounding box center [855, 369] width 71 height 24
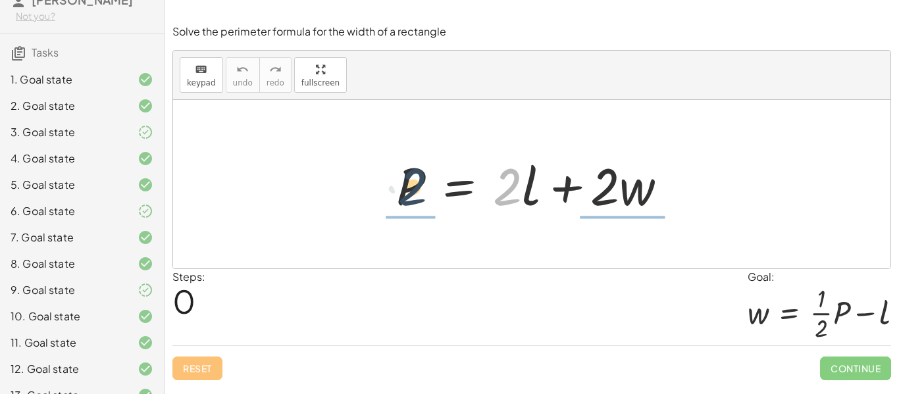
drag, startPoint x: 509, startPoint y: 193, endPoint x: 407, endPoint y: 192, distance: 102.0
click at [407, 192] on div at bounding box center [537, 185] width 295 height 68
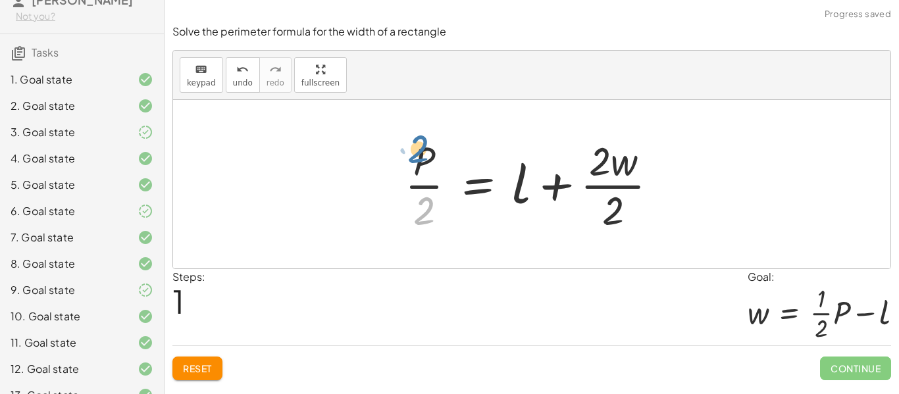
drag, startPoint x: 426, startPoint y: 203, endPoint x: 421, endPoint y: 145, distance: 58.1
click at [421, 145] on div at bounding box center [536, 184] width 277 height 101
drag, startPoint x: 421, startPoint y: 159, endPoint x: 573, endPoint y: 186, distance: 153.8
click at [573, 186] on div at bounding box center [536, 184] width 277 height 101
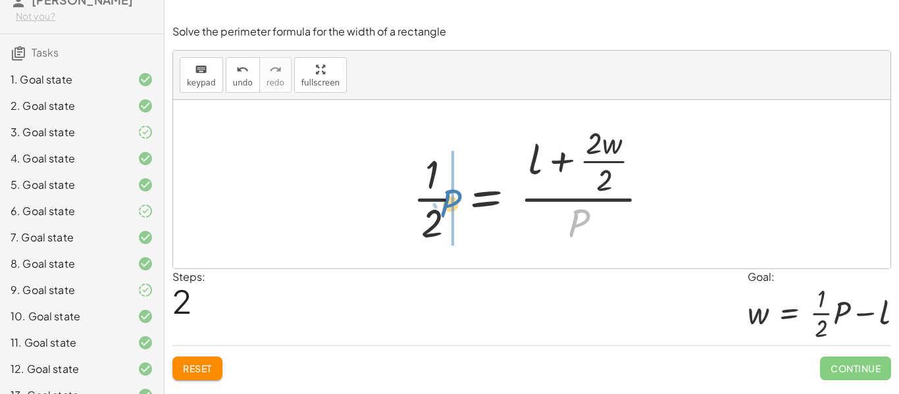
drag, startPoint x: 565, startPoint y: 235, endPoint x: 443, endPoint y: 214, distance: 124.2
click at [443, 214] on div at bounding box center [536, 184] width 261 height 127
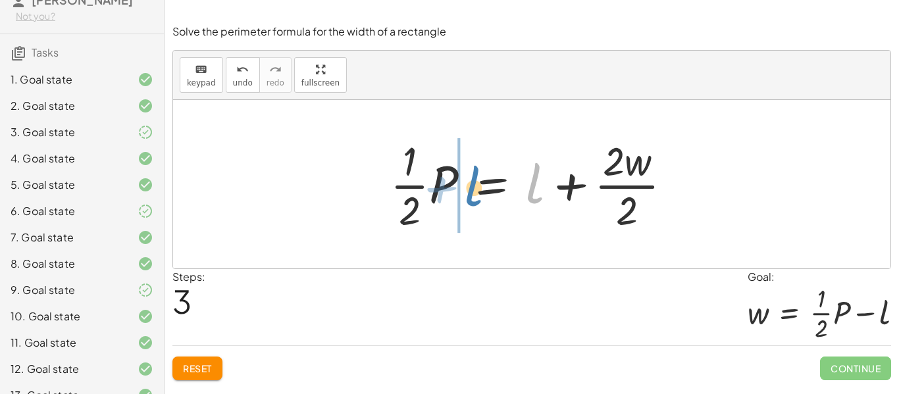
drag, startPoint x: 534, startPoint y: 195, endPoint x: 472, endPoint y: 198, distance: 62.0
click at [472, 198] on div at bounding box center [536, 184] width 305 height 101
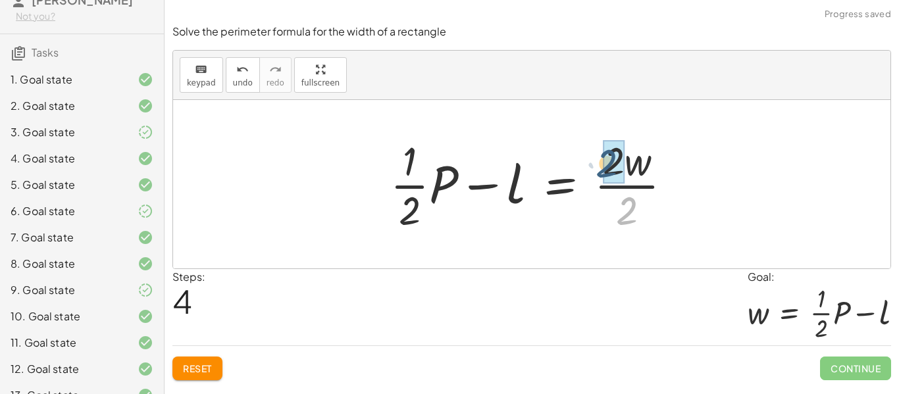
drag, startPoint x: 633, startPoint y: 211, endPoint x: 612, endPoint y: 163, distance: 51.6
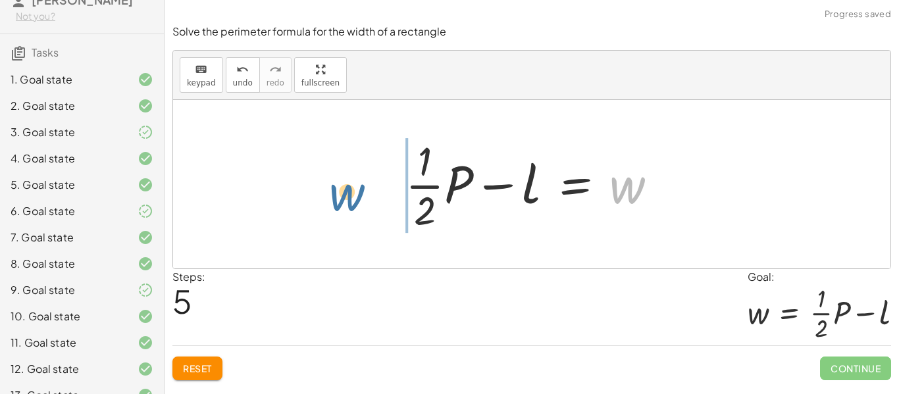
drag, startPoint x: 633, startPoint y: 194, endPoint x: 342, endPoint y: 200, distance: 290.4
click at [342, 200] on div "P = + · 2 · l + · 2 · w · P · 2 = + l + · 2 · w · 2 · 1 · 2 = · ( + l + · 2 · w…" at bounding box center [532, 184] width 718 height 169
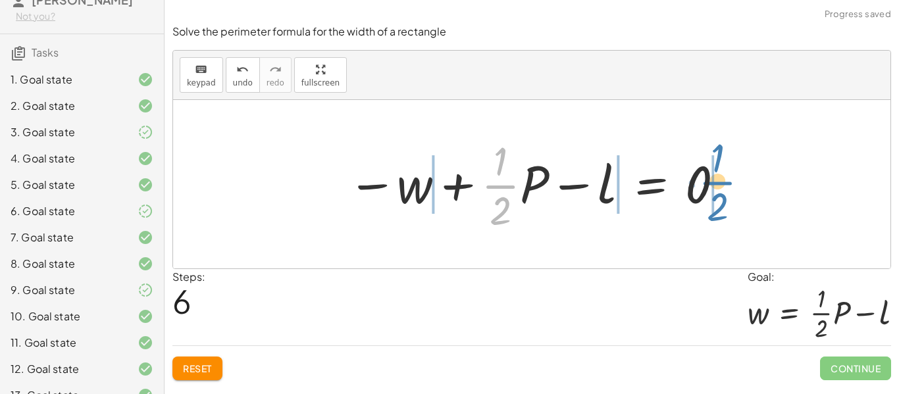
drag, startPoint x: 511, startPoint y: 189, endPoint x: 723, endPoint y: 186, distance: 212.0
click at [723, 186] on div at bounding box center [537, 184] width 392 height 101
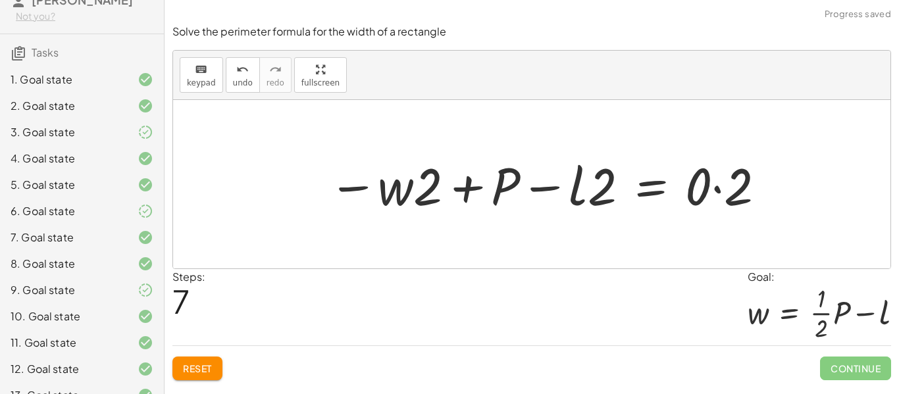
click at [203, 375] on button "Reset" at bounding box center [197, 369] width 50 height 24
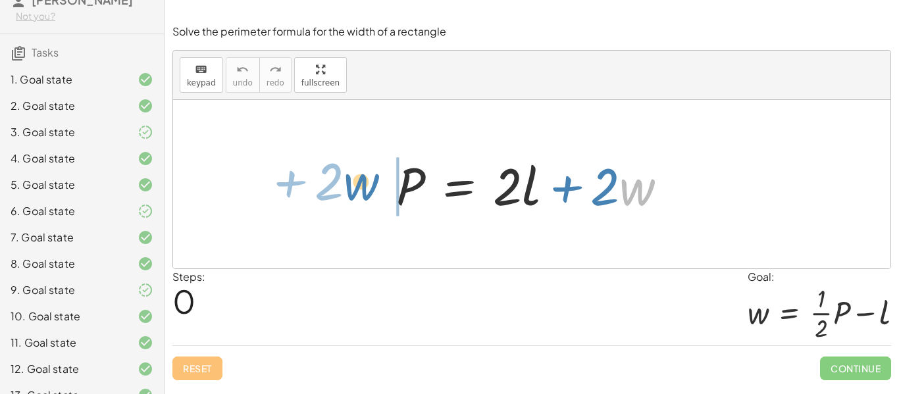
drag, startPoint x: 646, startPoint y: 194, endPoint x: 379, endPoint y: 197, distance: 267.3
click at [379, 197] on div "· w + · 2 P = + · 2 · l + · 2 · w" at bounding box center [532, 184] width 311 height 74
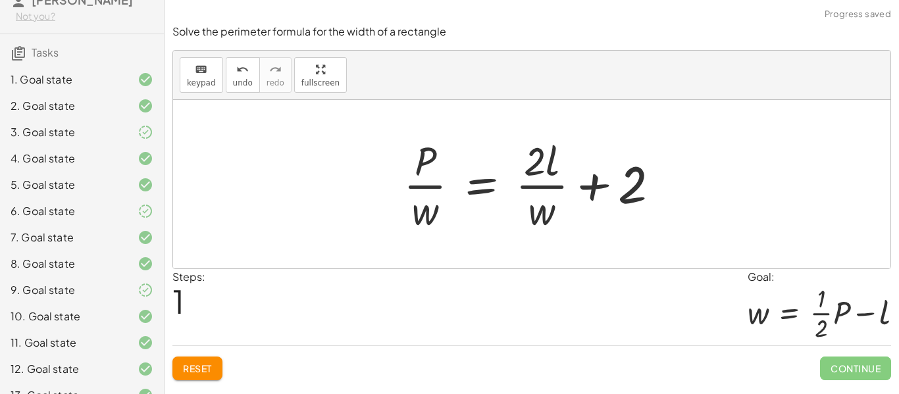
click at [192, 363] on span "Reset" at bounding box center [197, 369] width 29 height 12
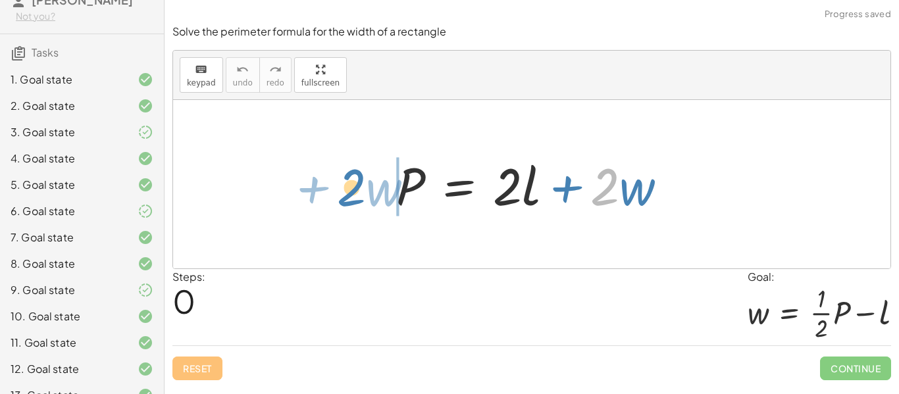
drag, startPoint x: 608, startPoint y: 194, endPoint x: 354, endPoint y: 194, distance: 254.1
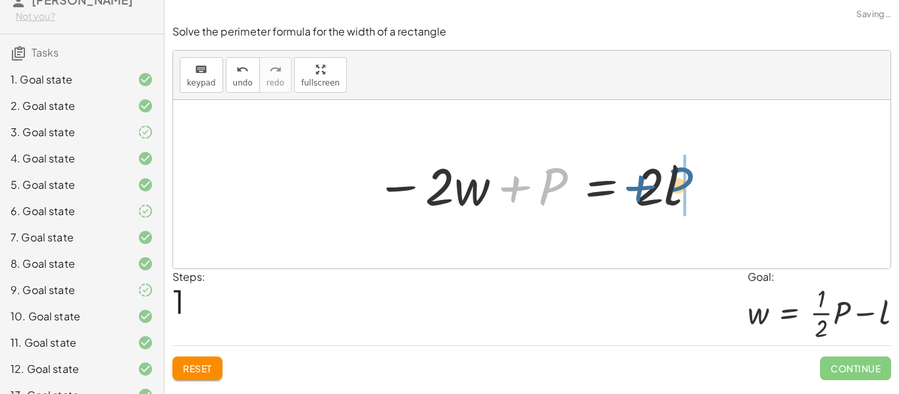
drag, startPoint x: 552, startPoint y: 190, endPoint x: 676, endPoint y: 188, distance: 124.4
click at [676, 188] on div at bounding box center [536, 185] width 335 height 68
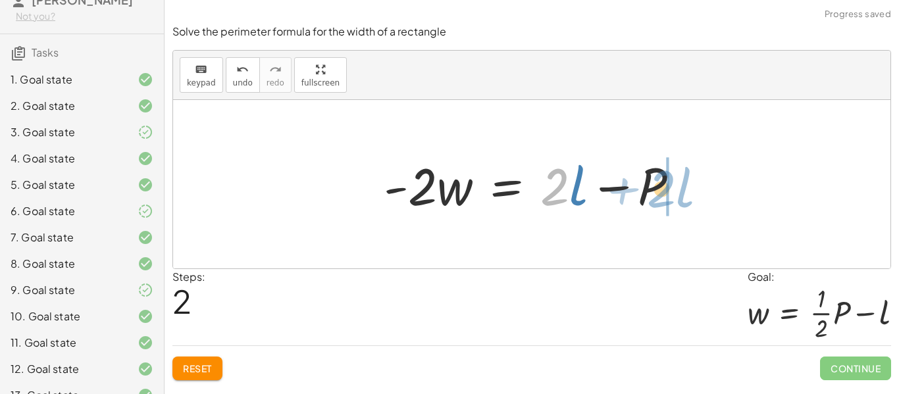
drag, startPoint x: 559, startPoint y: 190, endPoint x: 666, endPoint y: 192, distance: 106.7
click at [666, 192] on div at bounding box center [536, 185] width 319 height 68
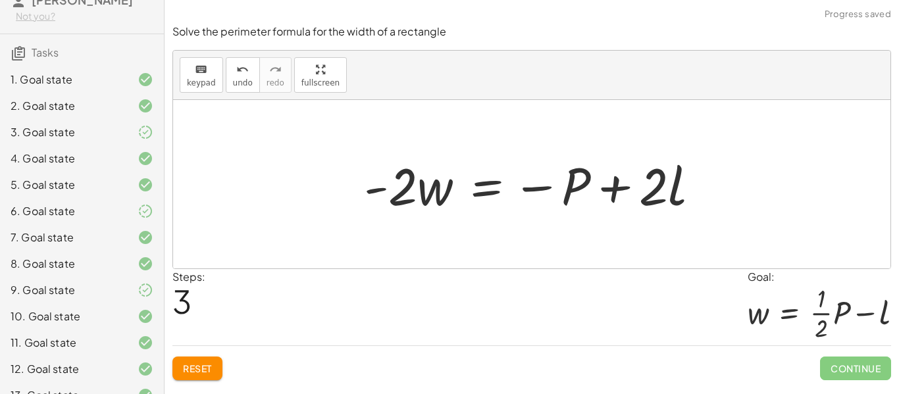
click at [685, 195] on div at bounding box center [536, 185] width 359 height 68
drag, startPoint x: 659, startPoint y: 201, endPoint x: 673, endPoint y: 190, distance: 17.8
click at [673, 190] on div at bounding box center [536, 185] width 359 height 68
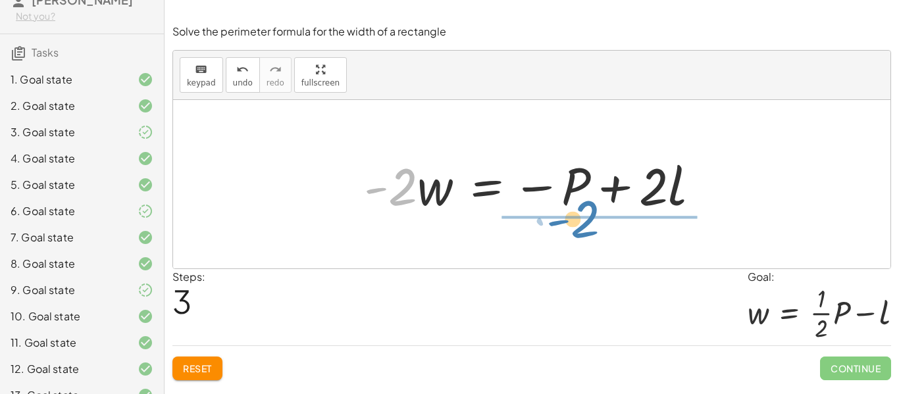
drag, startPoint x: 403, startPoint y: 175, endPoint x: 585, endPoint y: 207, distance: 185.2
click at [585, 207] on div at bounding box center [536, 185] width 359 height 68
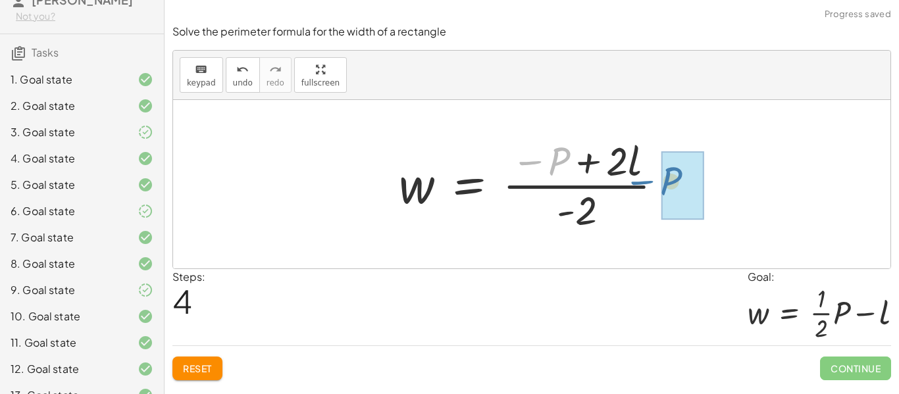
drag, startPoint x: 550, startPoint y: 155, endPoint x: 702, endPoint y: 182, distance: 154.4
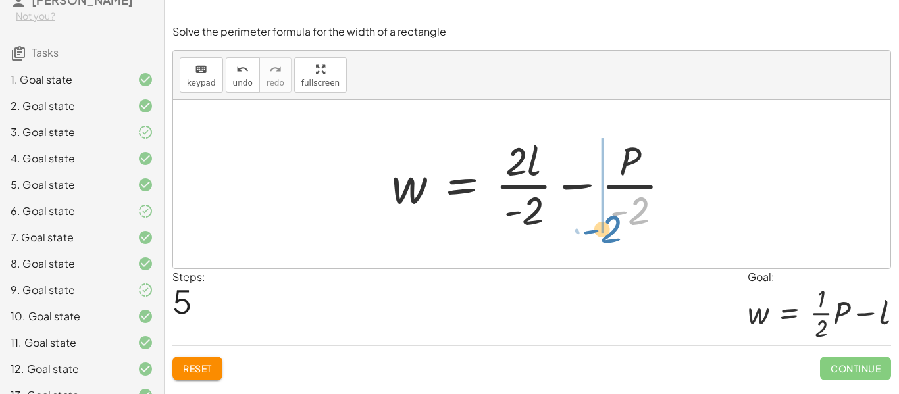
drag, startPoint x: 644, startPoint y: 208, endPoint x: 614, endPoint y: 228, distance: 35.6
click at [614, 228] on div at bounding box center [536, 184] width 303 height 101
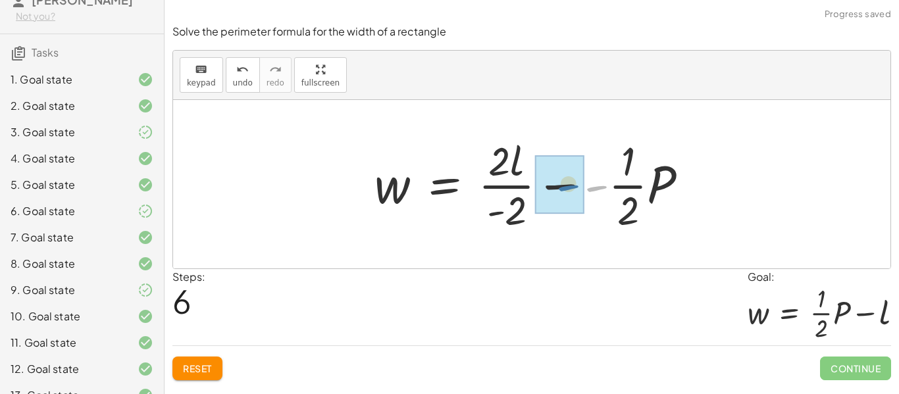
drag, startPoint x: 601, startPoint y: 189, endPoint x: 572, endPoint y: 188, distance: 29.0
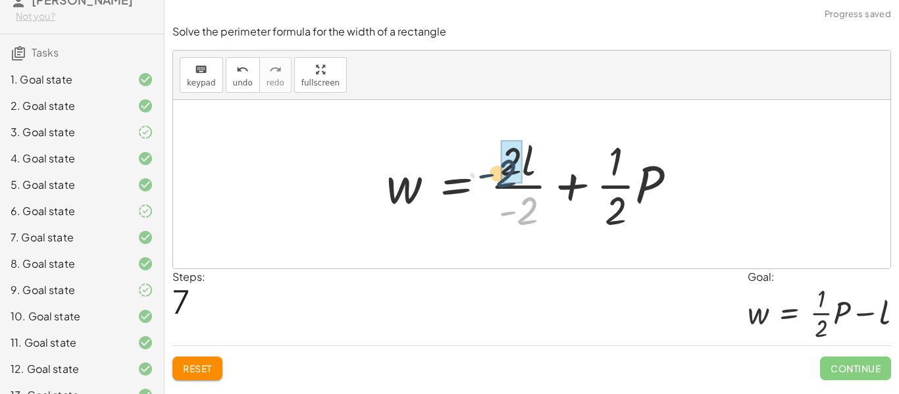
drag, startPoint x: 528, startPoint y: 211, endPoint x: 506, endPoint y: 170, distance: 46.2
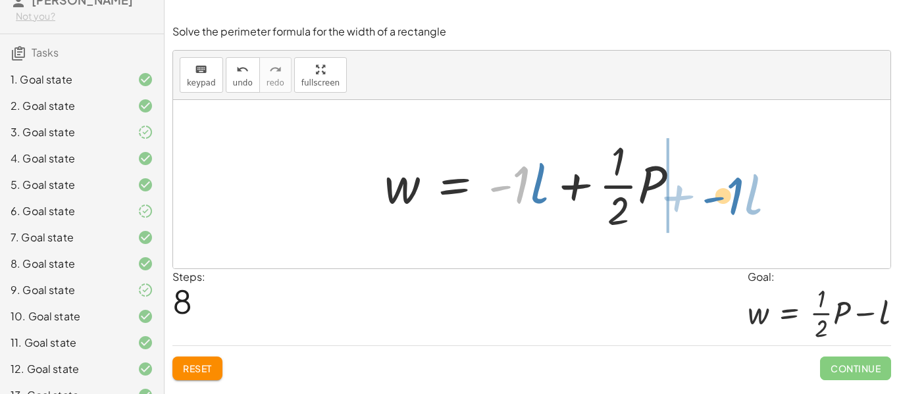
drag, startPoint x: 522, startPoint y: 189, endPoint x: 736, endPoint y: 201, distance: 214.3
click at [736, 201] on div "P = + · 2 · l + · 2 · w − · 2 · w + P = · 2 · l · - 2 · w = + · 2 · l − P · - 2…" at bounding box center [532, 184] width 718 height 169
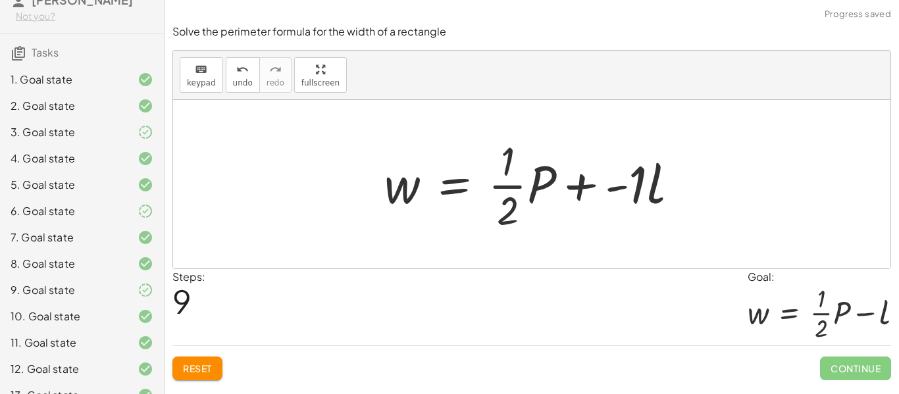
click at [637, 191] on div at bounding box center [537, 184] width 318 height 101
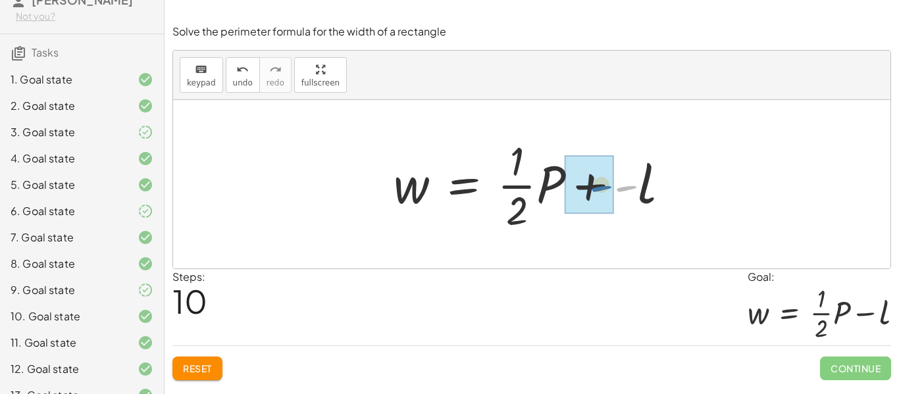
drag, startPoint x: 624, startPoint y: 192, endPoint x: 599, endPoint y: 192, distance: 25.0
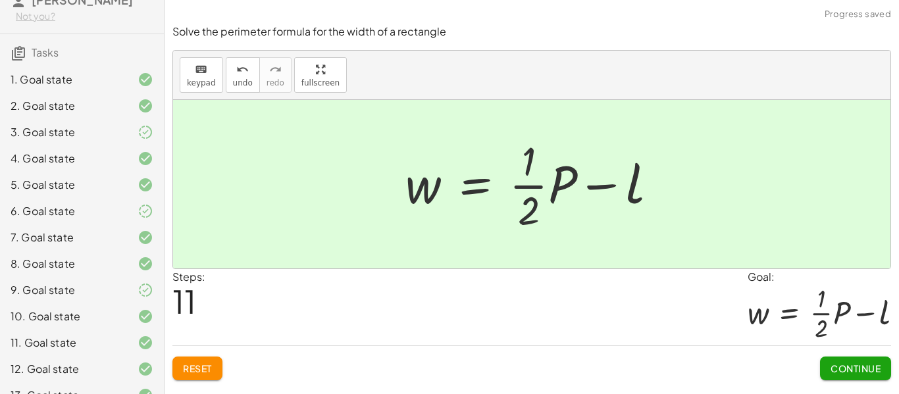
click at [857, 374] on span "Continue" at bounding box center [856, 369] width 50 height 12
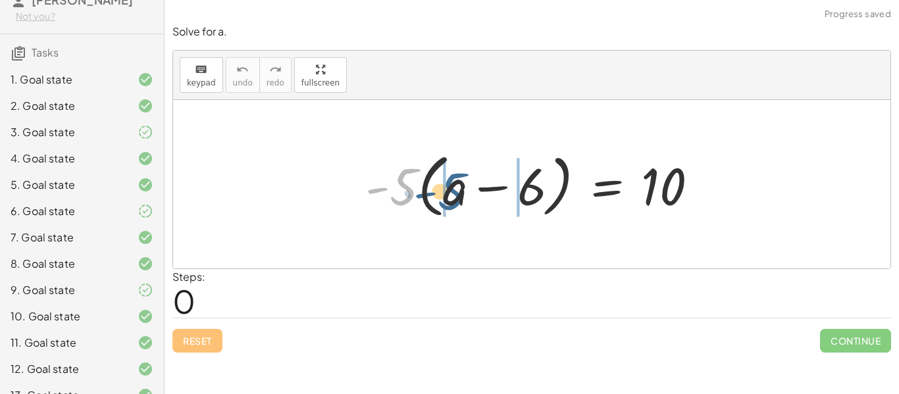
drag, startPoint x: 404, startPoint y: 188, endPoint x: 458, endPoint y: 194, distance: 54.2
click at [458, 194] on div at bounding box center [537, 185] width 357 height 76
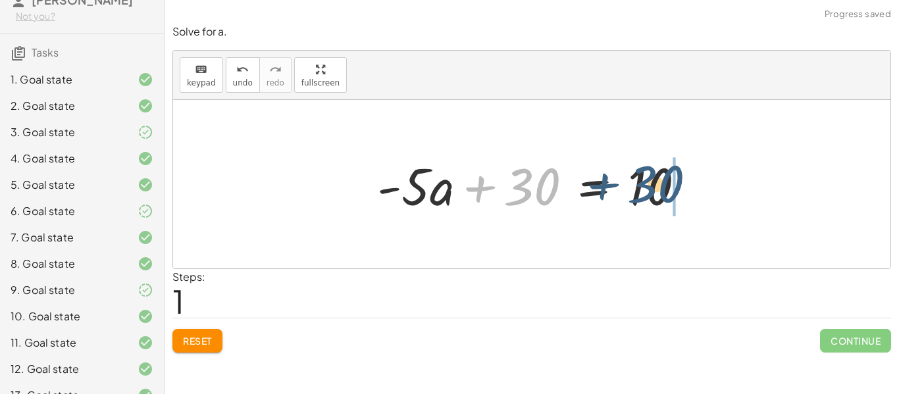
drag, startPoint x: 522, startPoint y: 192, endPoint x: 658, endPoint y: 191, distance: 135.6
click at [658, 191] on div at bounding box center [537, 185] width 332 height 68
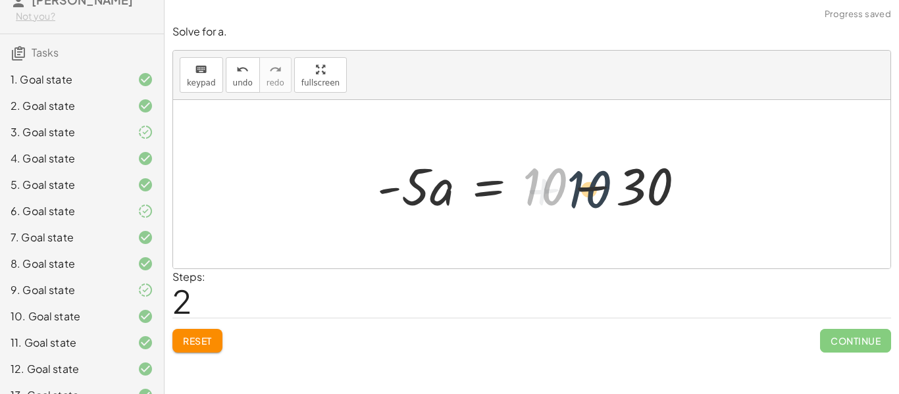
drag, startPoint x: 527, startPoint y: 190, endPoint x: 606, endPoint y: 191, distance: 79.7
click at [606, 191] on div at bounding box center [537, 185] width 332 height 68
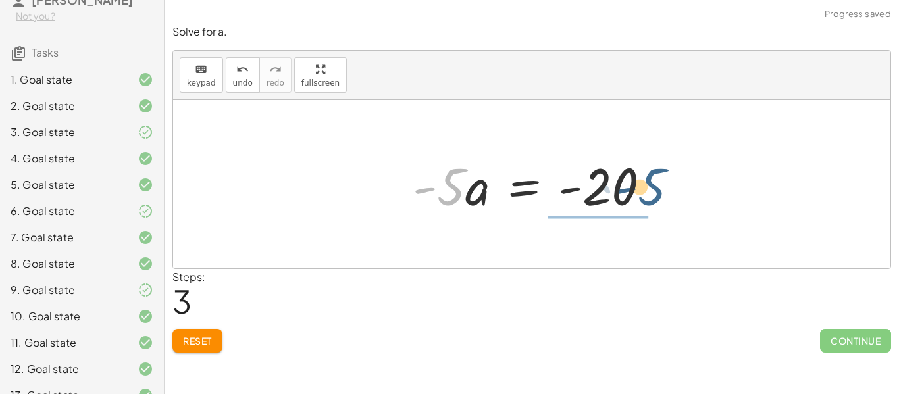
drag, startPoint x: 457, startPoint y: 196, endPoint x: 657, endPoint y: 196, distance: 200.1
click at [657, 196] on div at bounding box center [536, 185] width 261 height 68
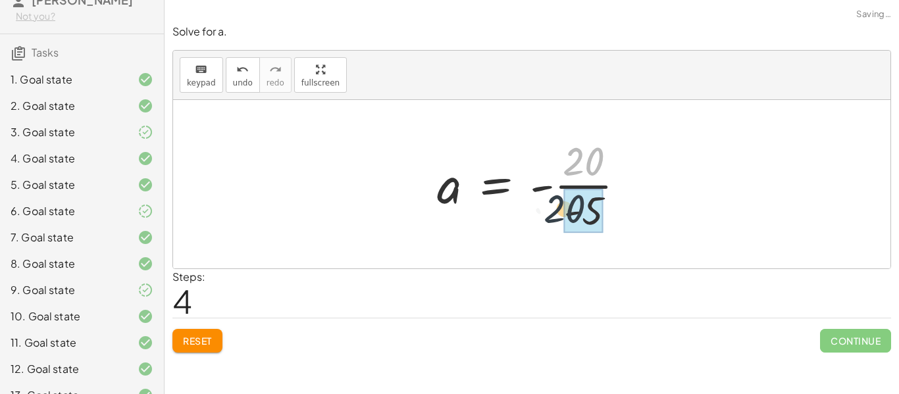
drag, startPoint x: 614, startPoint y: 159, endPoint x: 596, endPoint y: 219, distance: 63.1
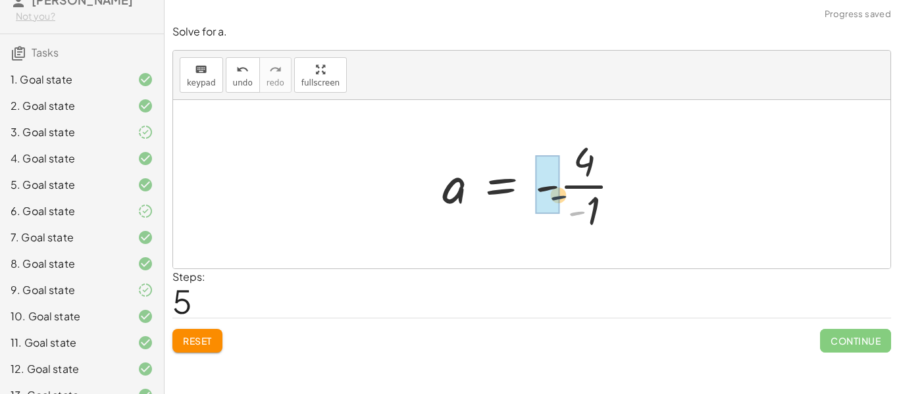
drag, startPoint x: 581, startPoint y: 215, endPoint x: 552, endPoint y: 189, distance: 38.7
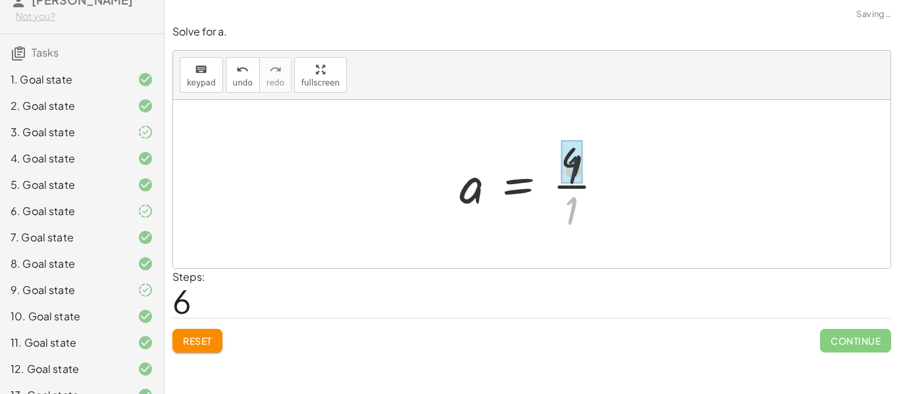
drag, startPoint x: 569, startPoint y: 211, endPoint x: 571, endPoint y: 167, distance: 44.8
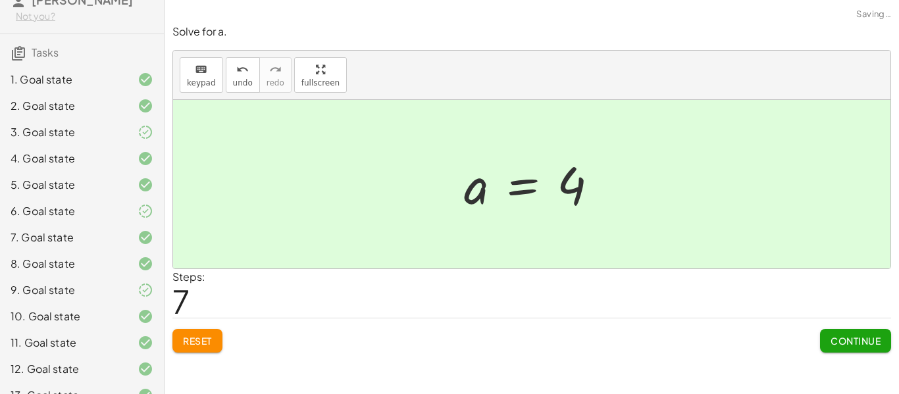
click at [852, 346] on span "Continue" at bounding box center [856, 341] width 50 height 12
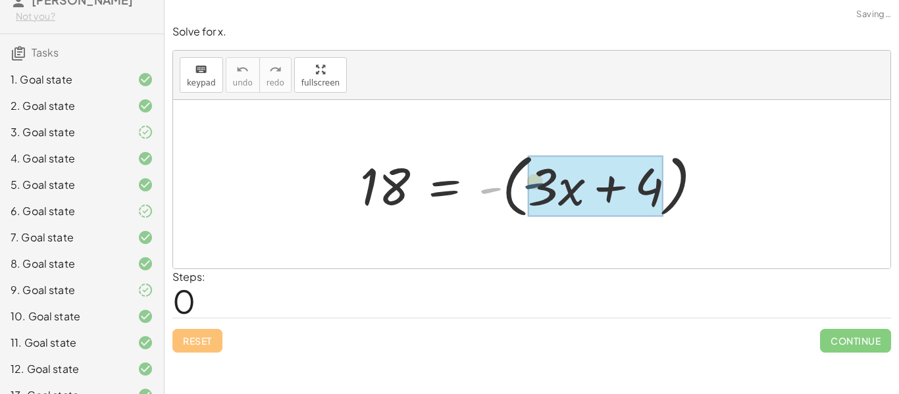
drag, startPoint x: 492, startPoint y: 193, endPoint x: 551, endPoint y: 190, distance: 58.7
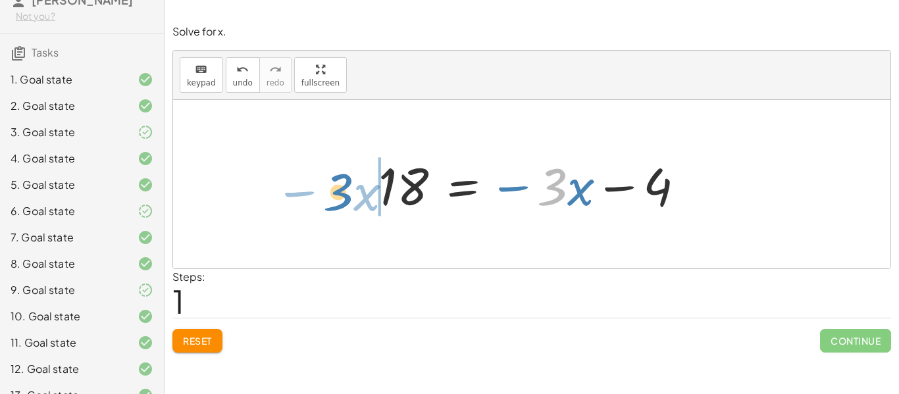
drag, startPoint x: 558, startPoint y: 193, endPoint x: 344, endPoint y: 198, distance: 214.0
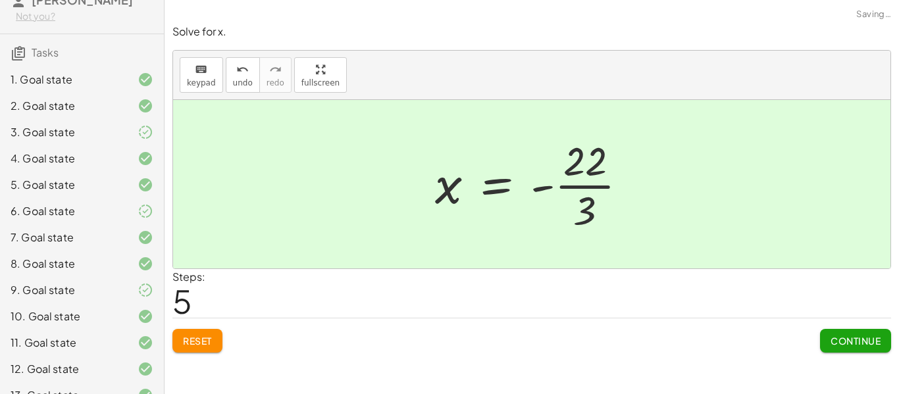
click at [863, 342] on span "Continue" at bounding box center [856, 341] width 50 height 12
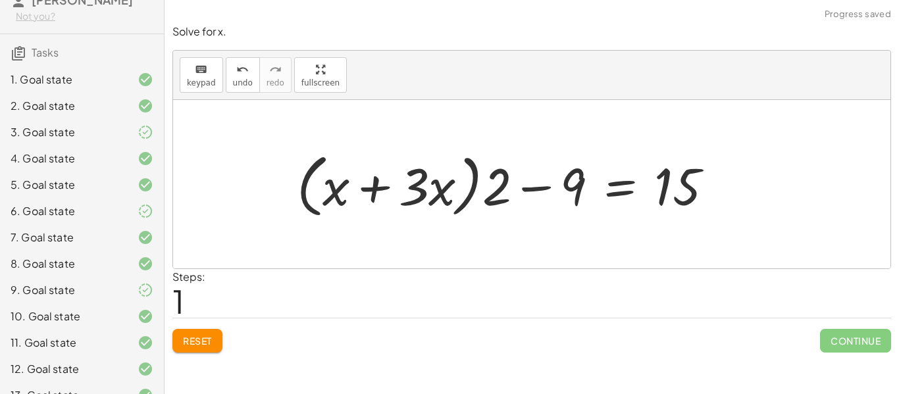
click at [222, 335] on button "Reset" at bounding box center [197, 341] width 50 height 24
click at [222, 334] on button "Reset" at bounding box center [197, 341] width 50 height 24
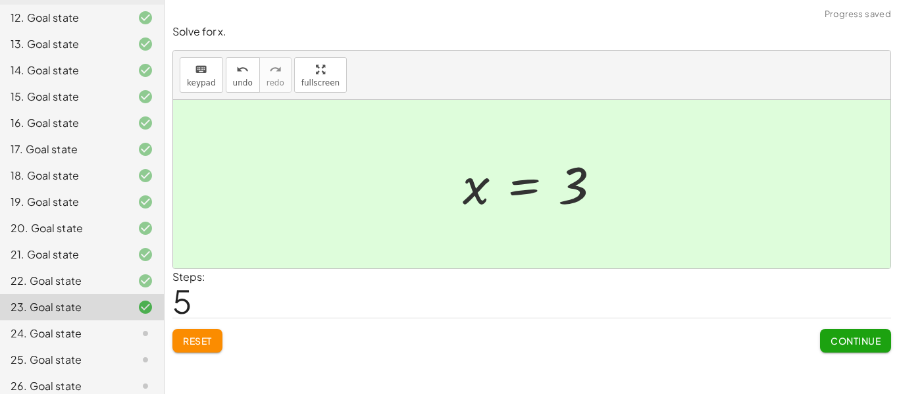
scroll to position [439, 0]
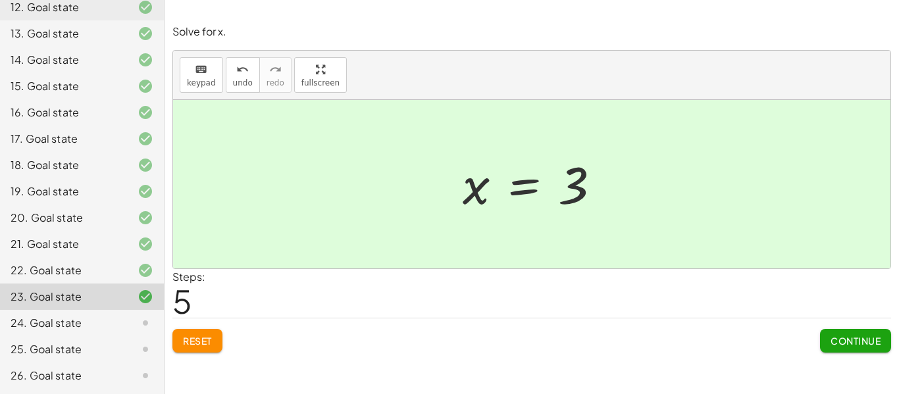
click at [871, 343] on span "Continue" at bounding box center [856, 341] width 50 height 12
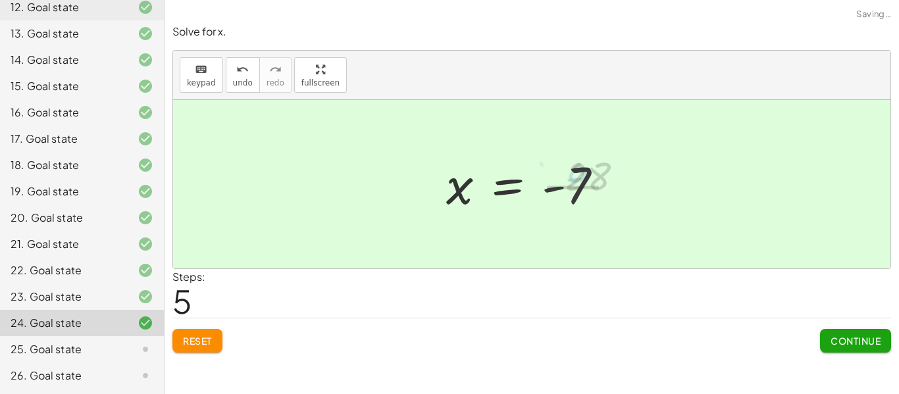
click at [868, 319] on div "Continue" at bounding box center [855, 336] width 71 height 34
click at [847, 347] on span "Continue" at bounding box center [856, 341] width 50 height 12
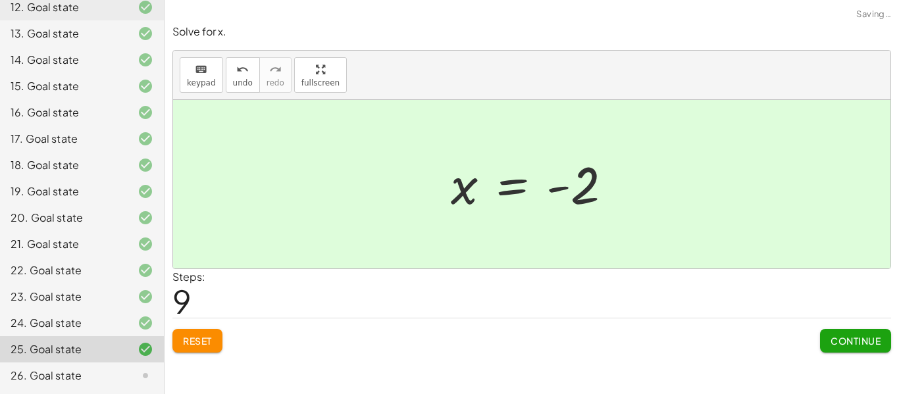
click at [857, 346] on span "Continue" at bounding box center [856, 341] width 50 height 12
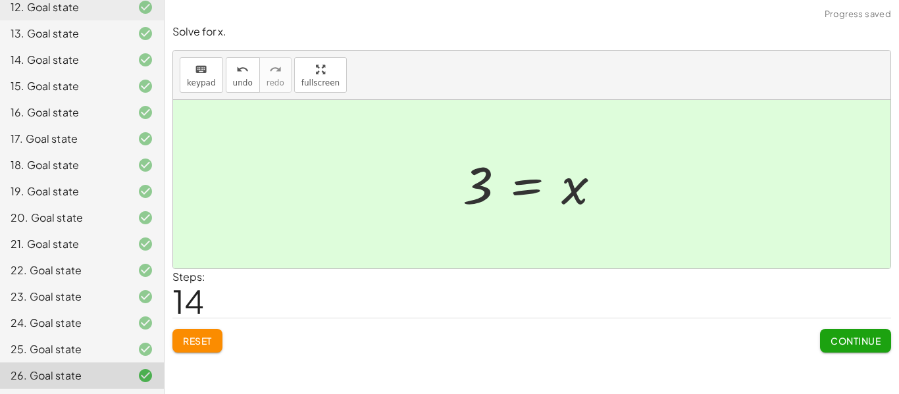
click at [835, 344] on span "Continue" at bounding box center [856, 341] width 50 height 12
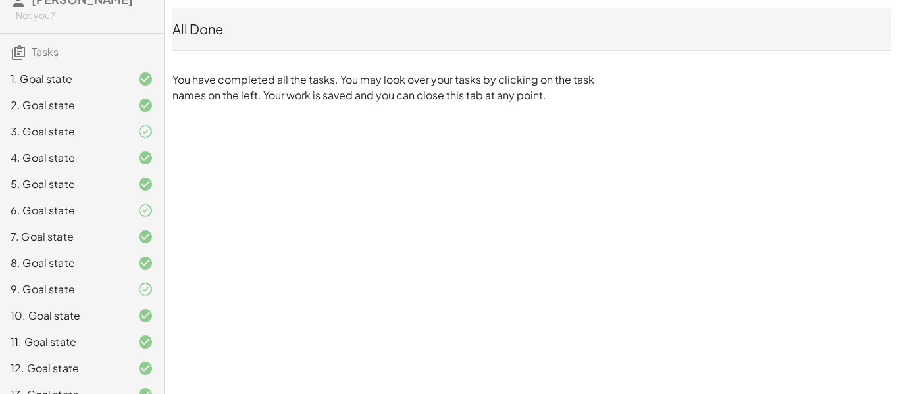
scroll to position [0, 0]
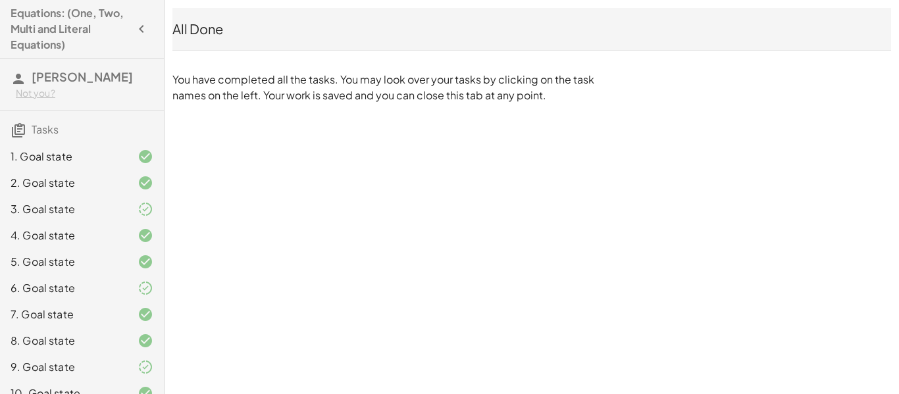
click at [47, 88] on div "Not you?" at bounding box center [85, 93] width 138 height 13
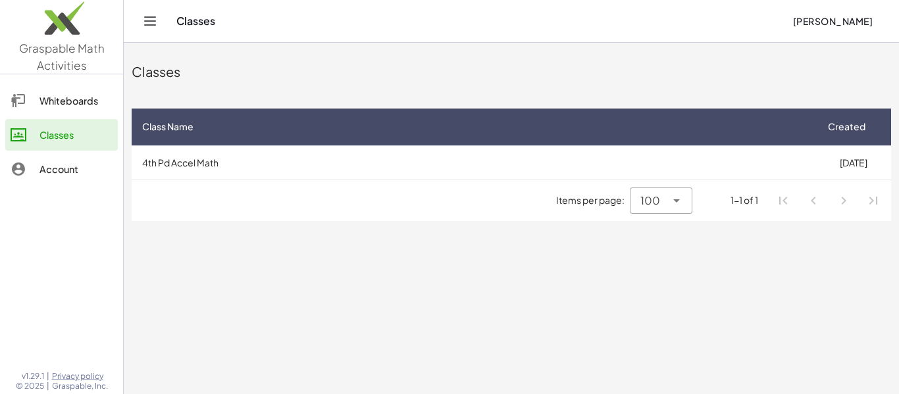
click at [551, 161] on td "4th Pd Accel Math" at bounding box center [474, 162] width 684 height 34
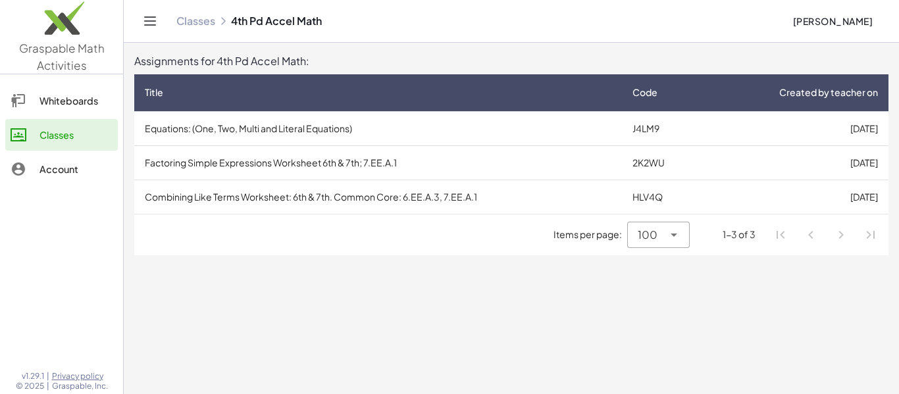
click at [675, 224] on div at bounding box center [673, 235] width 18 height 26
click at [649, 263] on div "10" at bounding box center [659, 269] width 41 height 16
type input "**"
click at [840, 238] on li "Pagination Navigation" at bounding box center [841, 235] width 24 height 24
click at [872, 234] on li "Pagination Navigation" at bounding box center [871, 235] width 24 height 24
